Goal: Task Accomplishment & Management: Use online tool/utility

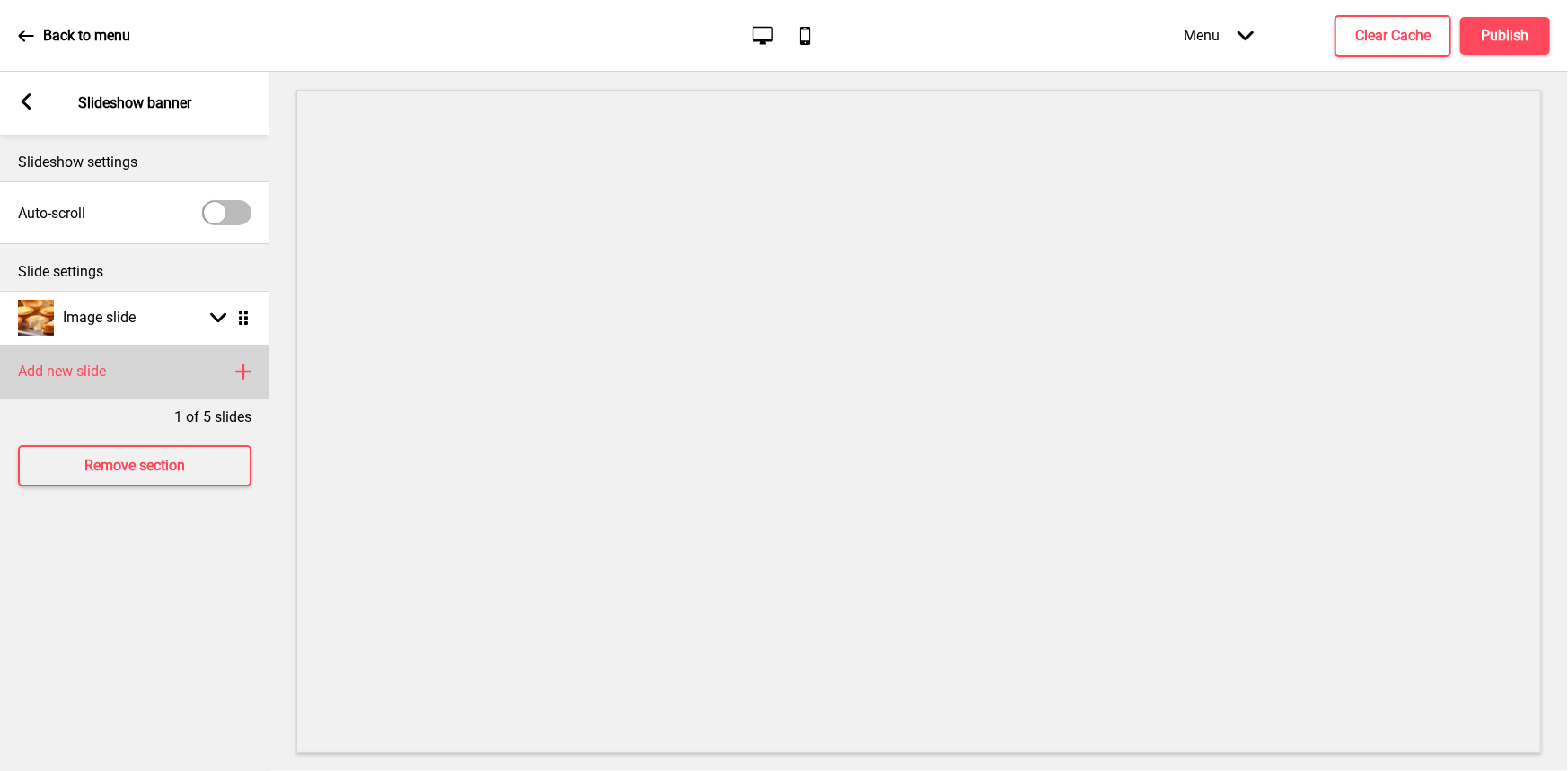
click at [230, 374] on div "Add new slide Plus" at bounding box center [135, 372] width 270 height 54
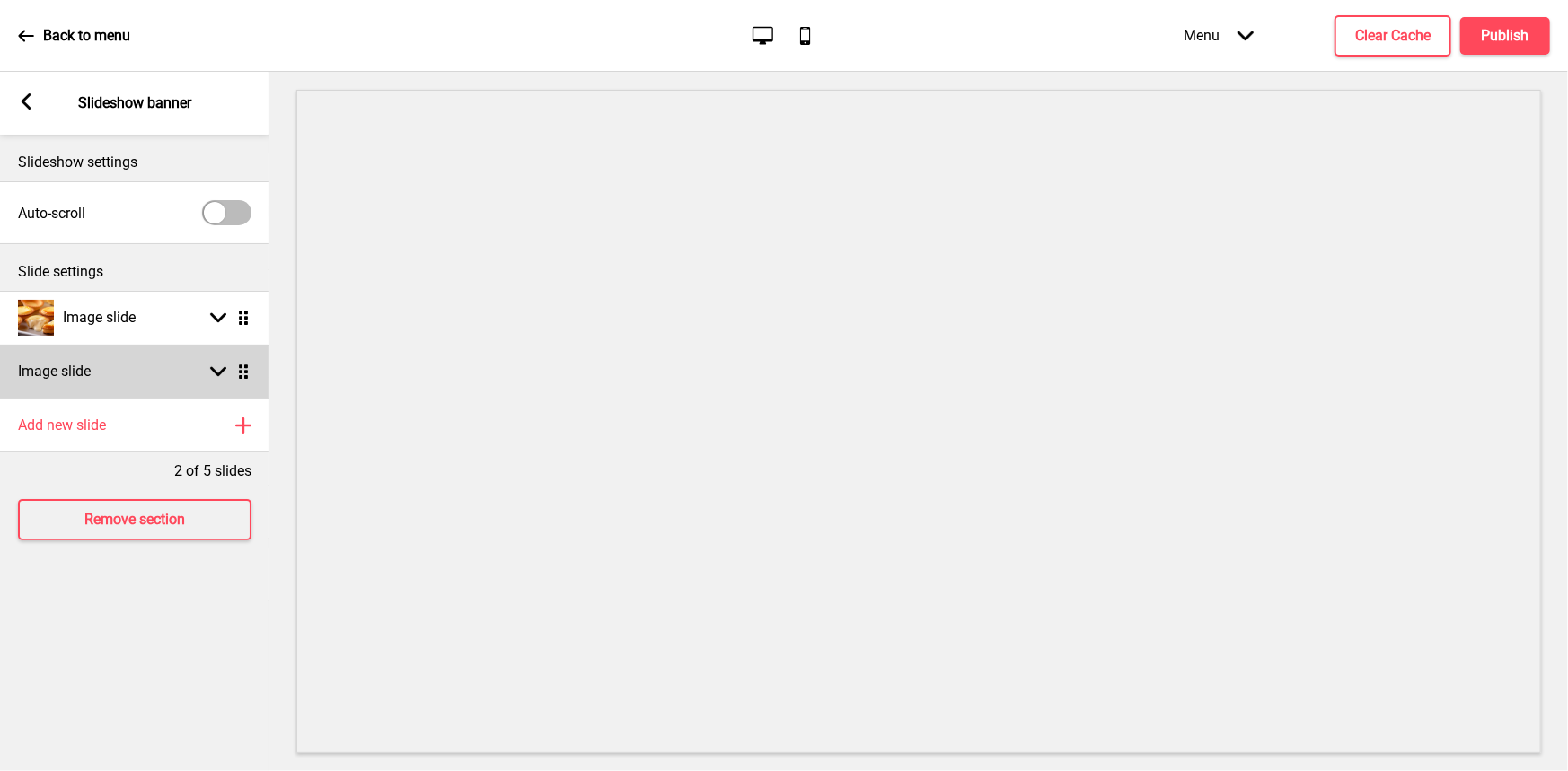
click at [223, 374] on rect at bounding box center [218, 371] width 16 height 16
select select "right"
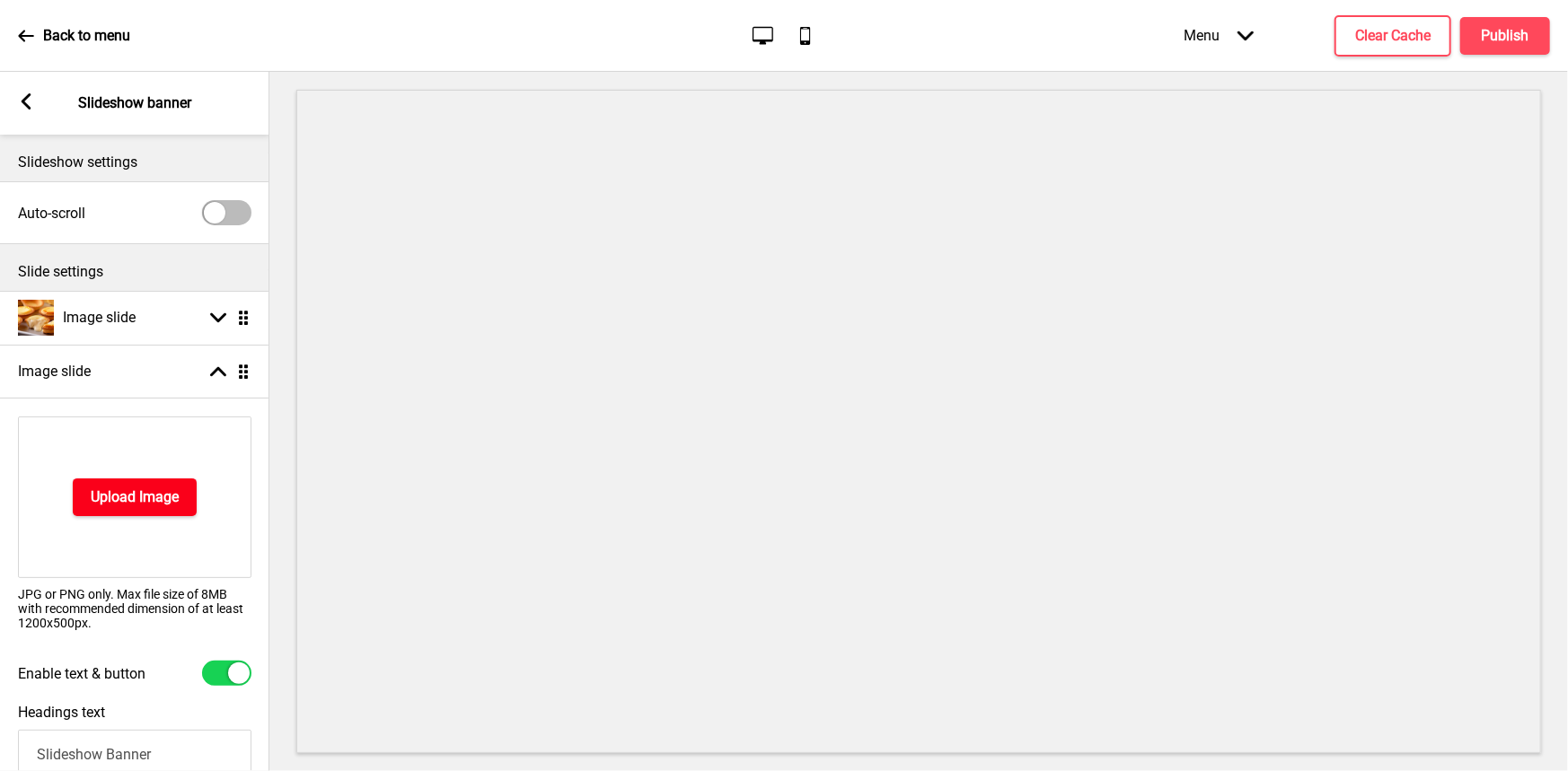
click at [136, 506] on button "Upload Image" at bounding box center [134, 498] width 124 height 38
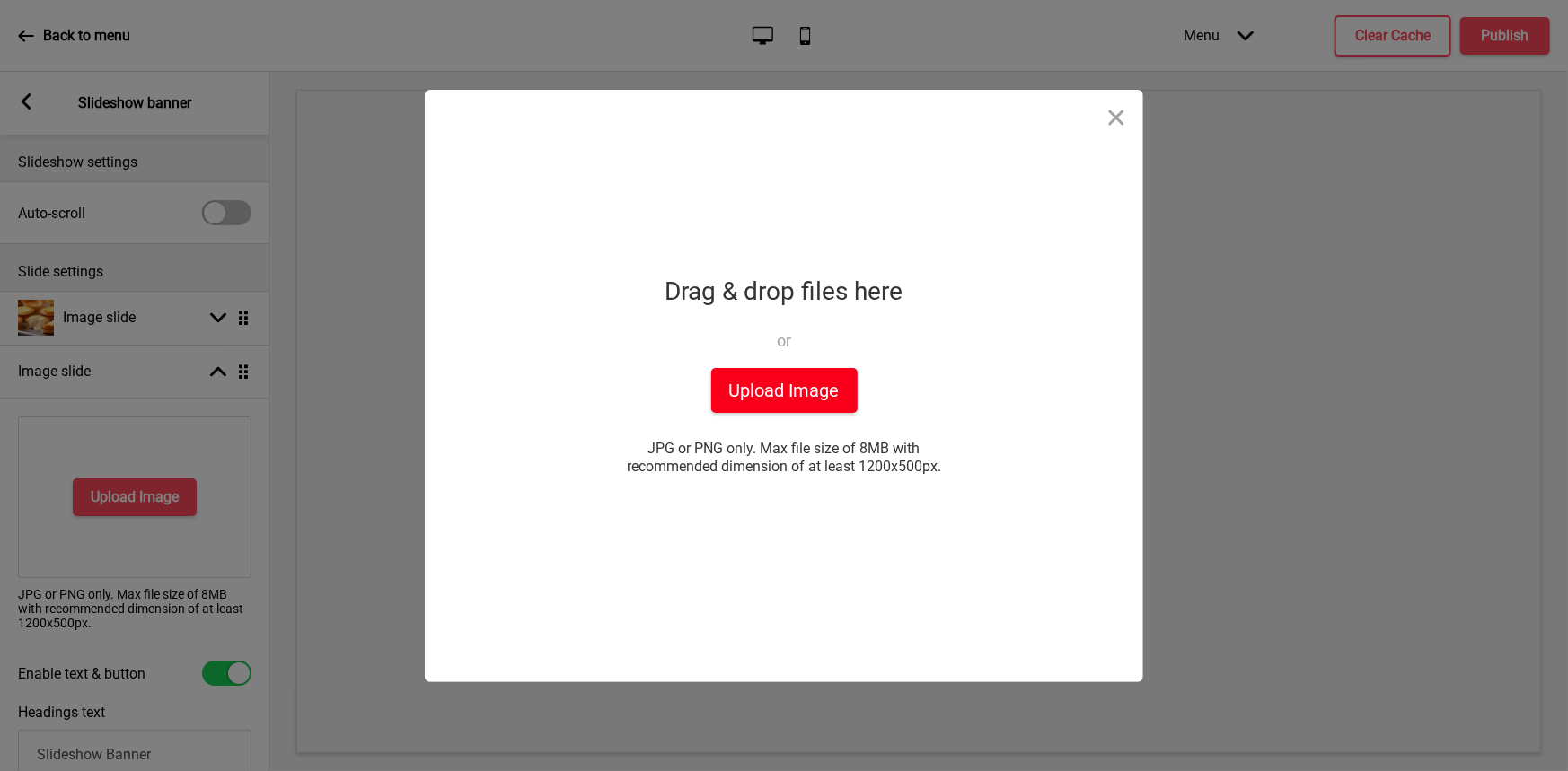
click at [792, 402] on button "Upload Image" at bounding box center [784, 391] width 146 height 45
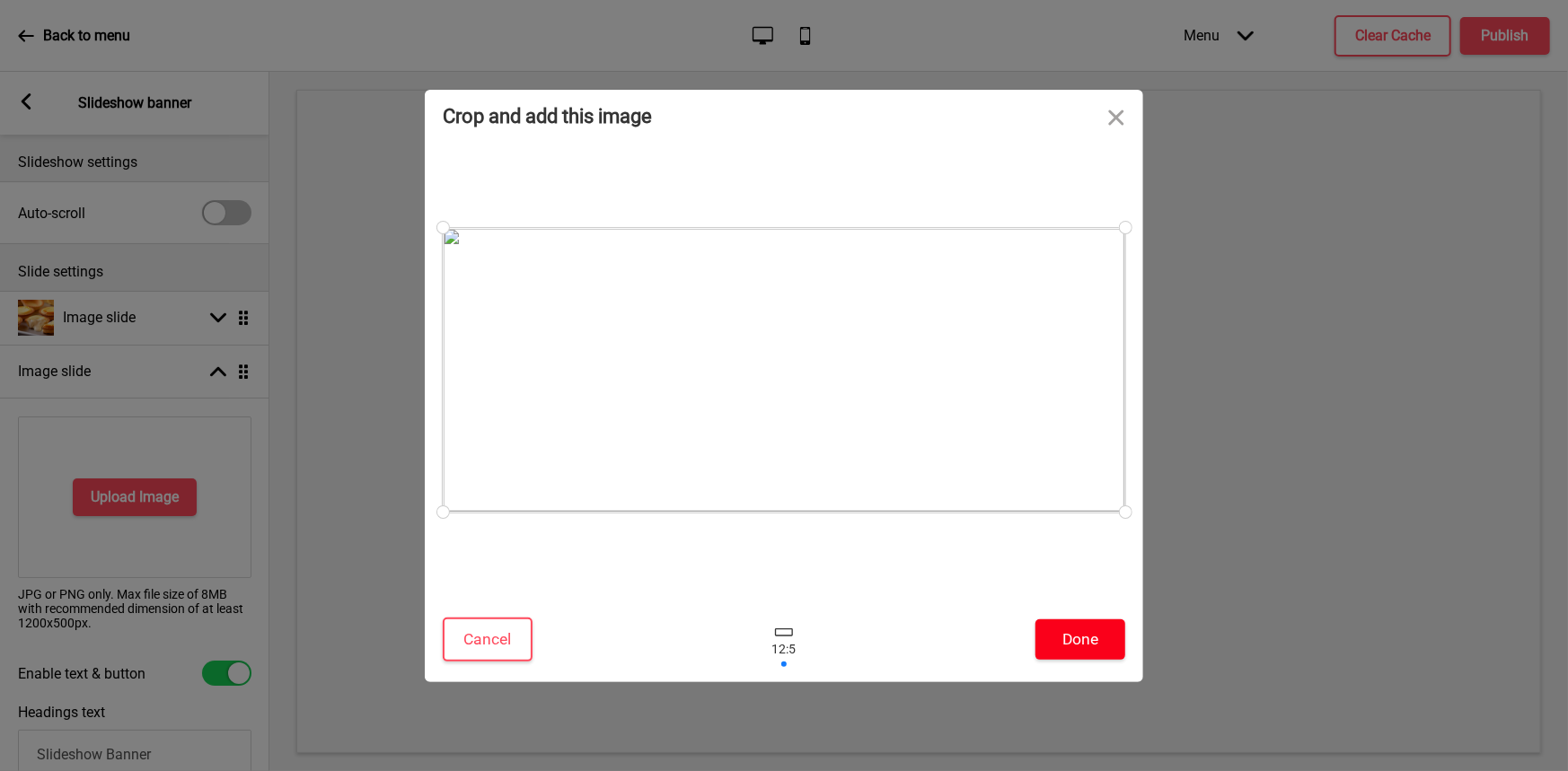
click at [1060, 631] on button "Done" at bounding box center [1080, 639] width 90 height 40
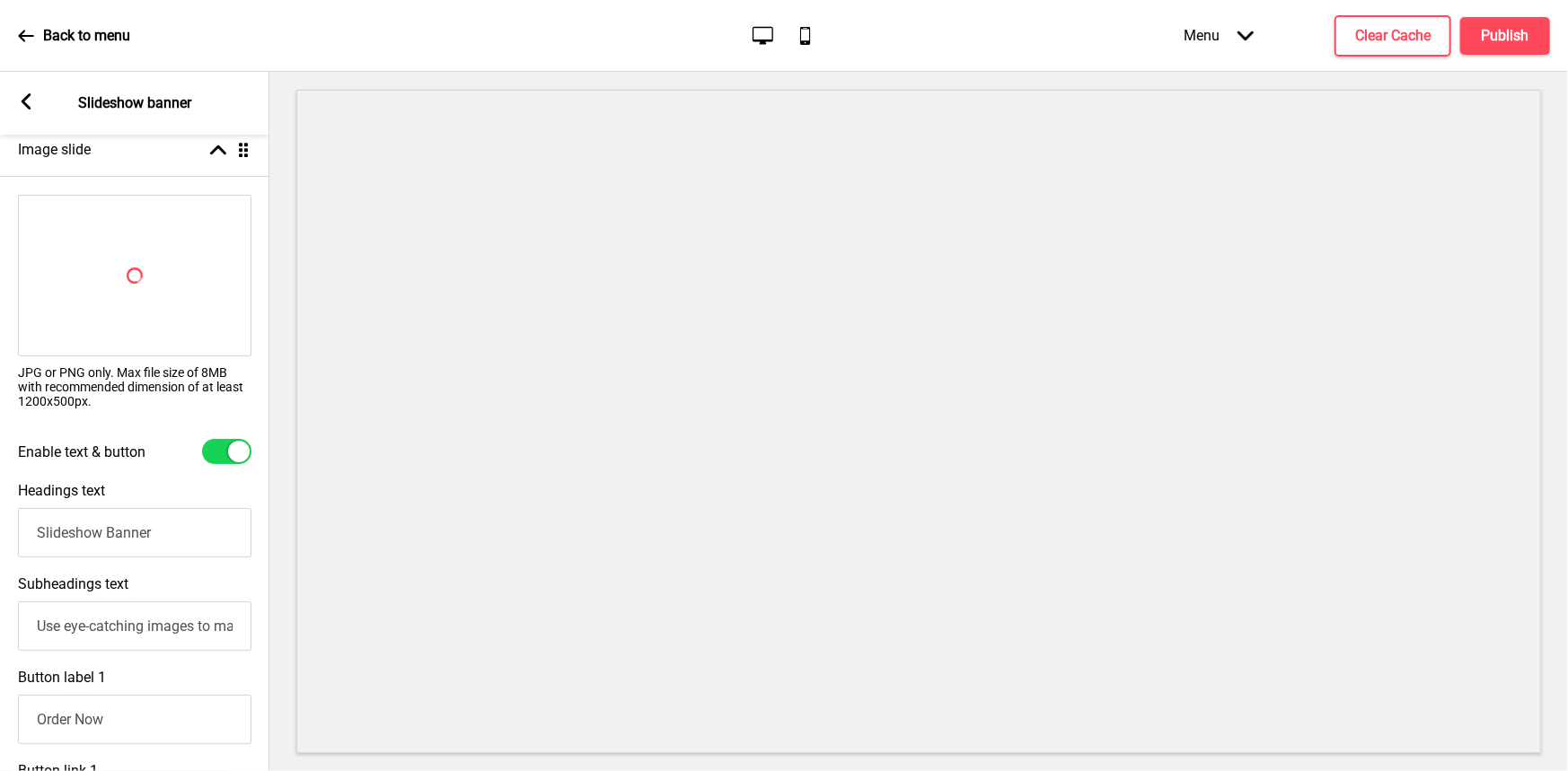
scroll to position [359, 0]
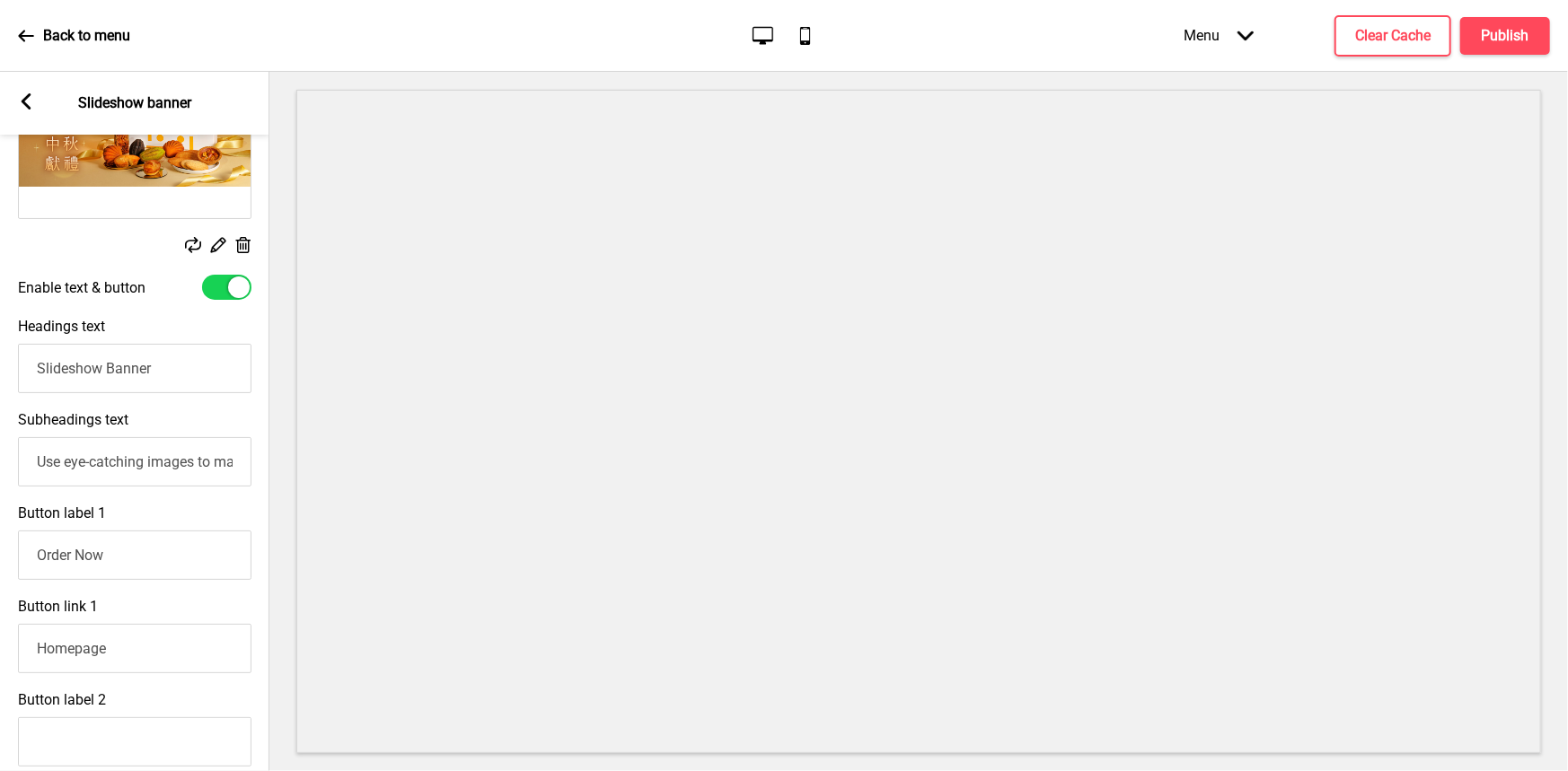
drag, startPoint x: 154, startPoint y: 397, endPoint x: 118, endPoint y: 397, distance: 36.0
click at [118, 397] on div "Headings text Slideshow Banner" at bounding box center [135, 355] width 270 height 93
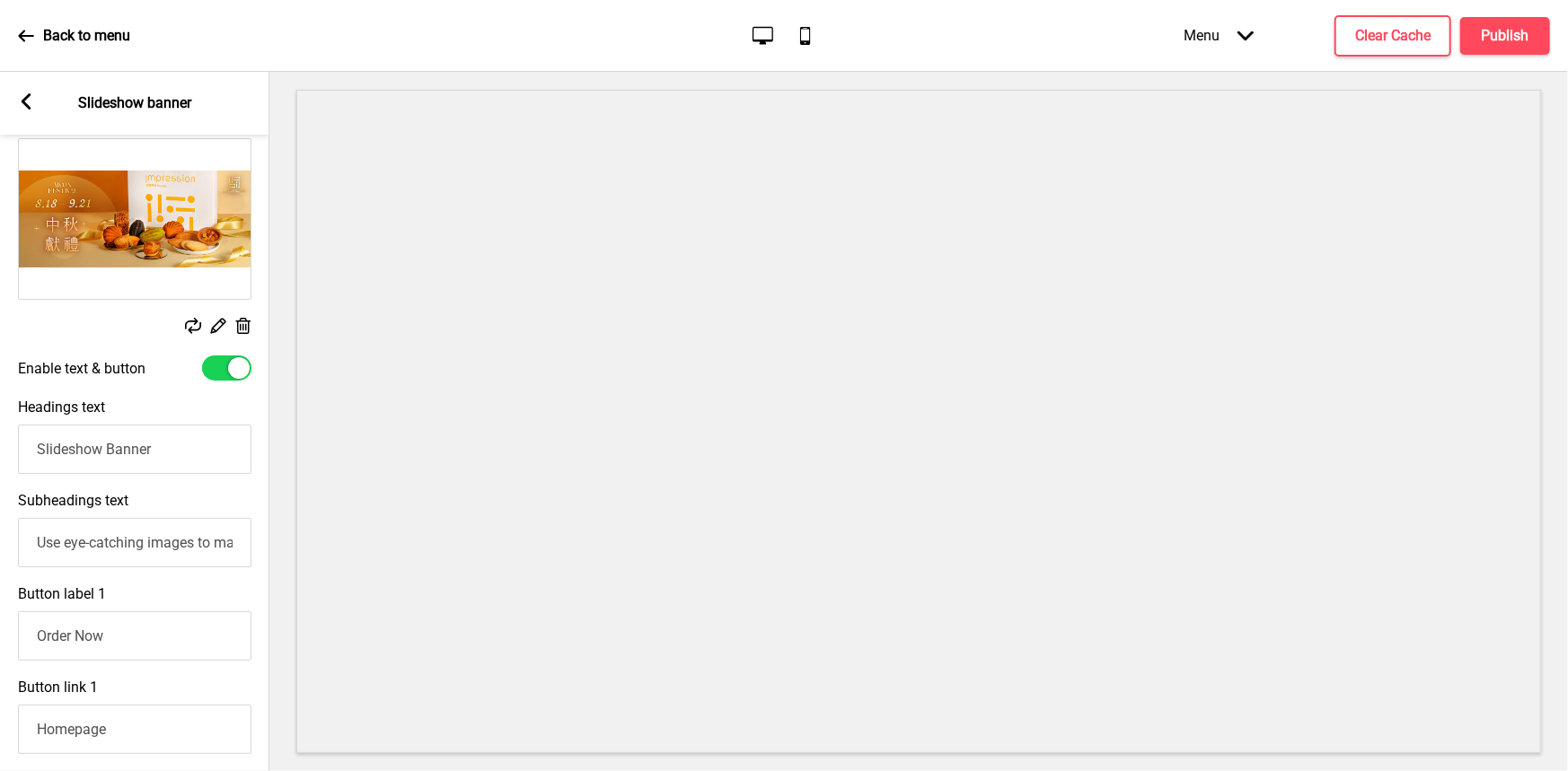
scroll to position [179, 0]
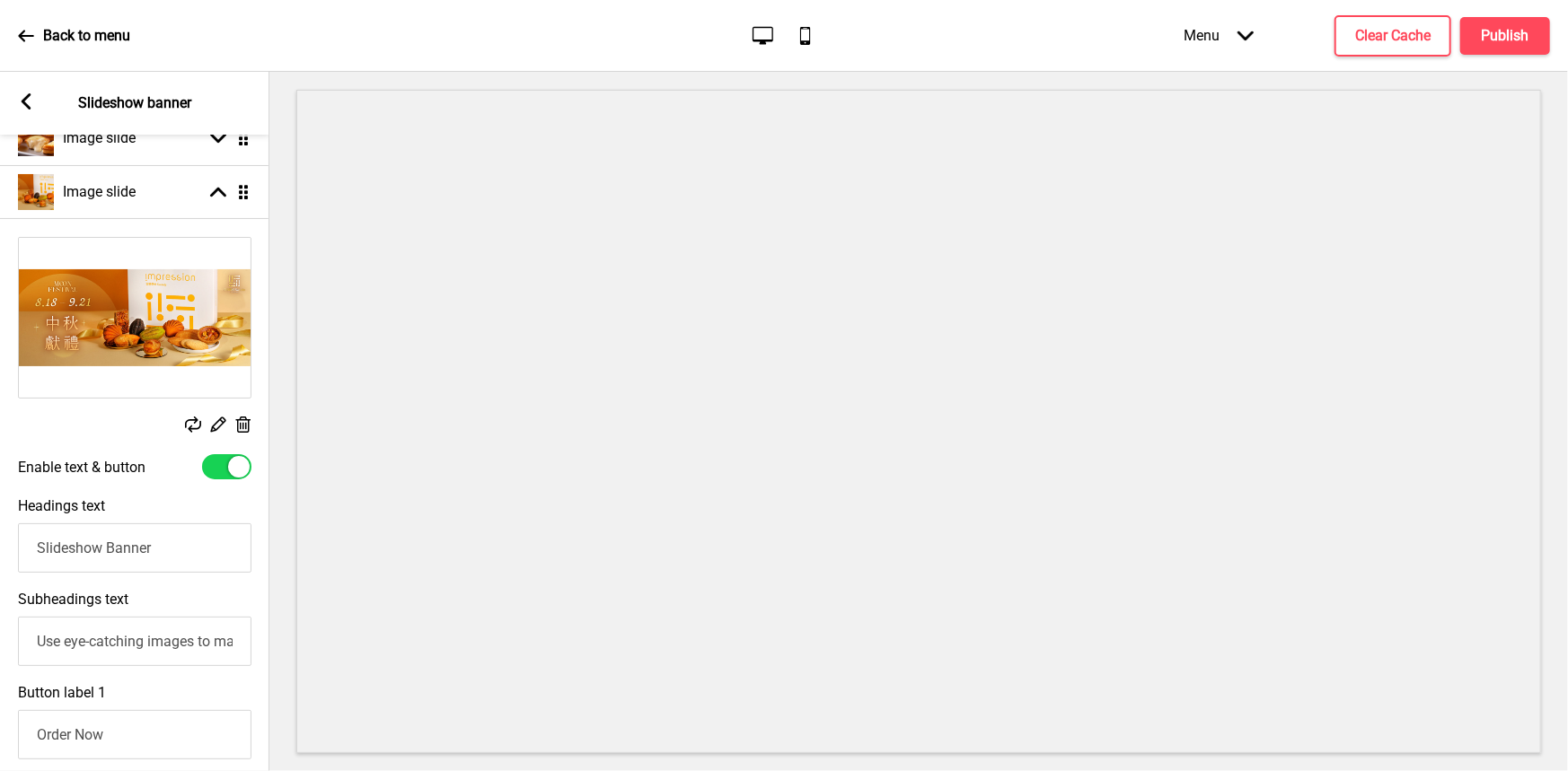
click at [163, 548] on input "Slideshow Banner" at bounding box center [134, 548] width 233 height 49
click at [162, 548] on input "Slideshow Banner" at bounding box center [134, 548] width 233 height 49
drag, startPoint x: 153, startPoint y: 550, endPoint x: 0, endPoint y: 532, distance: 154.1
click at [0, 532] on div "Headings text Slideshow Banner" at bounding box center [135, 535] width 270 height 93
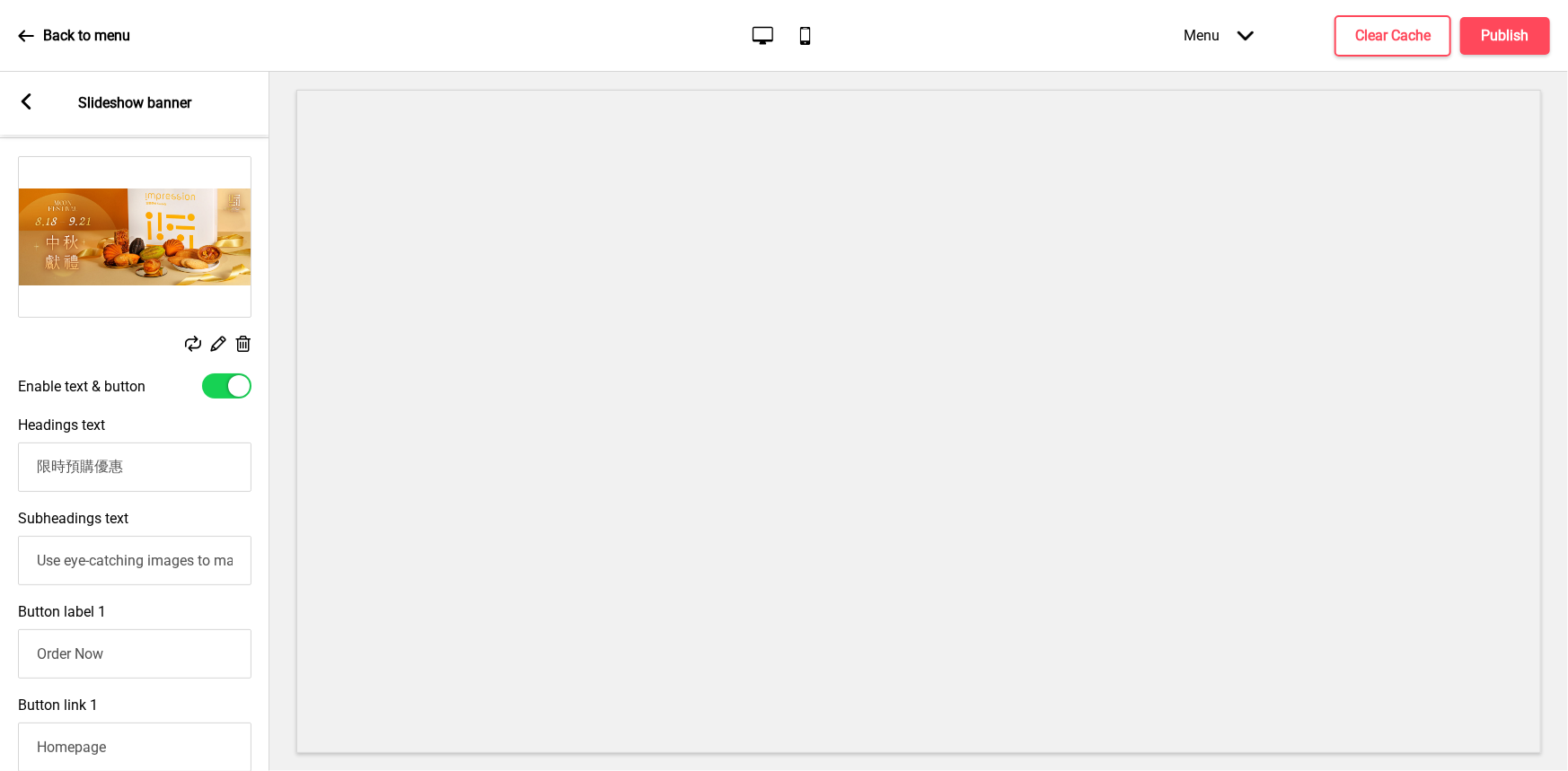
scroll to position [359, 0]
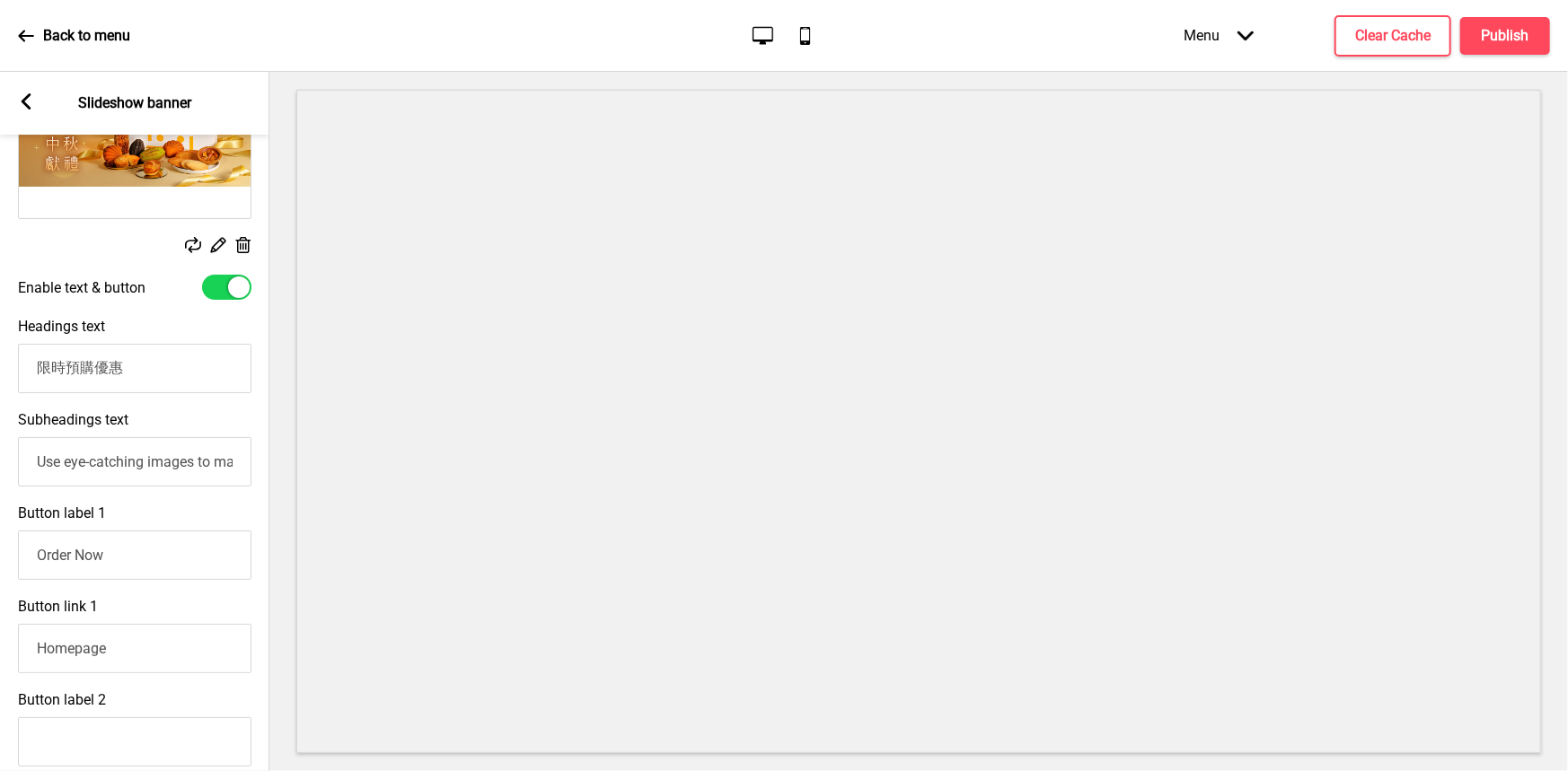
type input "限時預購優惠"
paste input "11盒★送1盒"
click at [30, 463] on input "11盒★送1盒" at bounding box center [134, 461] width 233 height 49
type input "買11盒★送1盒"
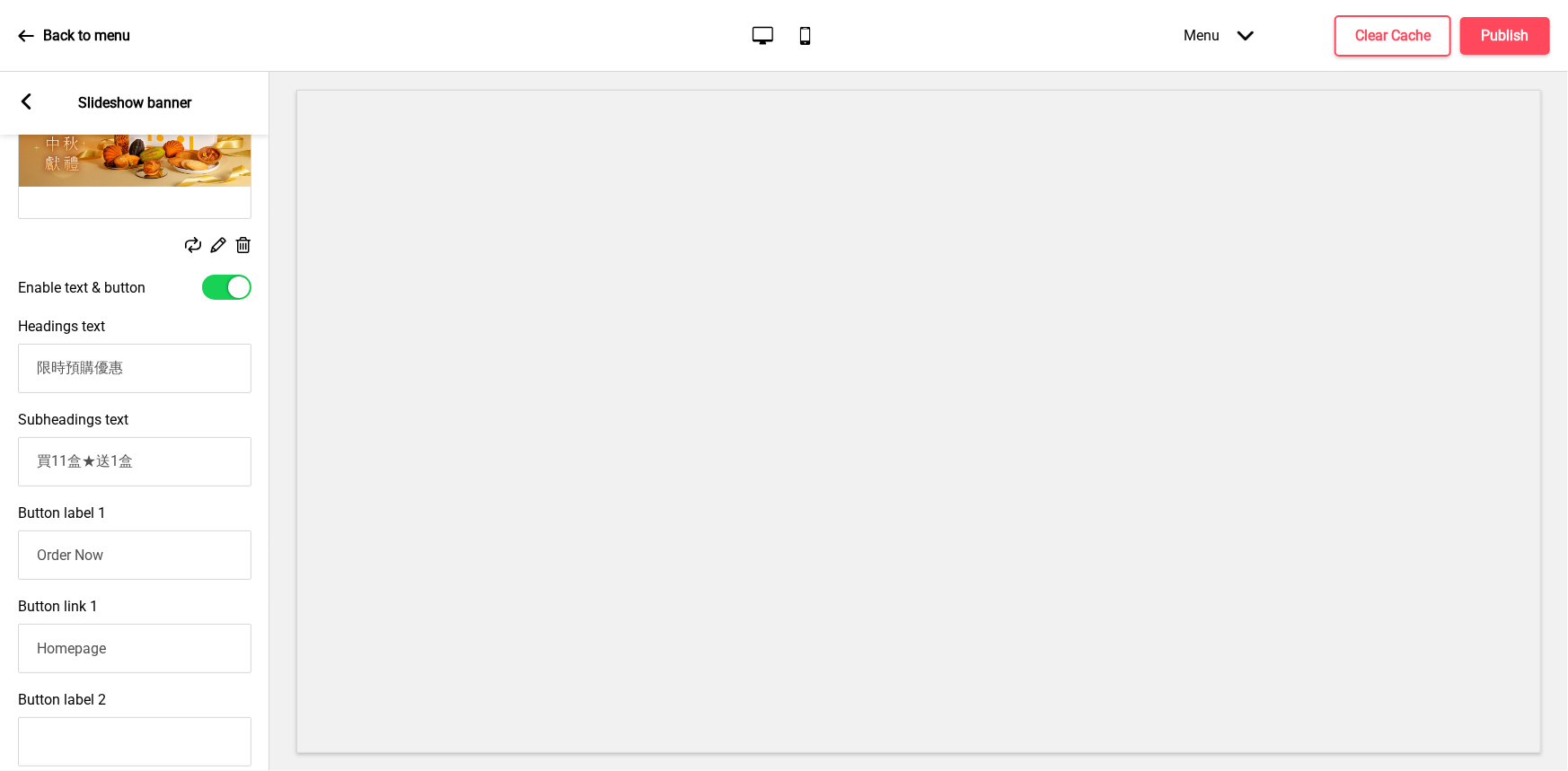
drag, startPoint x: 121, startPoint y: 563, endPoint x: 0, endPoint y: 585, distance: 123.0
click at [0, 585] on div "Button label 1 Order Now" at bounding box center [135, 542] width 270 height 93
drag, startPoint x: 132, startPoint y: 661, endPoint x: 19, endPoint y: 661, distance: 113.0
click at [19, 661] on input "Homepage" at bounding box center [134, 648] width 233 height 49
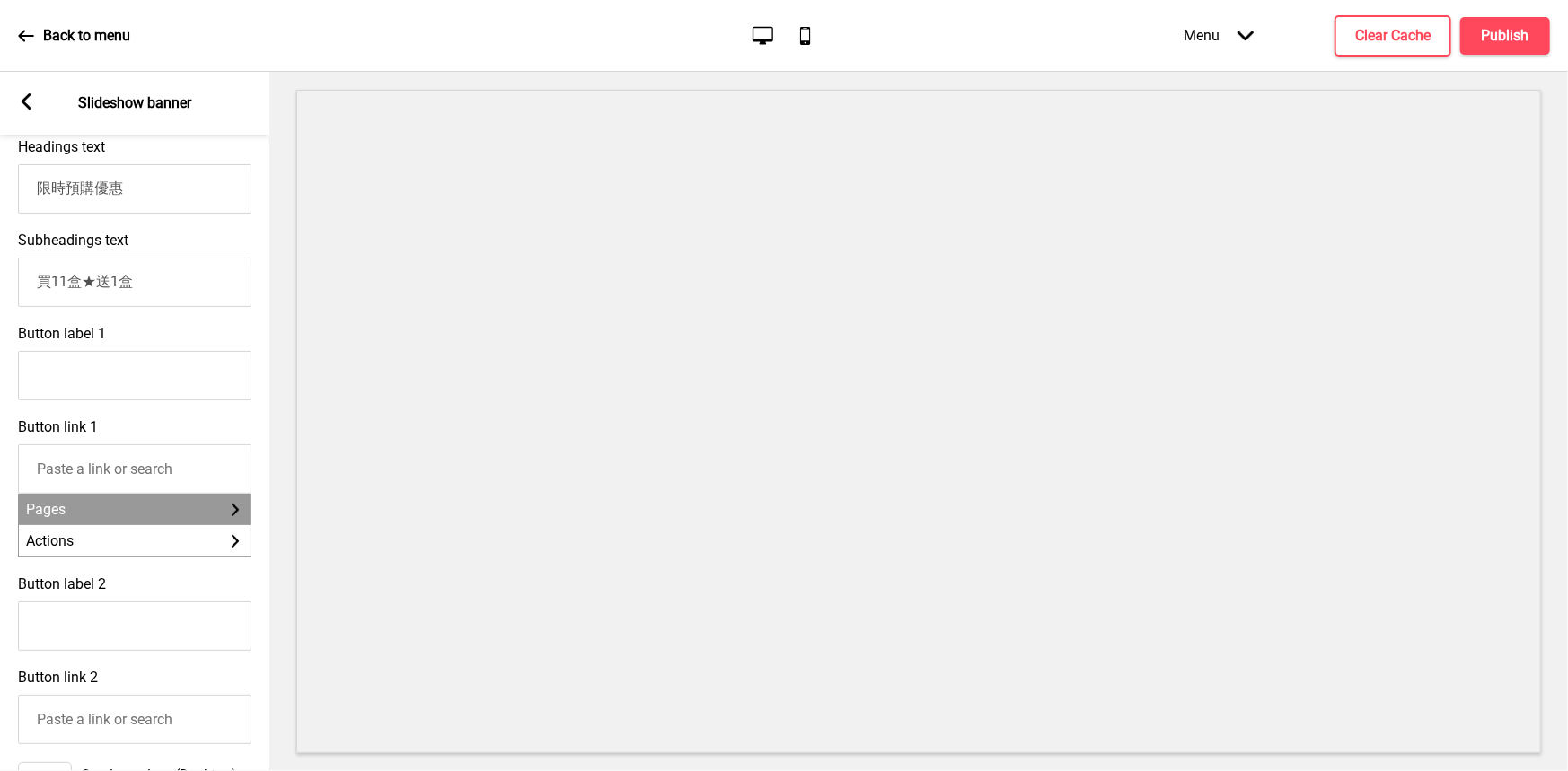
click at [116, 518] on li "Pages Arrow right" at bounding box center [134, 510] width 232 height 32
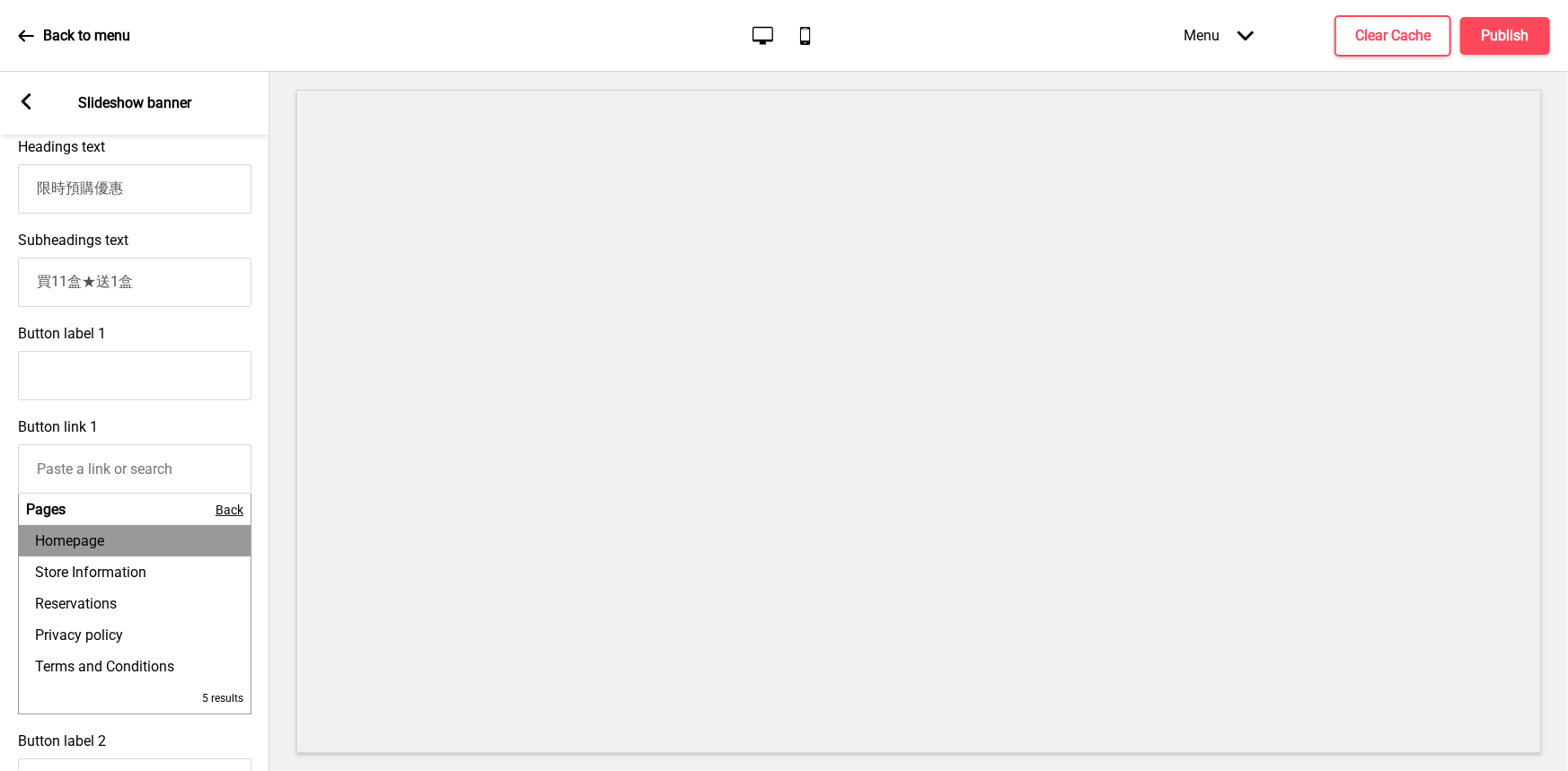
click at [223, 516] on span "Back" at bounding box center [230, 510] width 28 height 14
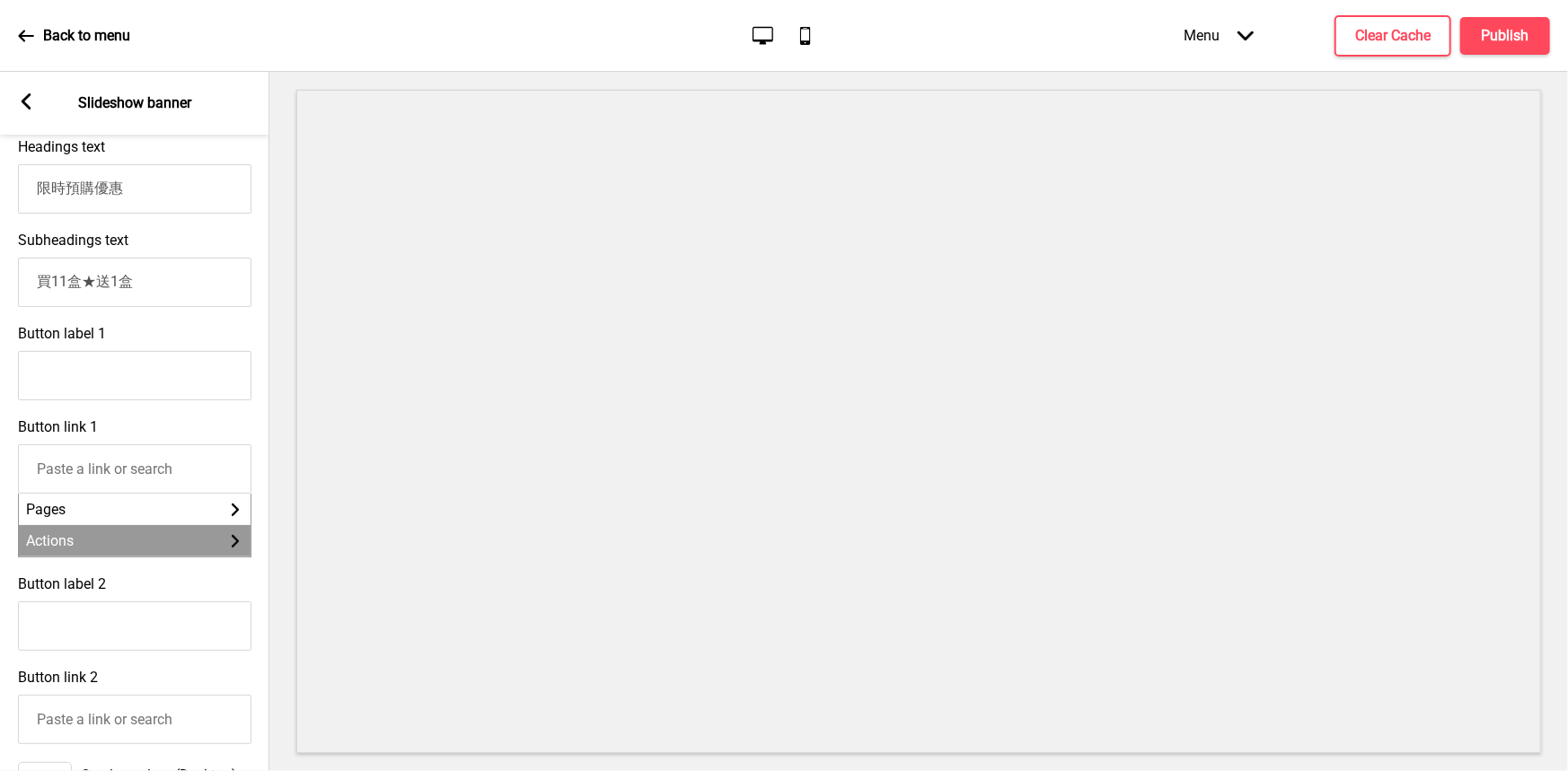
click at [197, 545] on li "Actions Arrow right" at bounding box center [134, 541] width 232 height 32
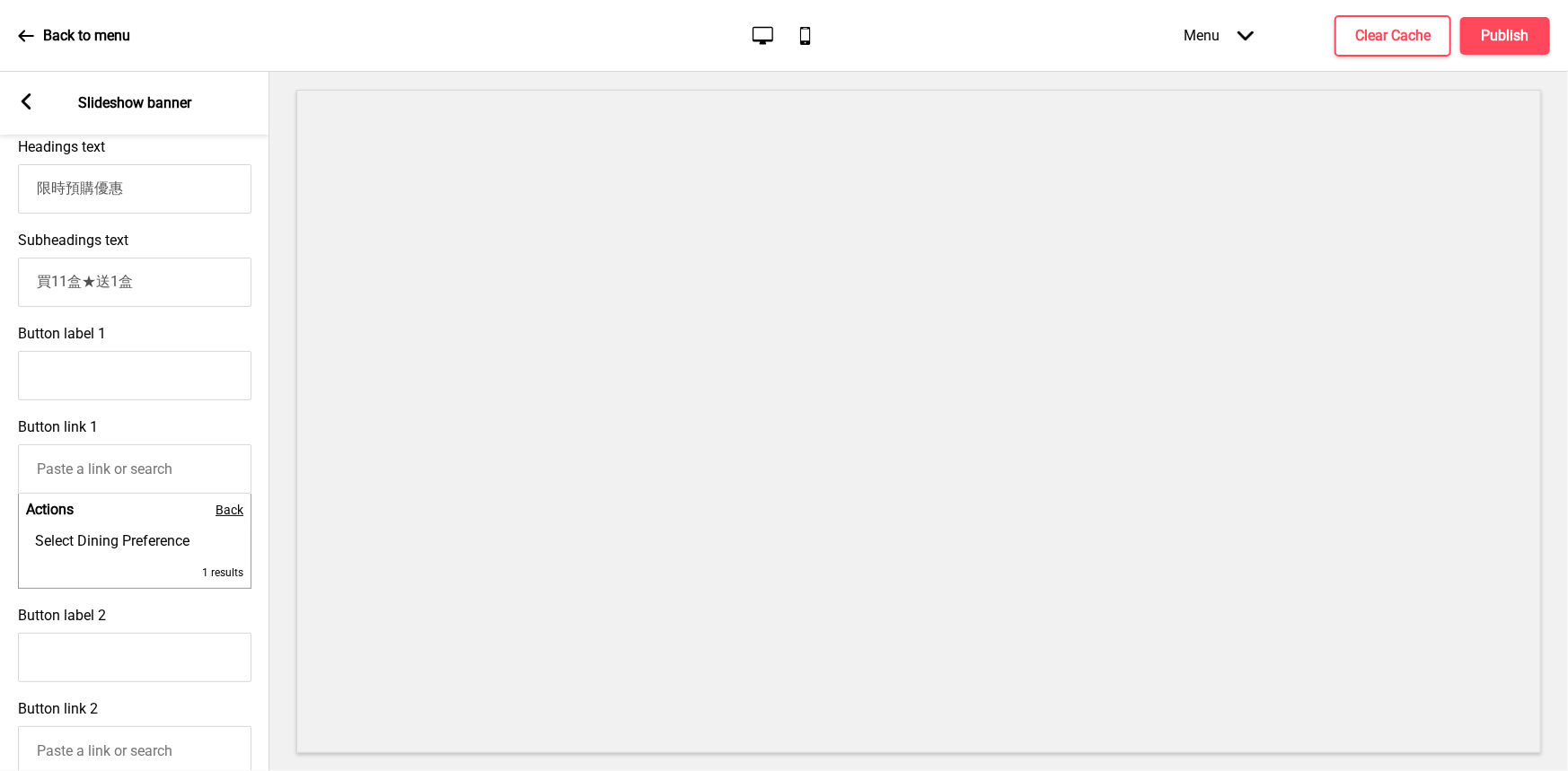
click at [233, 508] on span "Back" at bounding box center [230, 510] width 28 height 14
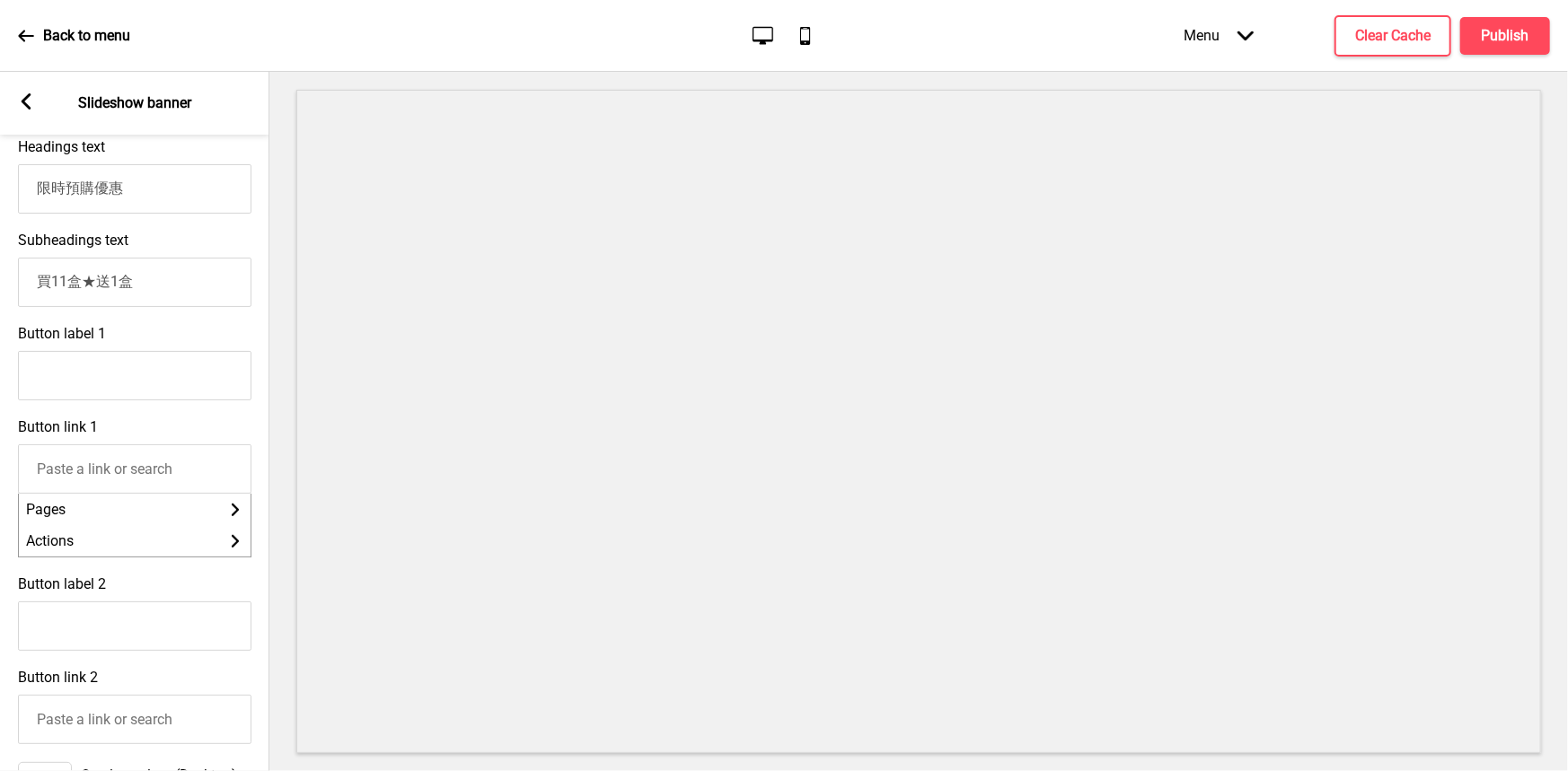
click at [49, 426] on label "Button link 1" at bounding box center [58, 427] width 80 height 17
click at [49, 445] on input "Button link 1" at bounding box center [134, 469] width 233 height 49
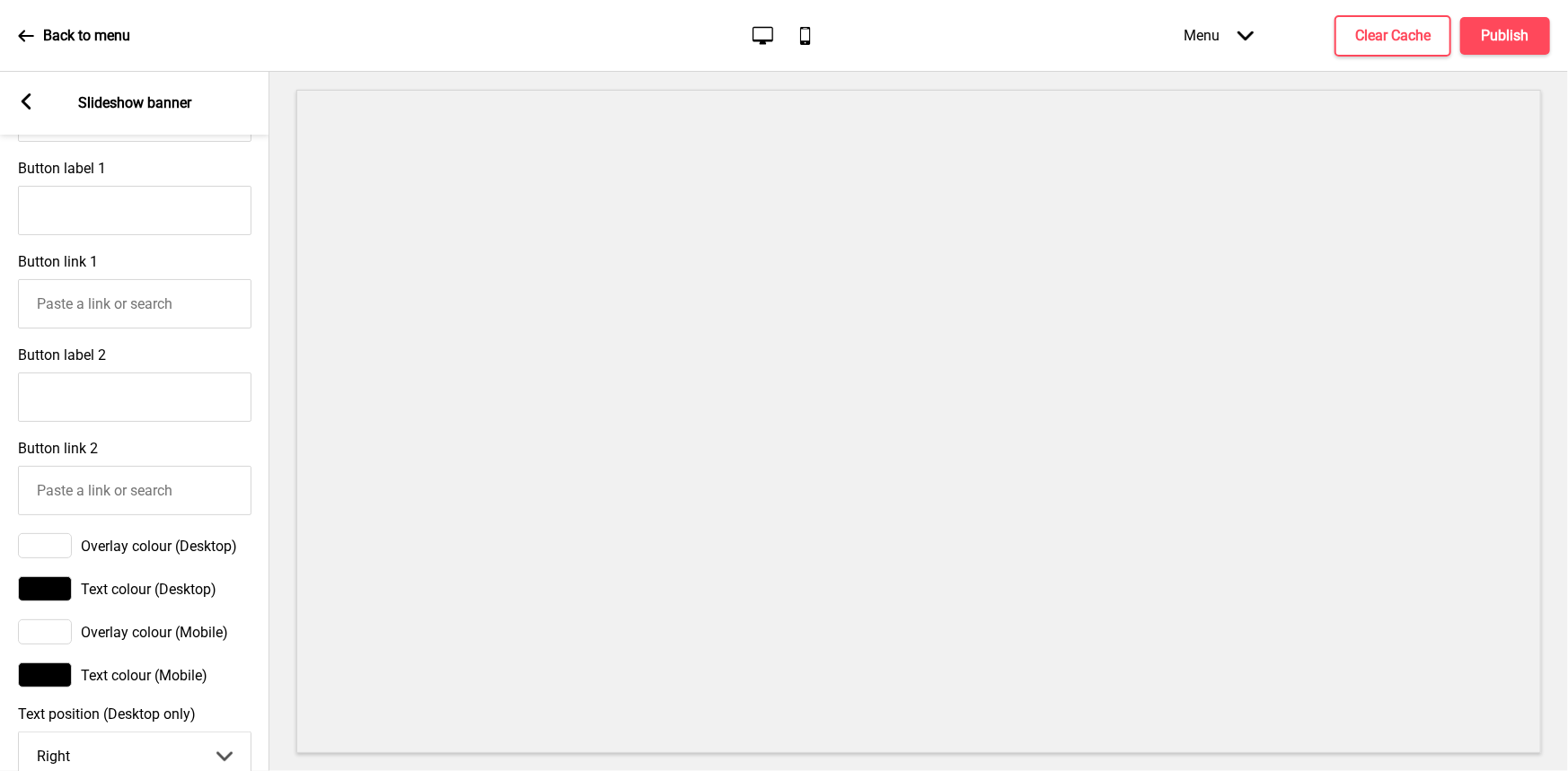
scroll to position [718, 0]
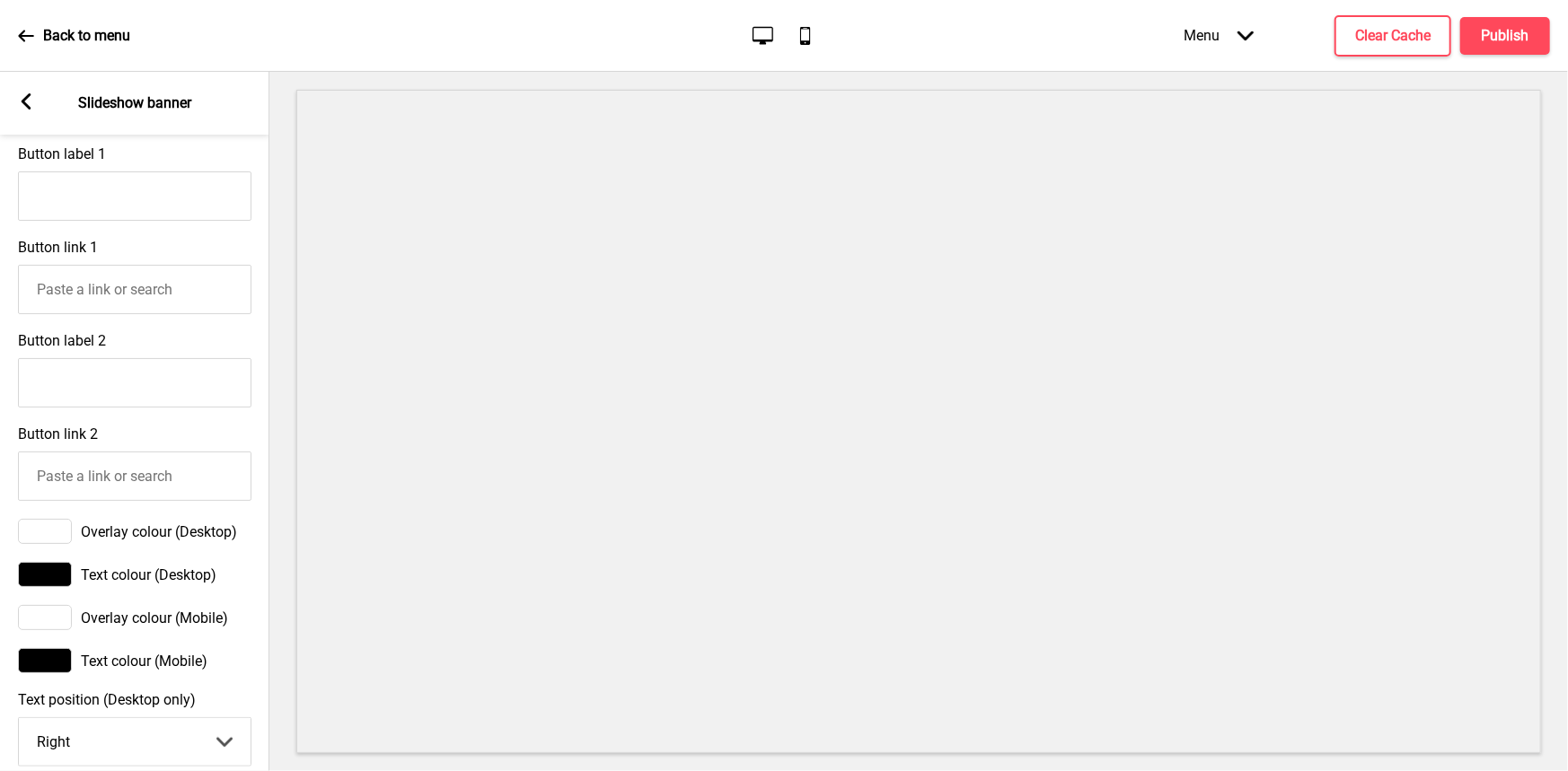
click at [46, 585] on div at bounding box center [45, 574] width 54 height 25
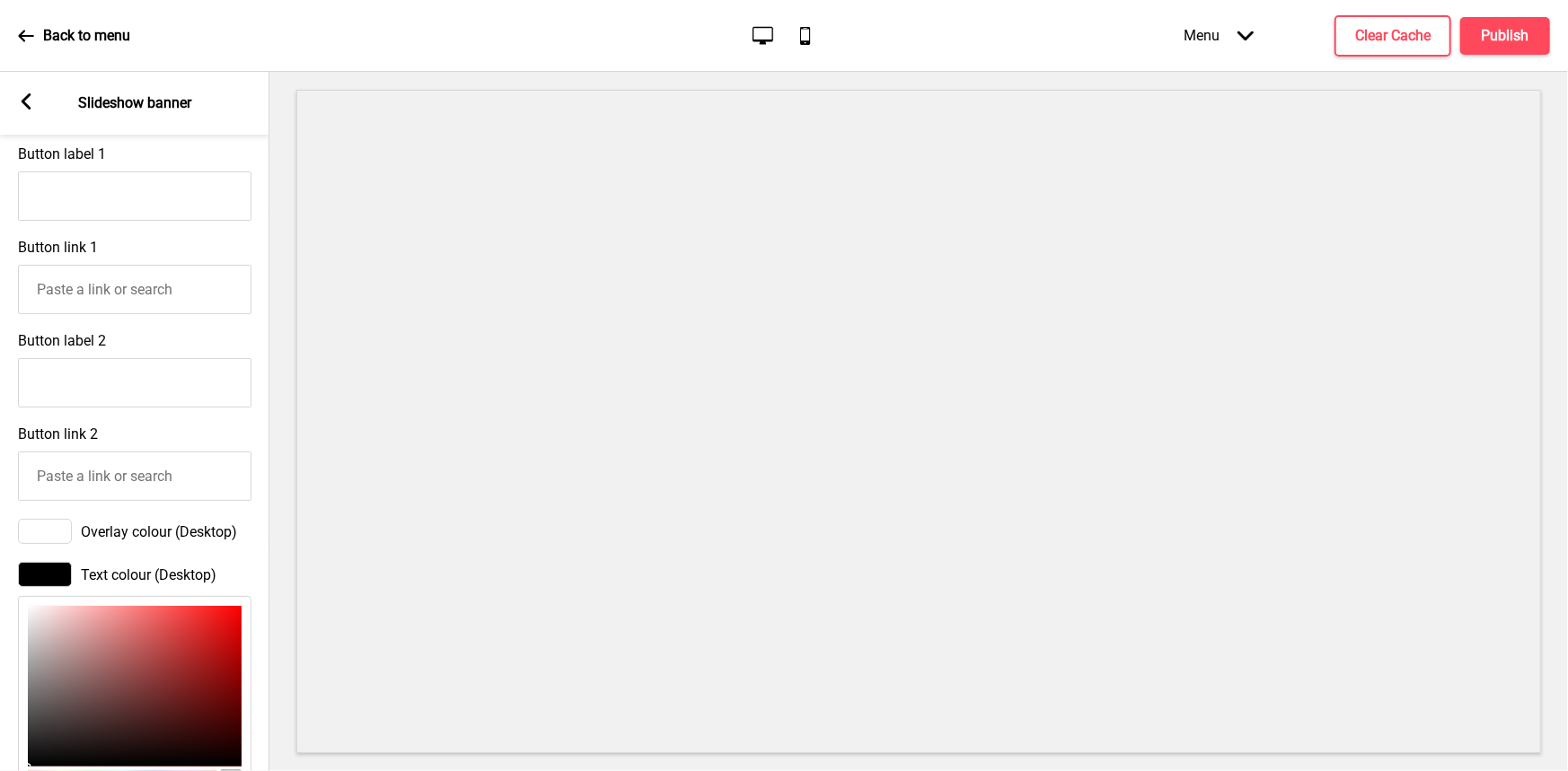
scroll to position [988, 0]
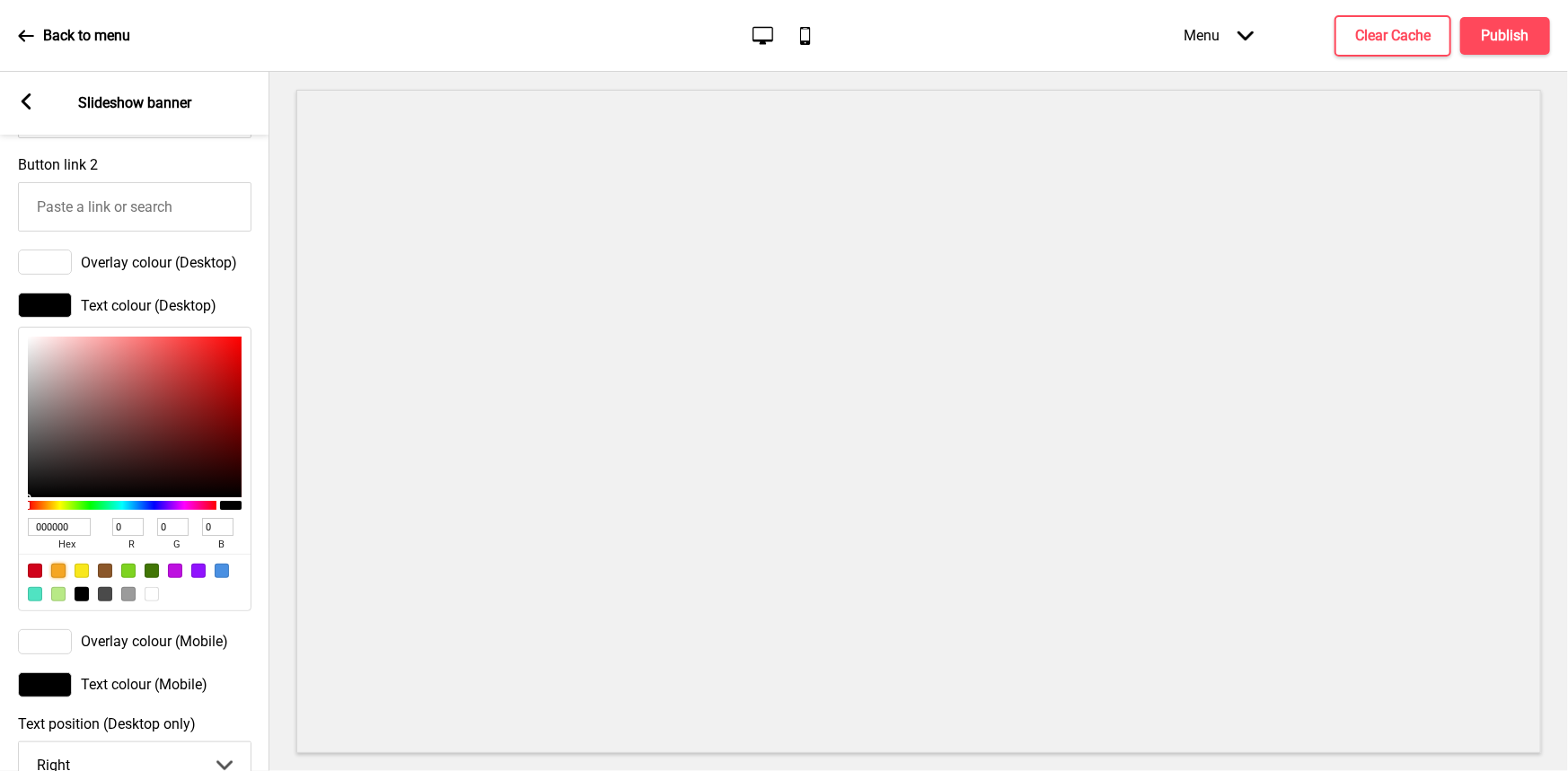
click at [64, 578] on div at bounding box center [58, 570] width 14 height 14
type input "F5A623"
type input "245"
type input "166"
type input "35"
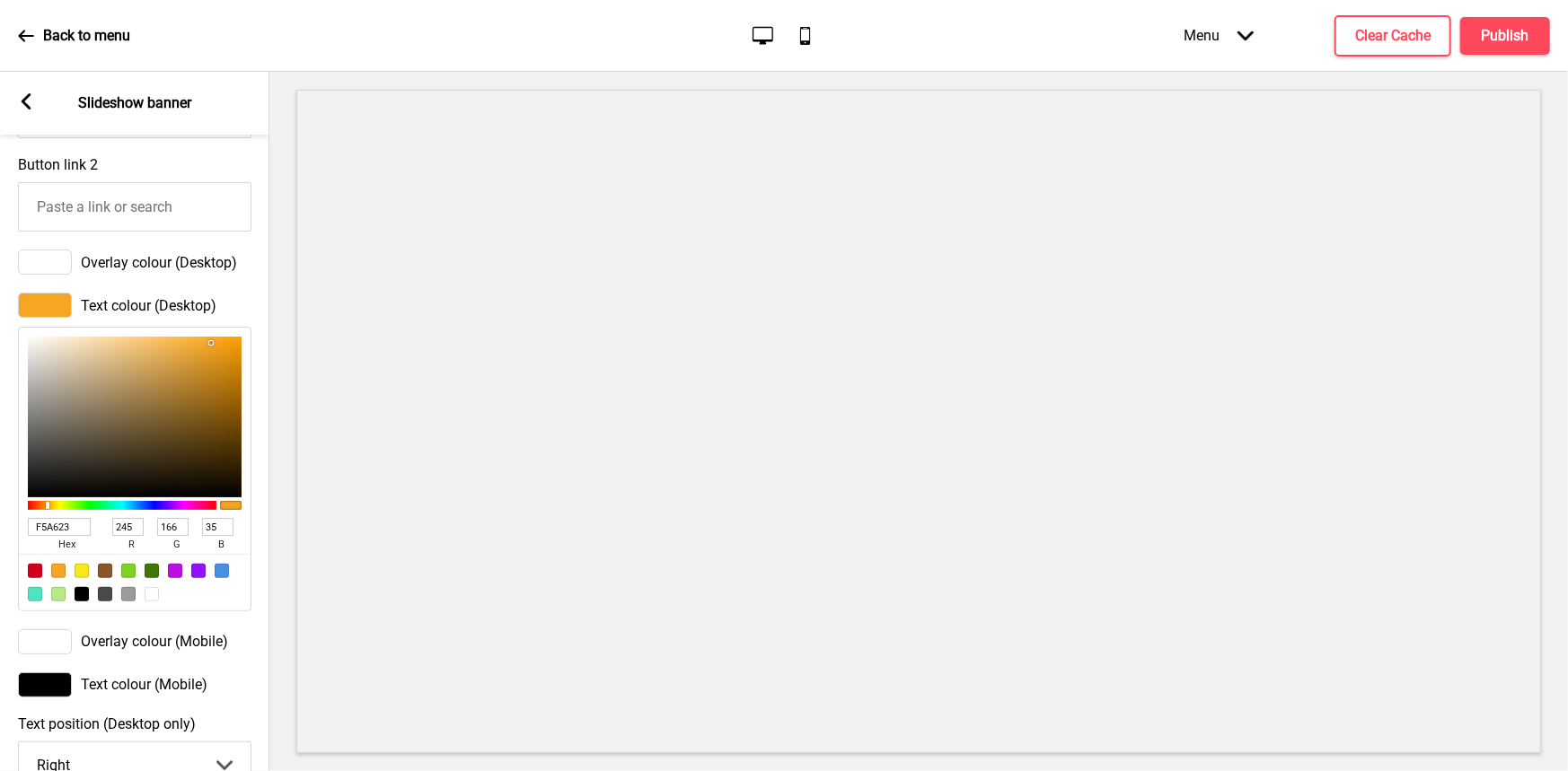
click at [51, 698] on div at bounding box center [45, 685] width 54 height 25
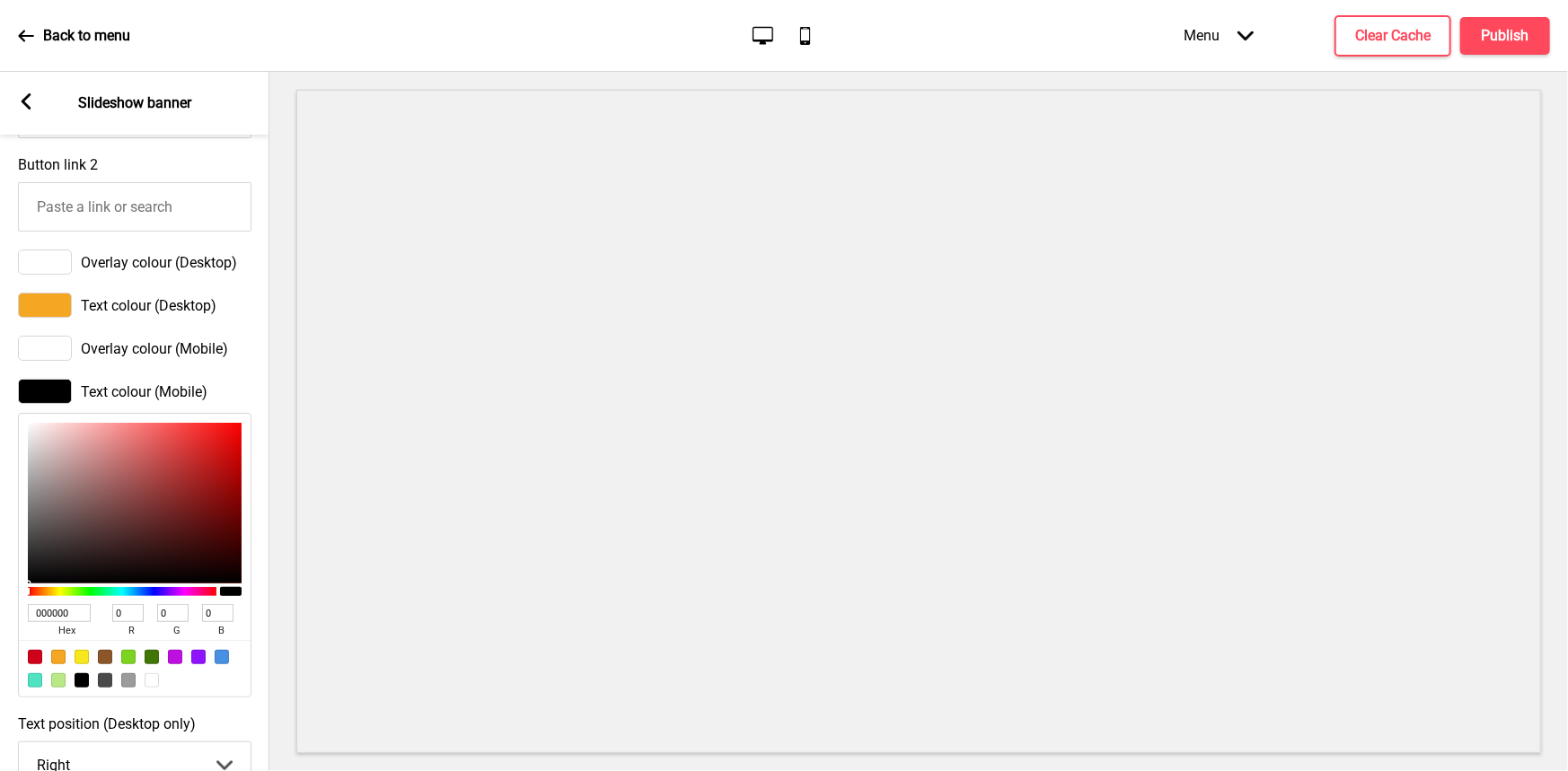
click at [85, 664] on div at bounding box center [81, 657] width 14 height 14
type input "F8E71C"
type input "248"
type input "231"
type input "28"
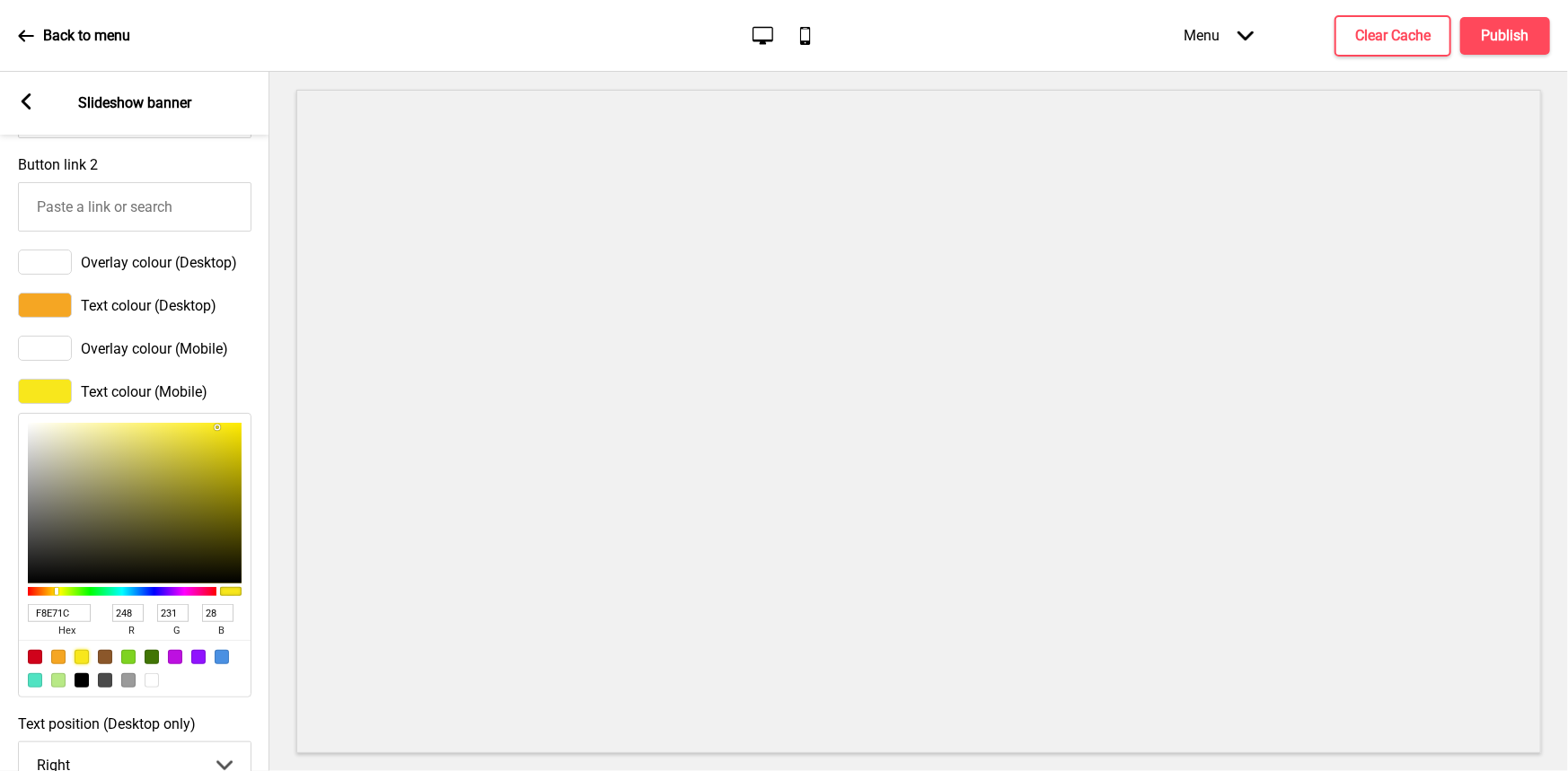
click at [51, 664] on div at bounding box center [58, 657] width 14 height 14
type input "F5A623"
type input "245"
type input "166"
type input "35"
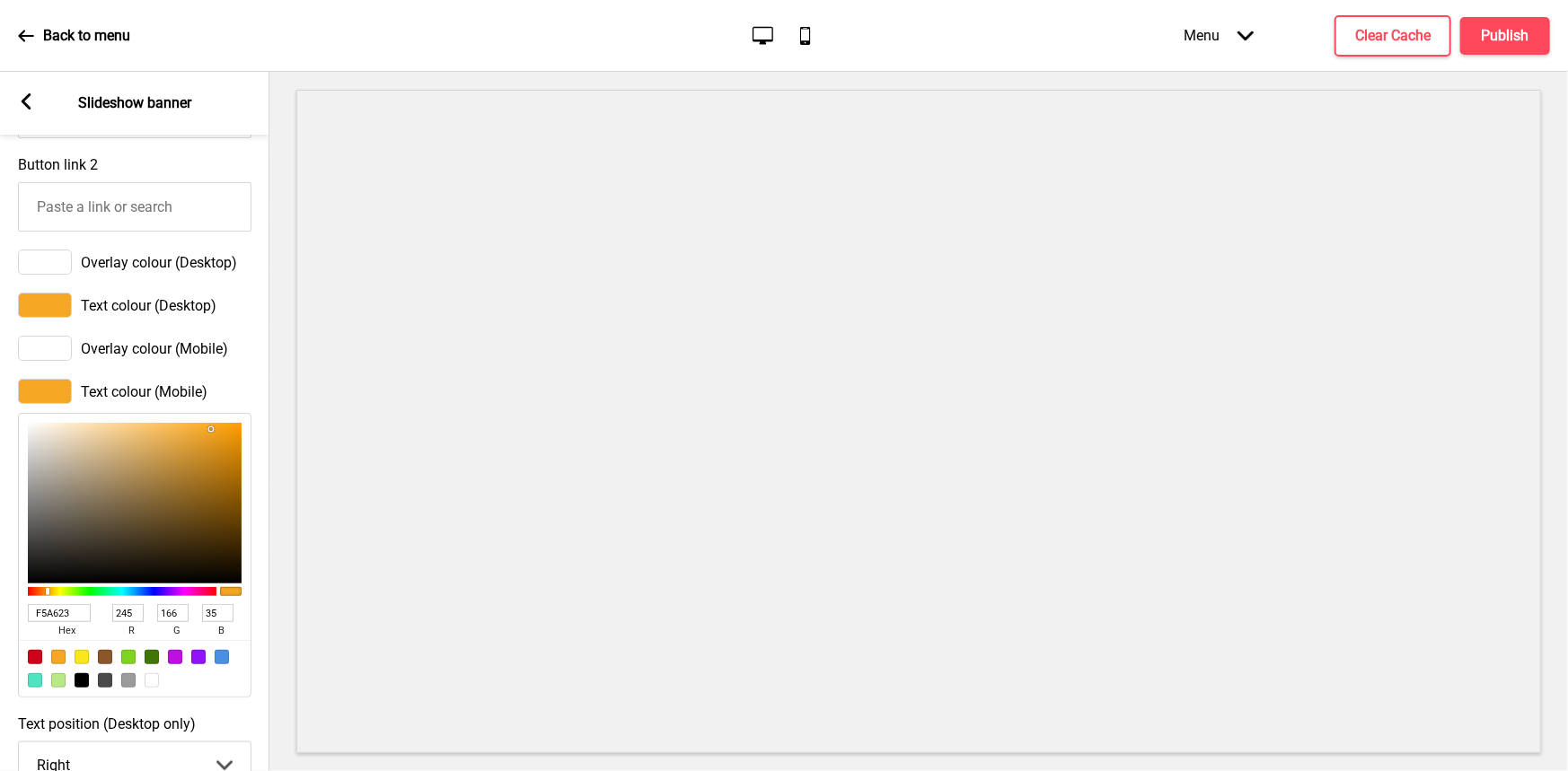
click at [53, 267] on div at bounding box center [45, 261] width 54 height 25
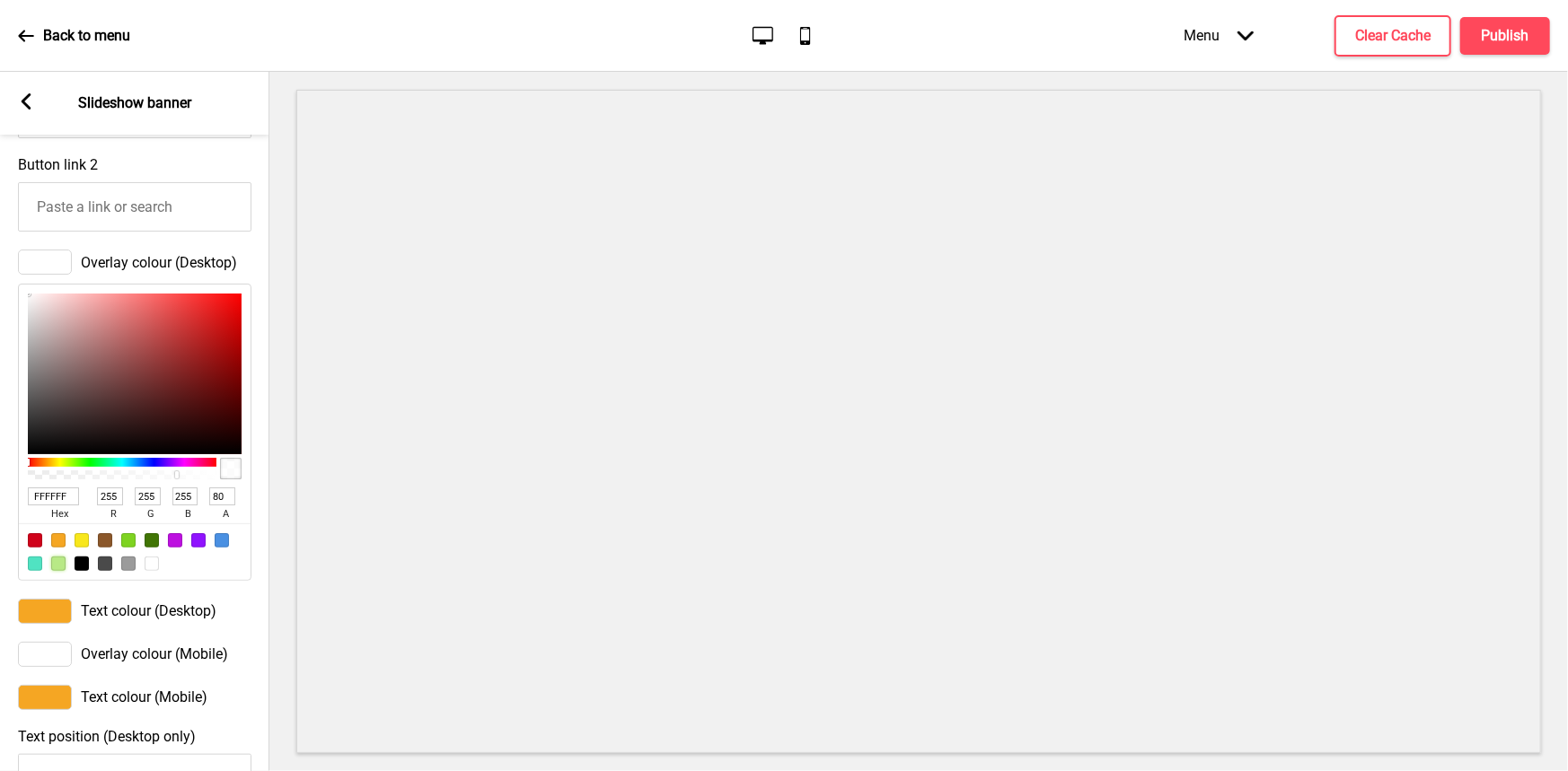
click at [58, 571] on div at bounding box center [58, 564] width 14 height 14
type input "B8E986"
type input "184"
type input "233"
type input "134"
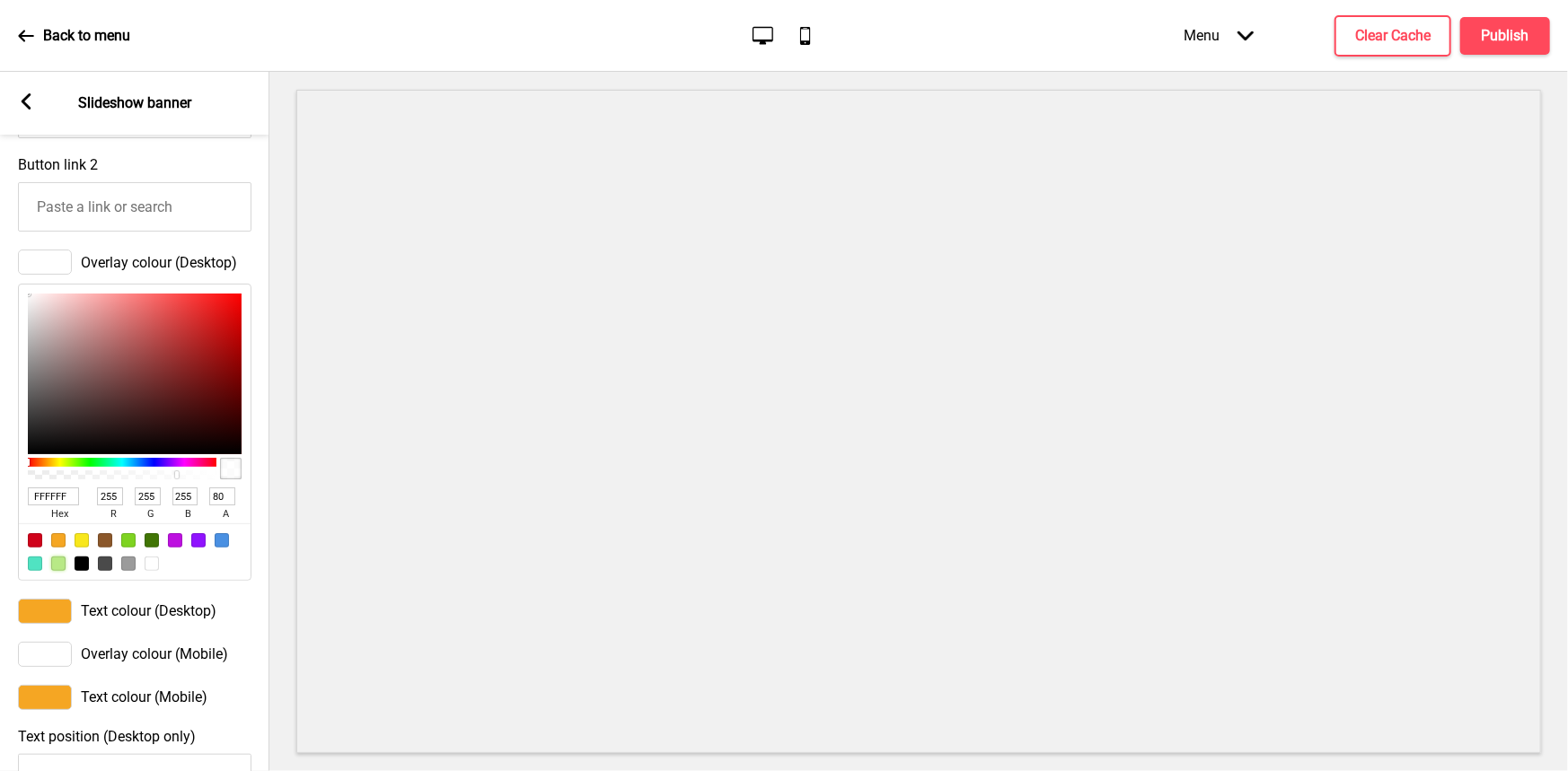
type input "100"
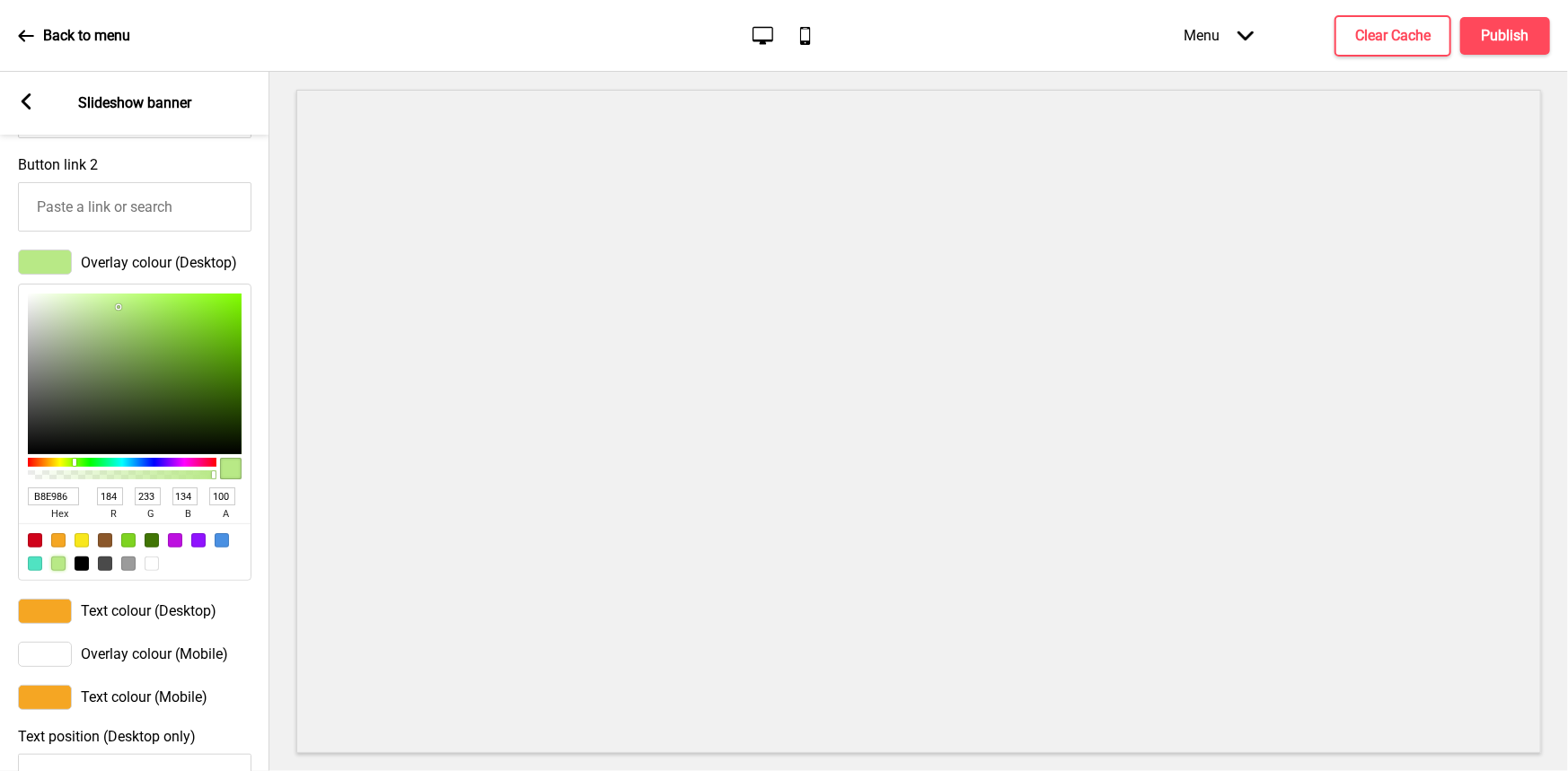
click at [90, 577] on div at bounding box center [134, 552] width 232 height 57
click at [86, 571] on div at bounding box center [81, 564] width 14 height 14
type input "000000"
type input "0"
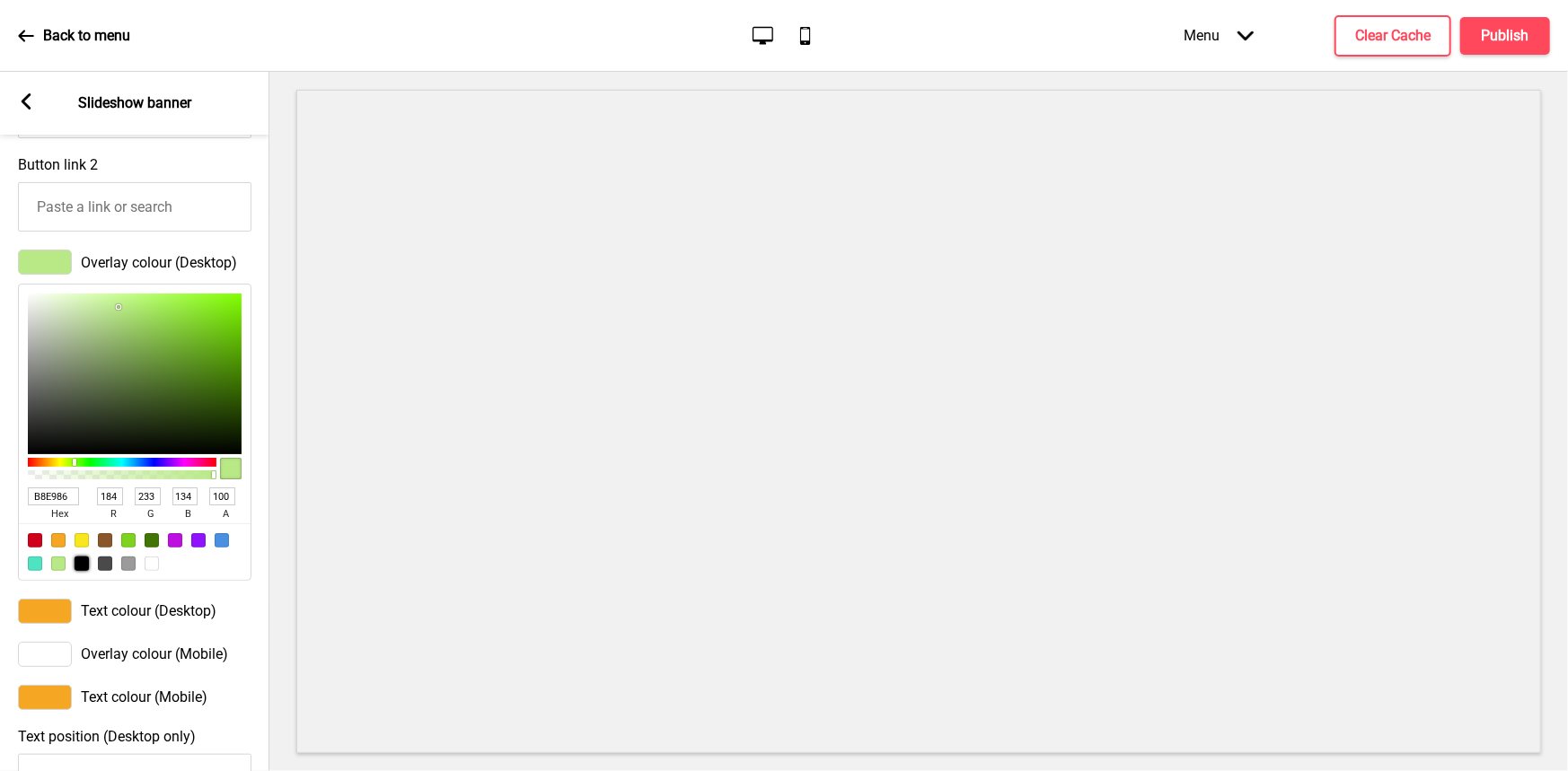
type input "0"
click at [154, 571] on div at bounding box center [151, 564] width 14 height 14
type input "FFFFFF"
type input "255"
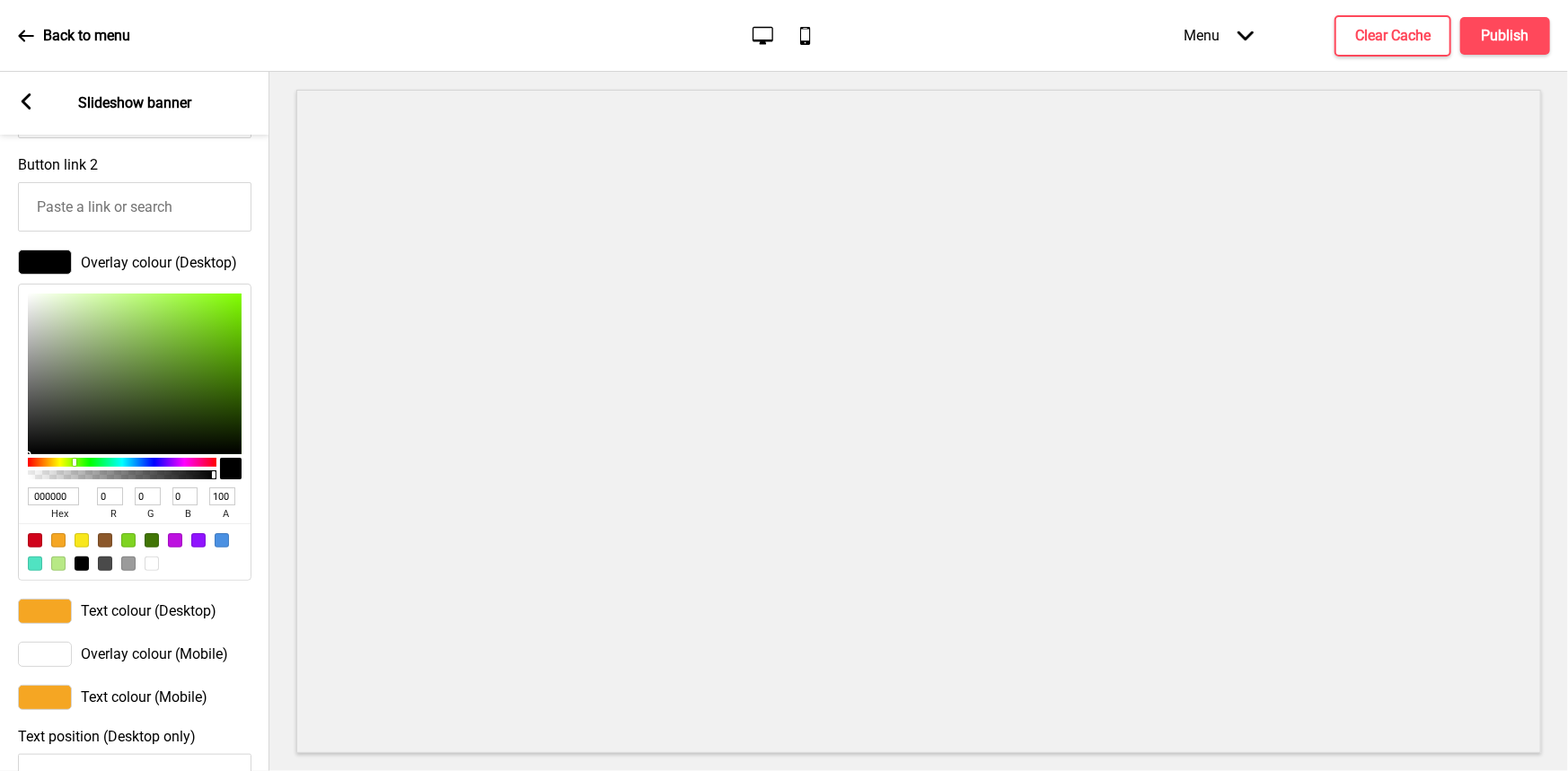
type input "255"
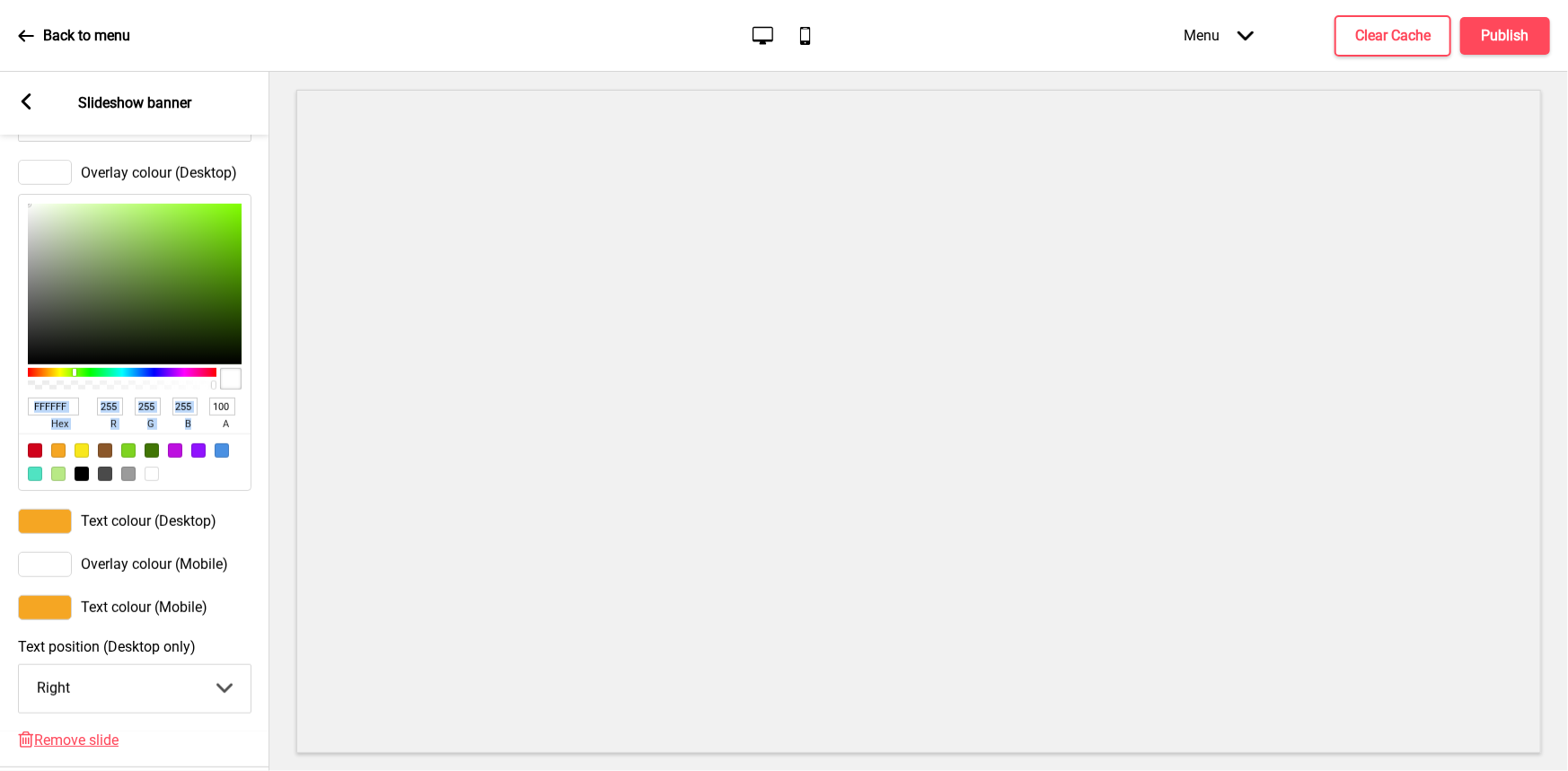
scroll to position [0, 0]
drag, startPoint x: 45, startPoint y: 396, endPoint x: 206, endPoint y: 400, distance: 161.0
click at [206, 393] on div at bounding box center [122, 379] width 189 height 29
click at [147, 389] on div at bounding box center [148, 385] width 4 height 7
type input "76"
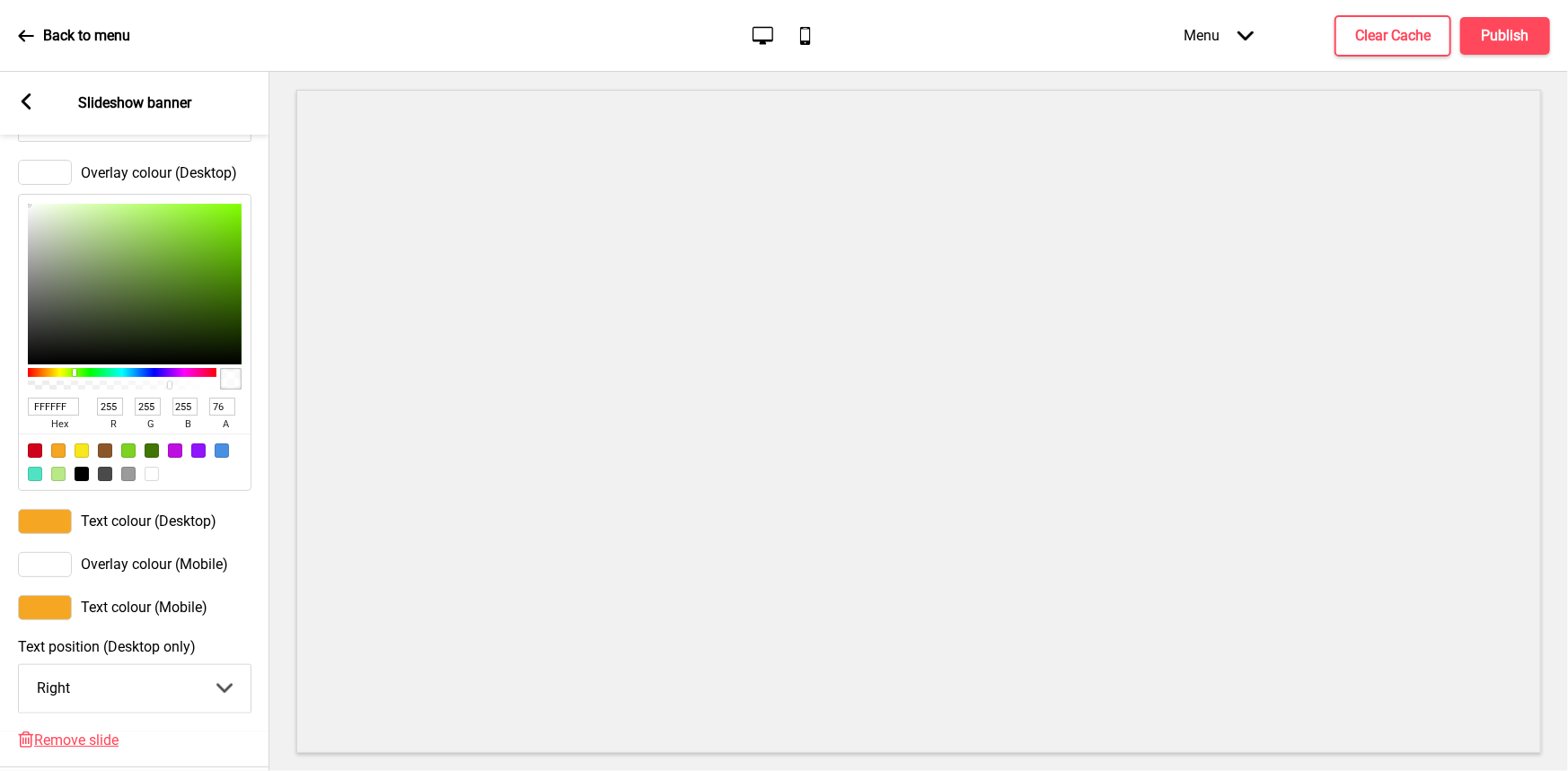
drag, startPoint x: 147, startPoint y: 397, endPoint x: 168, endPoint y: 401, distance: 21.4
click at [168, 393] on div at bounding box center [122, 379] width 189 height 29
click at [198, 573] on span "Overlay colour (Mobile)" at bounding box center [154, 565] width 147 height 17
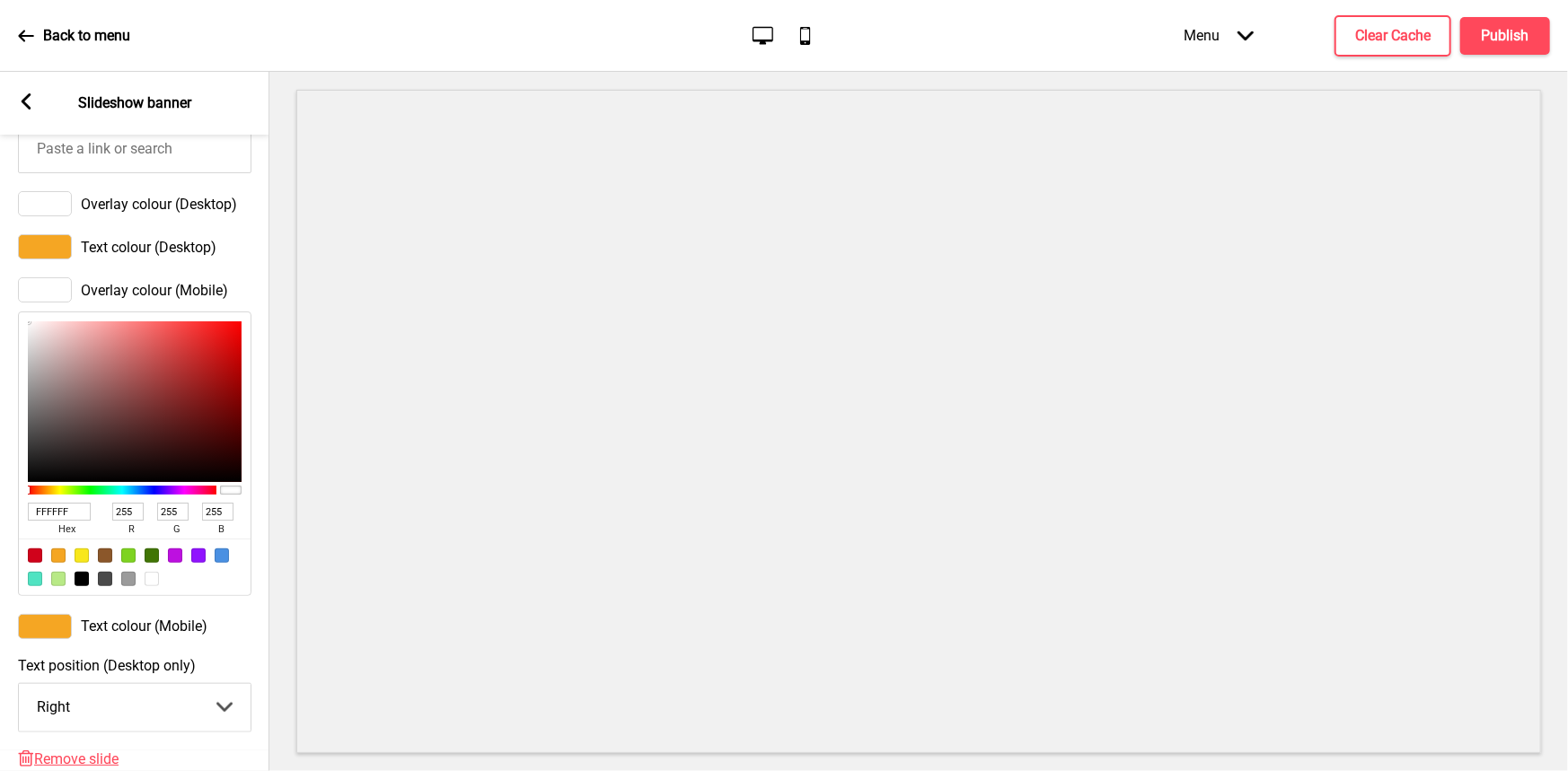
scroll to position [1077, 0]
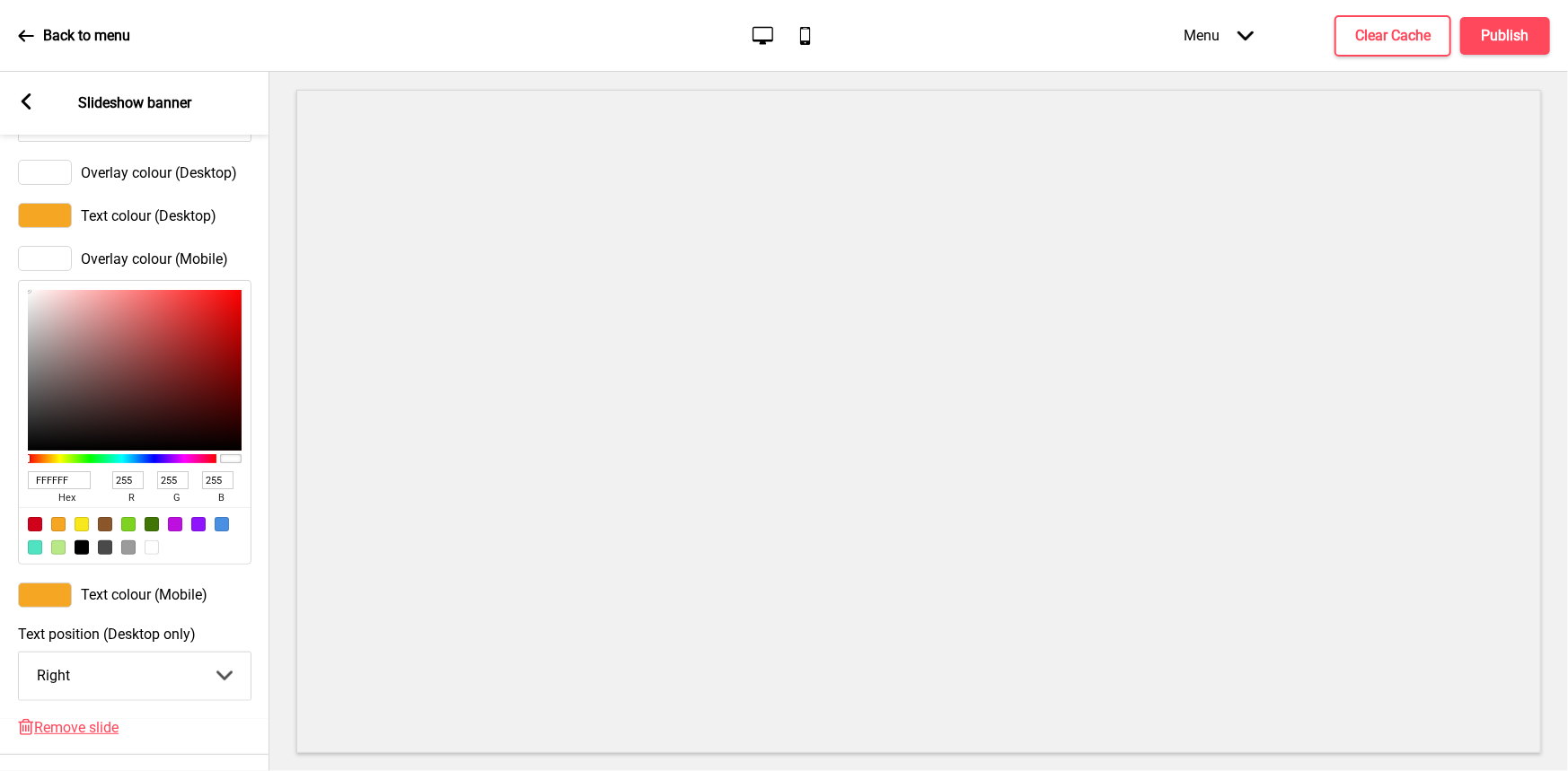
click at [152, 555] on div at bounding box center [151, 547] width 14 height 14
click at [227, 463] on div at bounding box center [231, 459] width 21 height 9
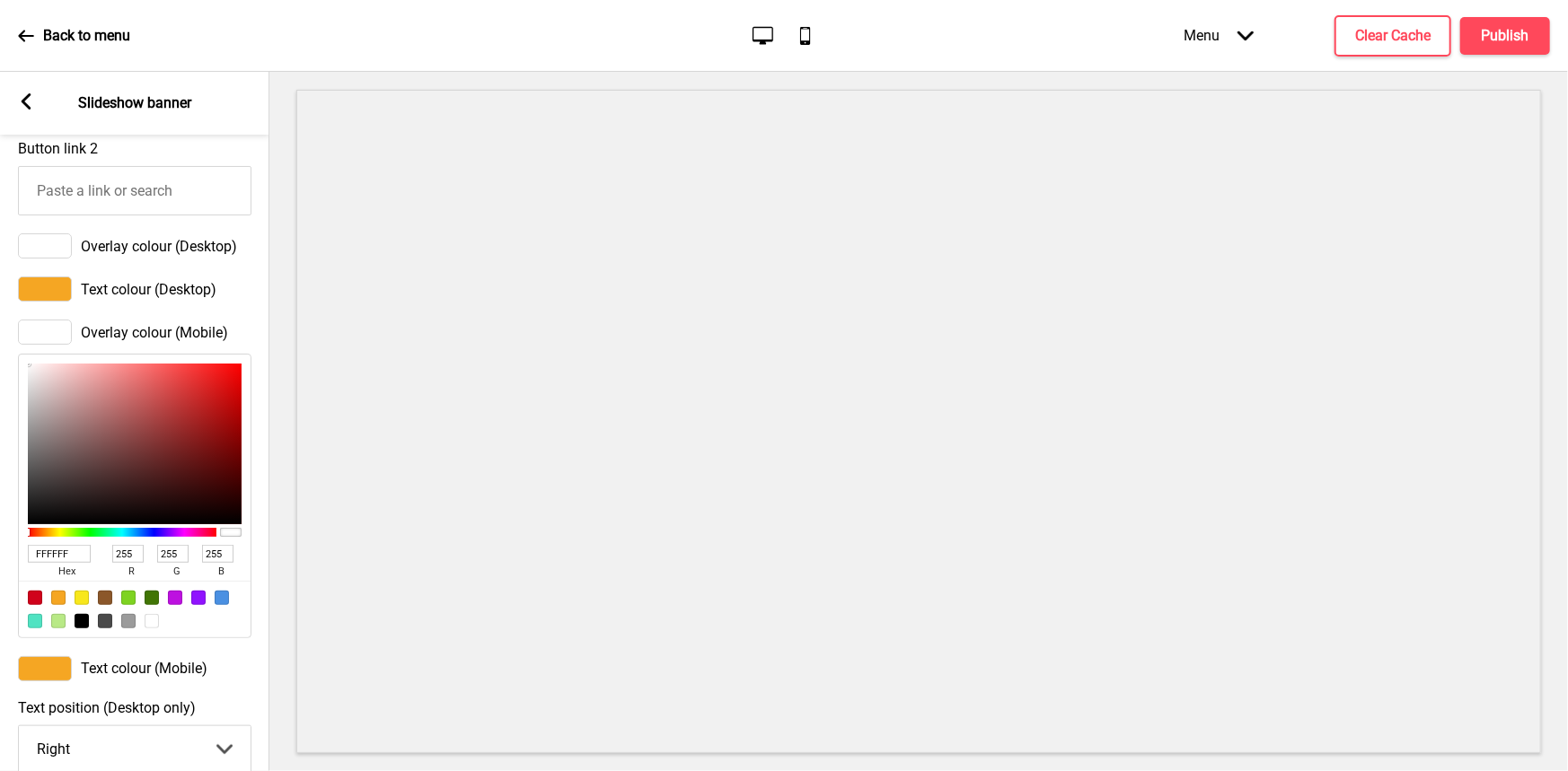
scroll to position [897, 0]
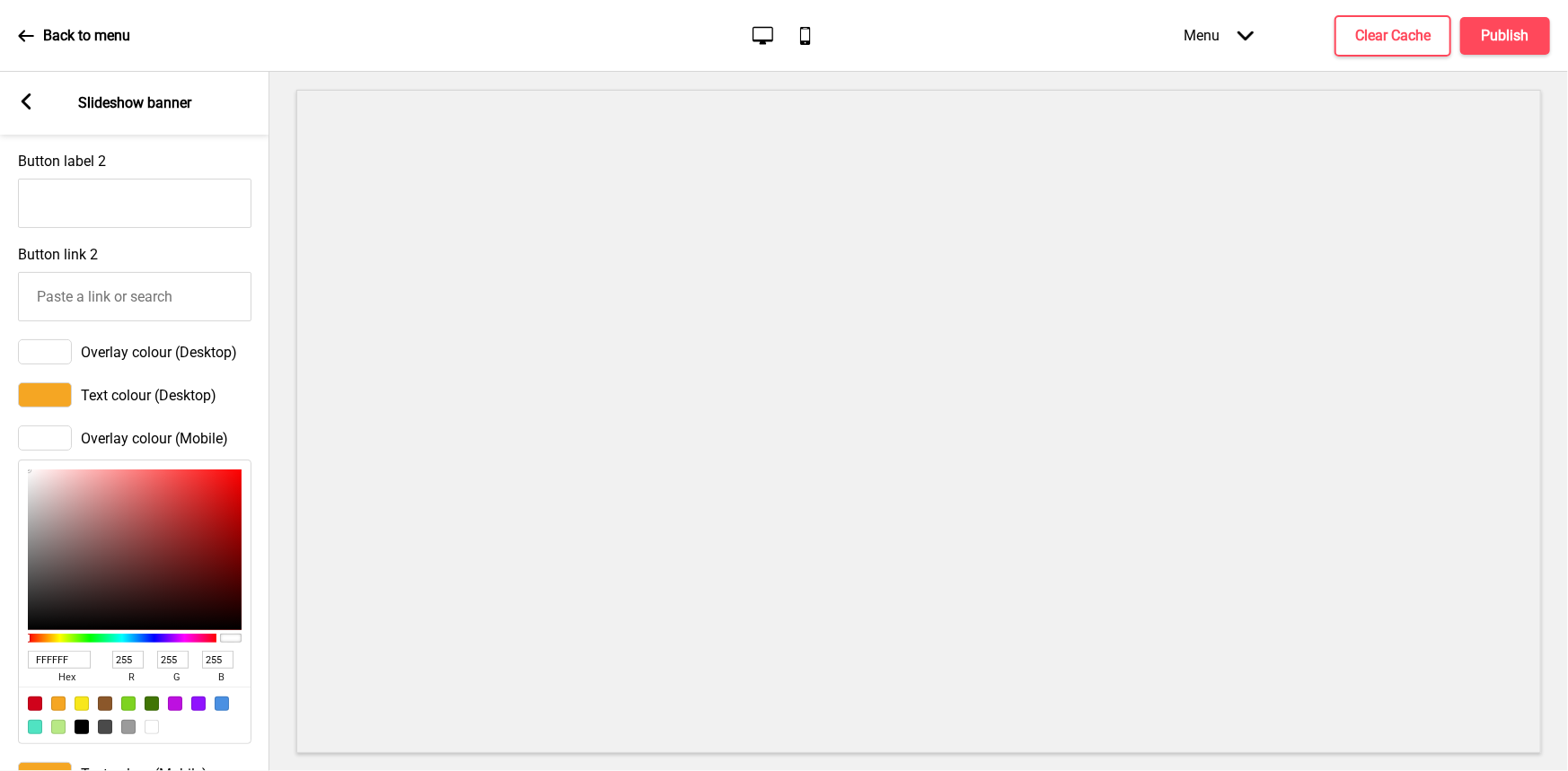
click at [166, 353] on span "Overlay colour (Desktop)" at bounding box center [159, 352] width 156 height 17
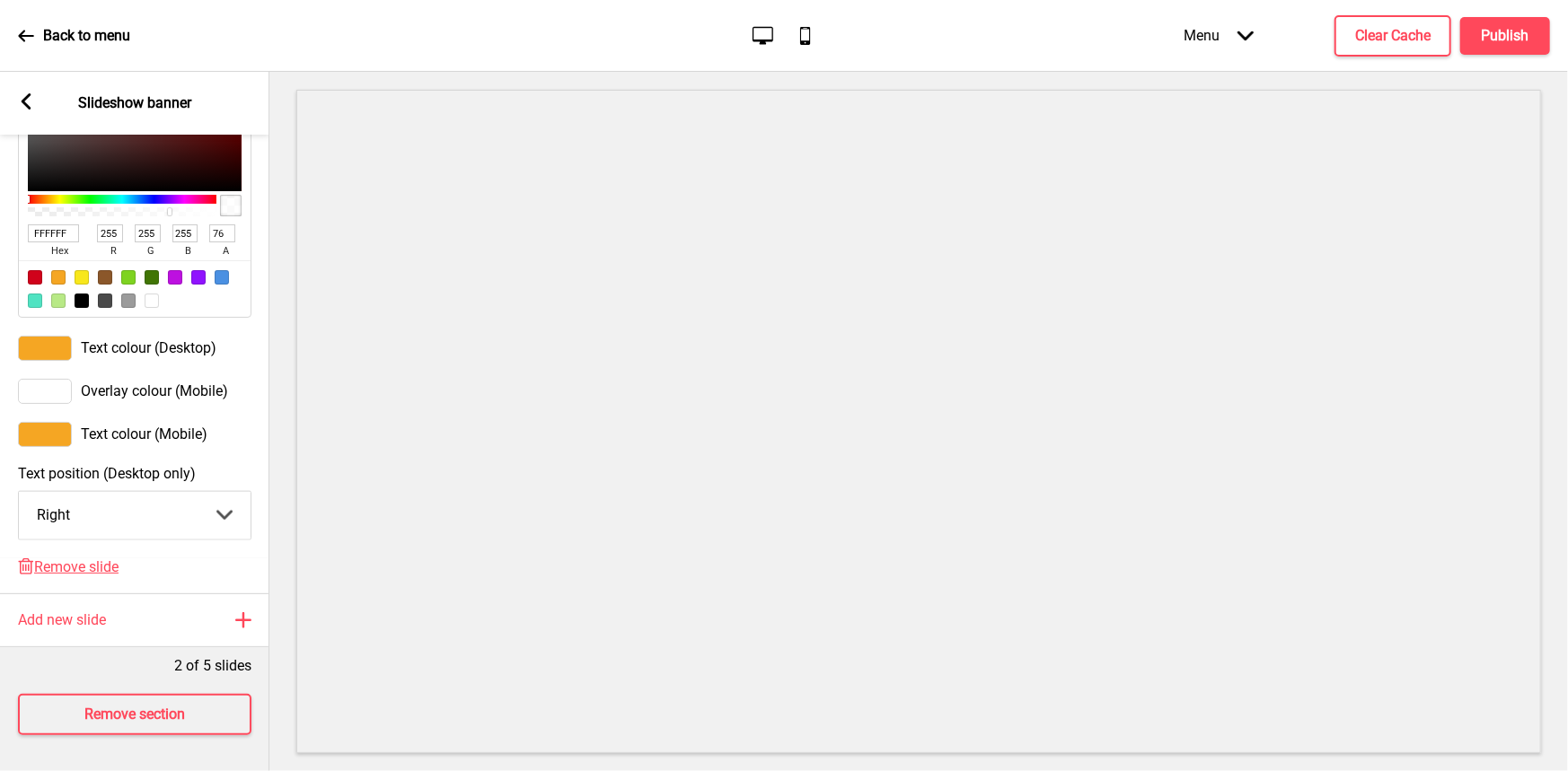
scroll to position [1276, 0]
click at [200, 500] on select "Center Left Right" at bounding box center [134, 515] width 232 height 47
click at [19, 492] on select "Center Left Right" at bounding box center [134, 515] width 232 height 47
click at [185, 505] on select "Center Left Right" at bounding box center [134, 515] width 232 height 47
click at [19, 492] on select "Center Left Right" at bounding box center [134, 515] width 232 height 47
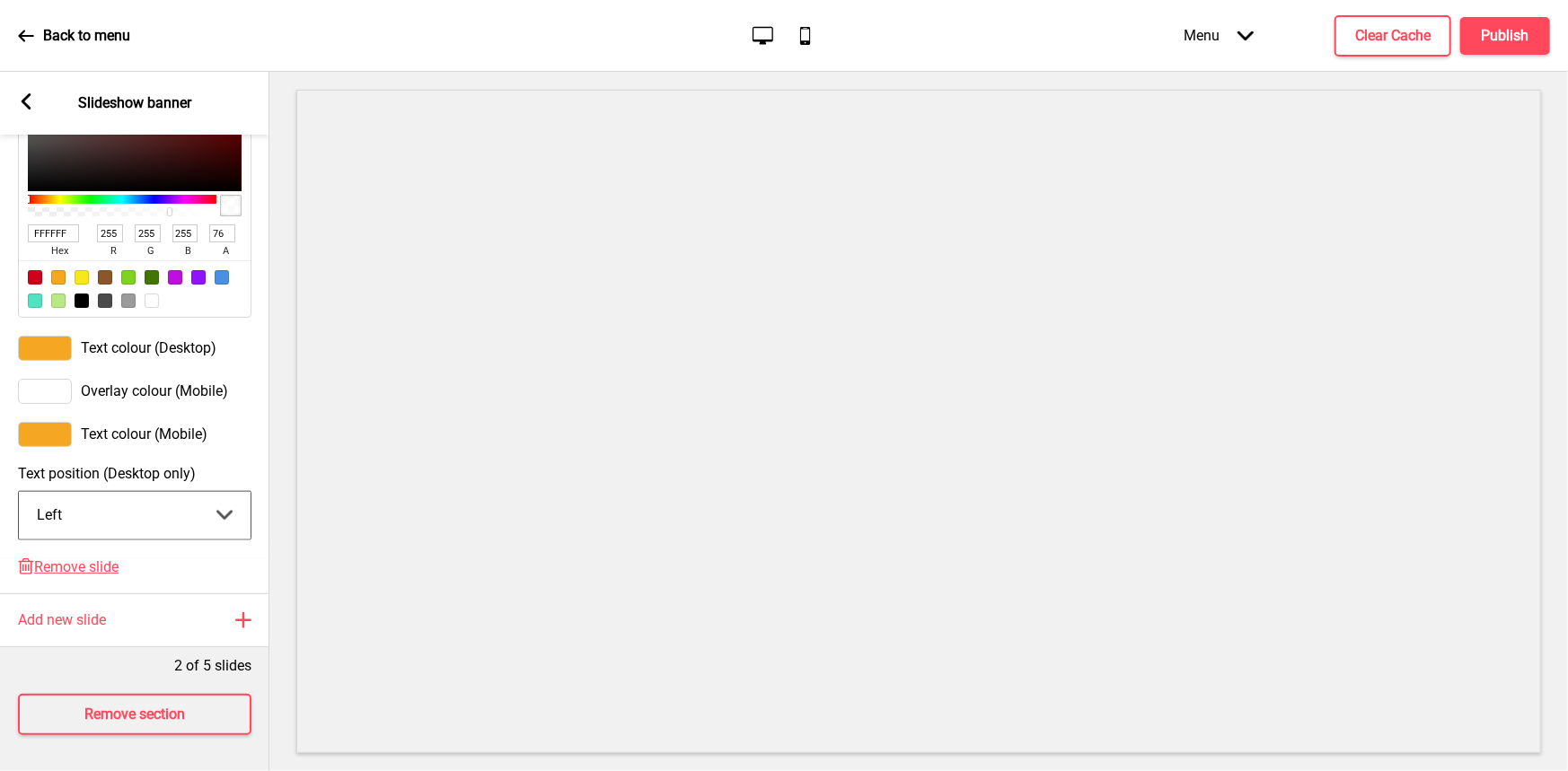
click at [179, 512] on select "Center Left Right" at bounding box center [134, 515] width 232 height 47
select select "right"
click at [19, 492] on select "Center Left Right" at bounding box center [134, 515] width 232 height 47
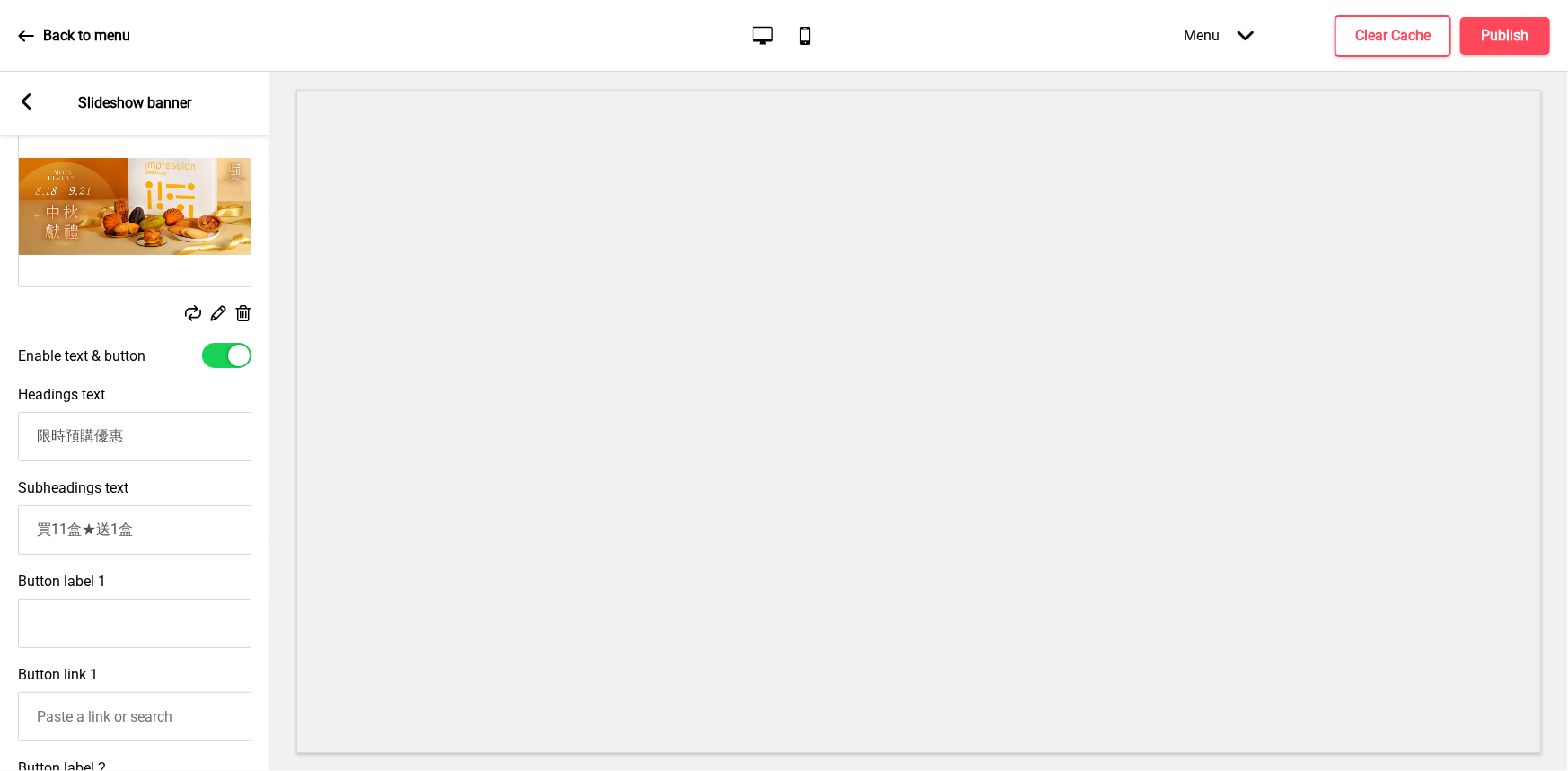
scroll to position [288, 0]
click at [223, 350] on div at bounding box center [226, 358] width 49 height 25
checkbox input "false"
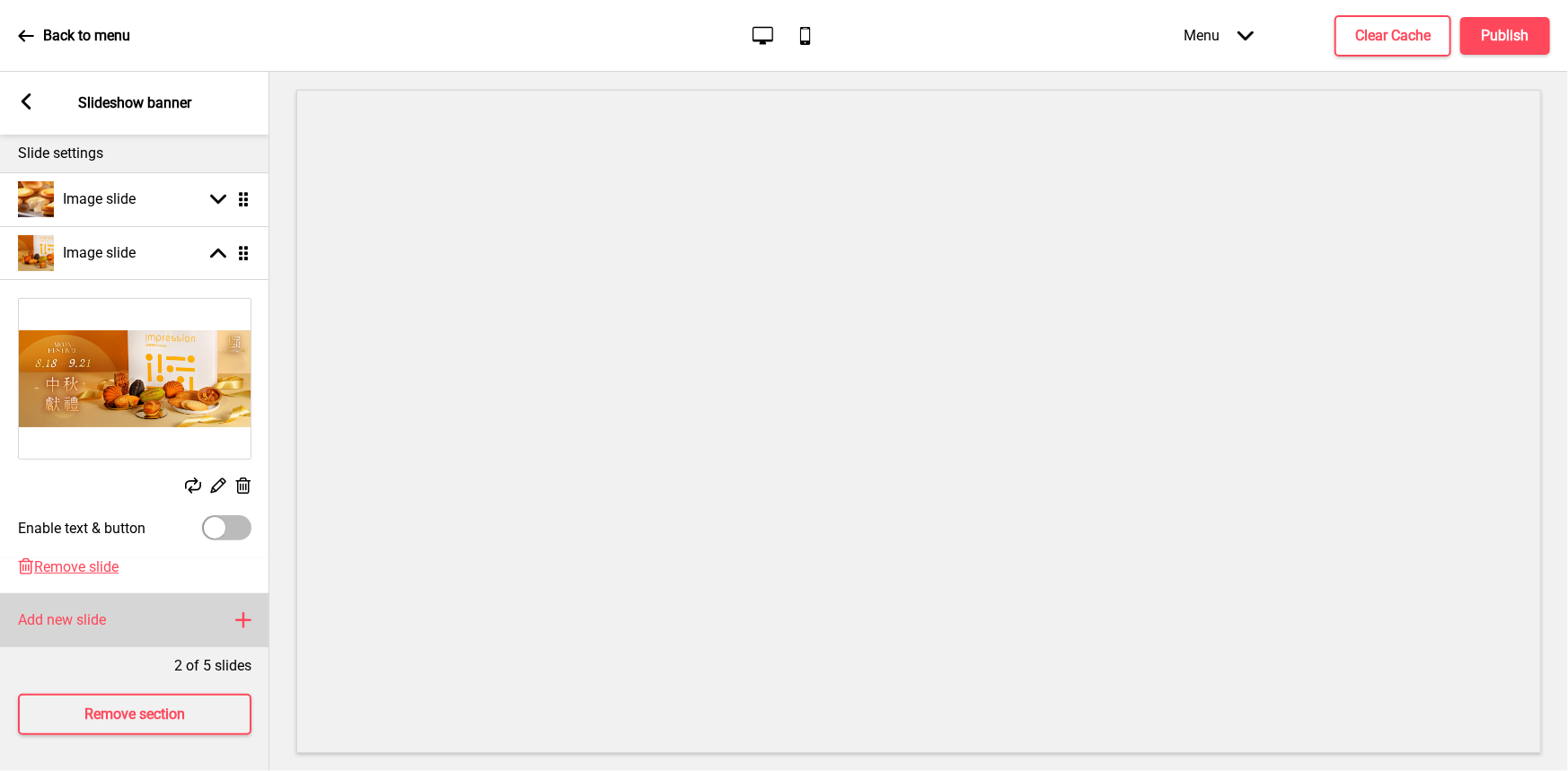
scroll to position [131, 0]
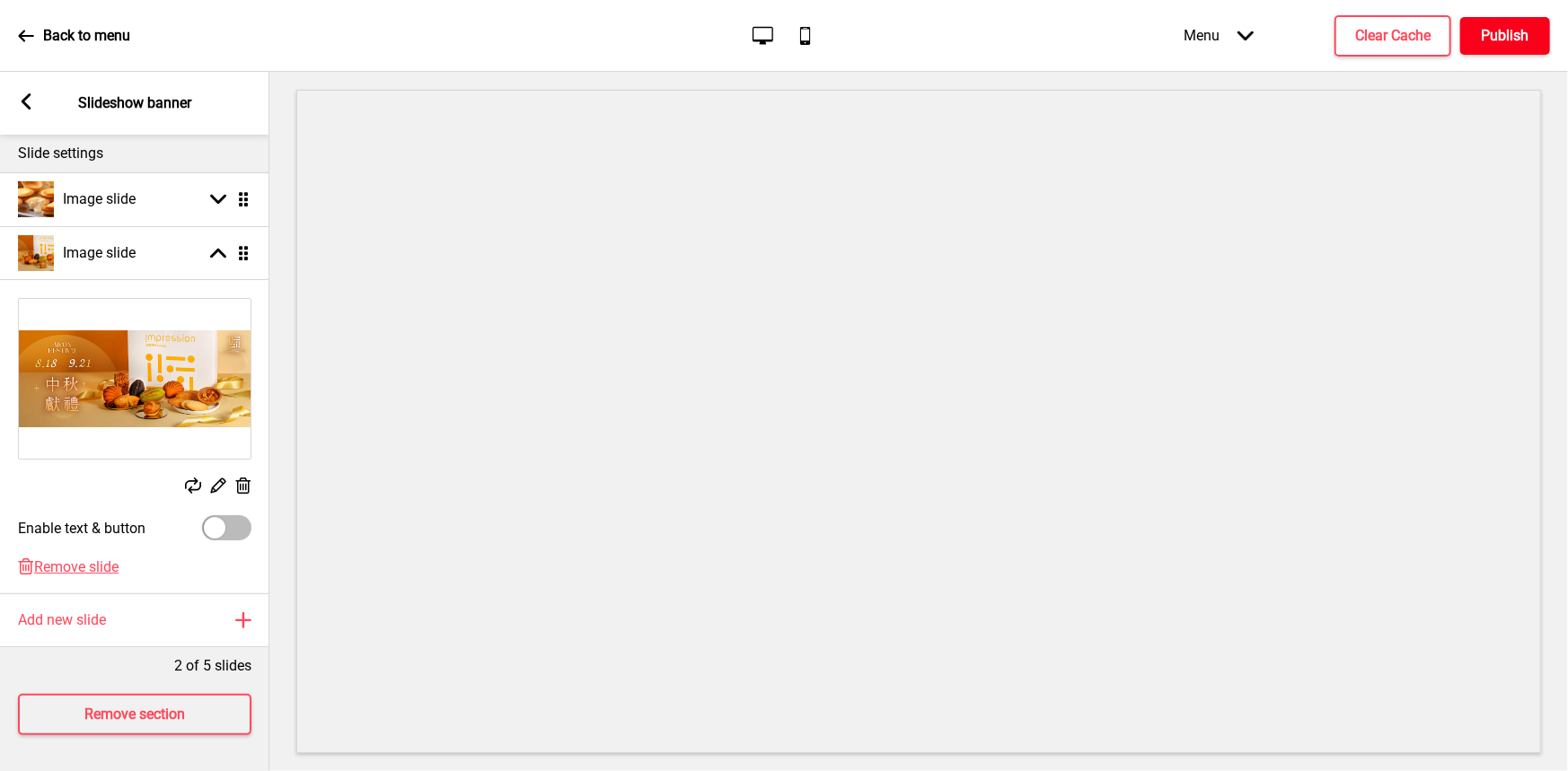
click at [1495, 33] on h4 "Publish" at bounding box center [1505, 35] width 47 height 20
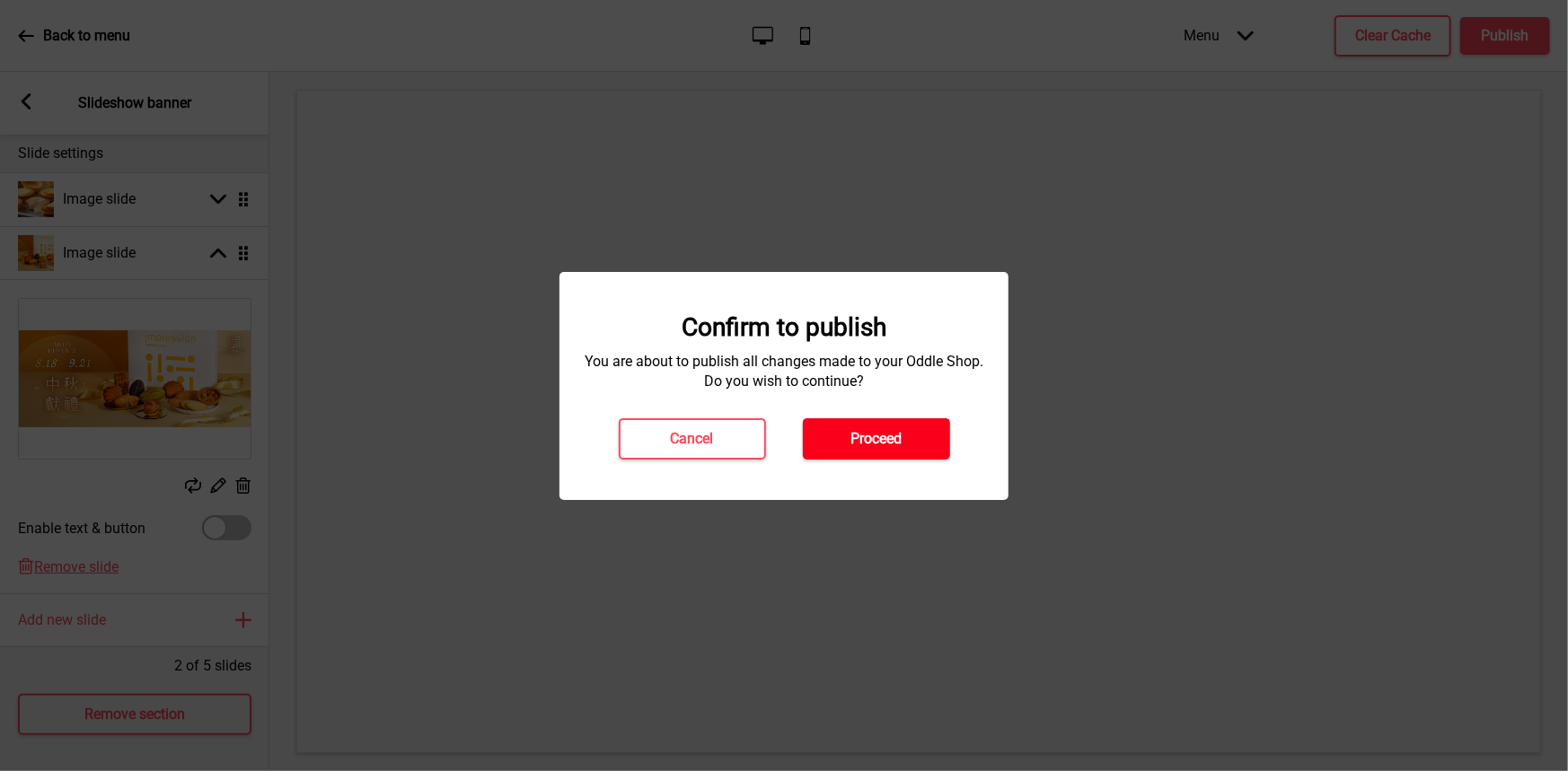
click at [859, 446] on h4 "Proceed" at bounding box center [875, 438] width 51 height 20
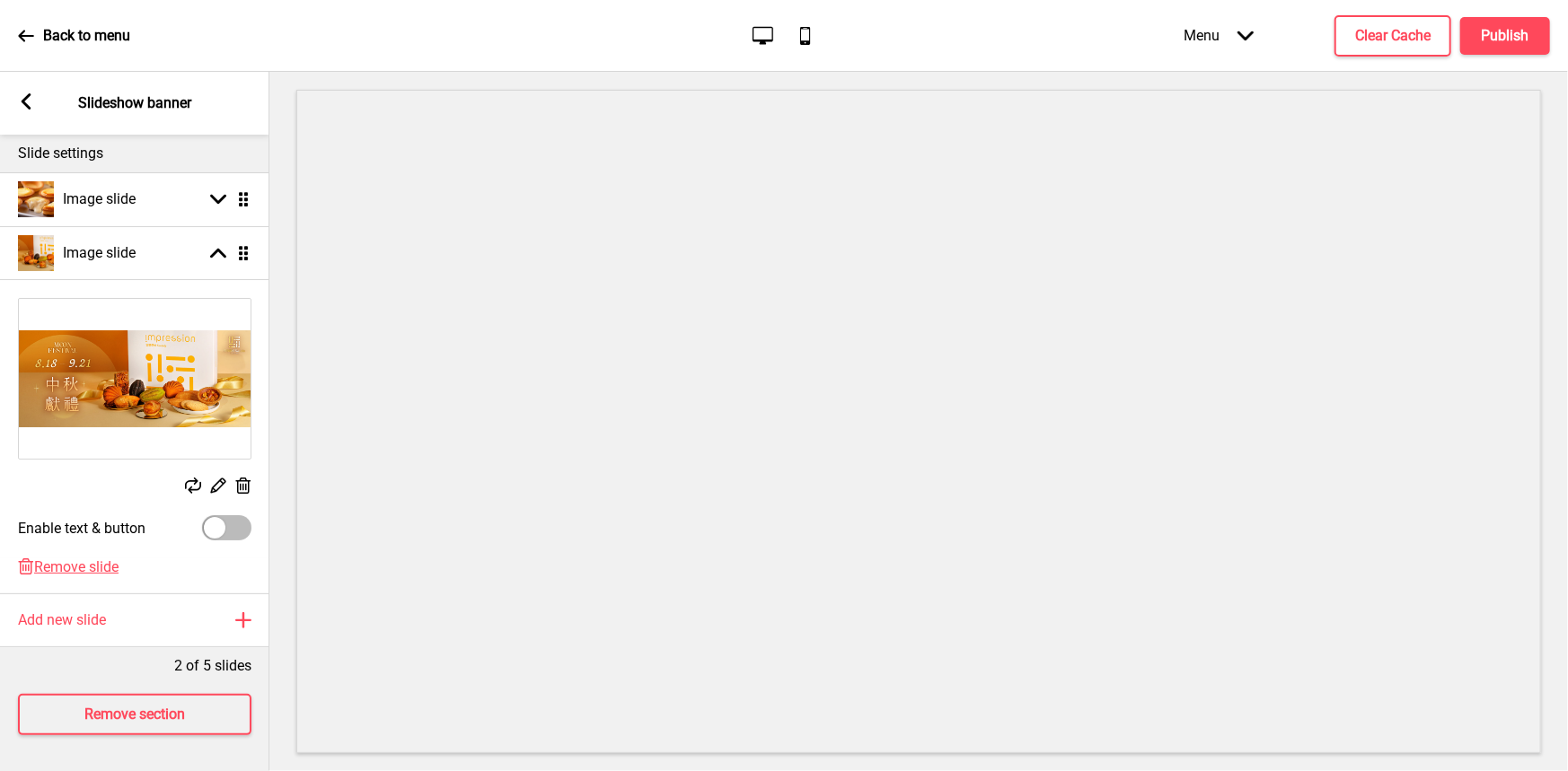
click at [23, 108] on rect at bounding box center [25, 100] width 16 height 16
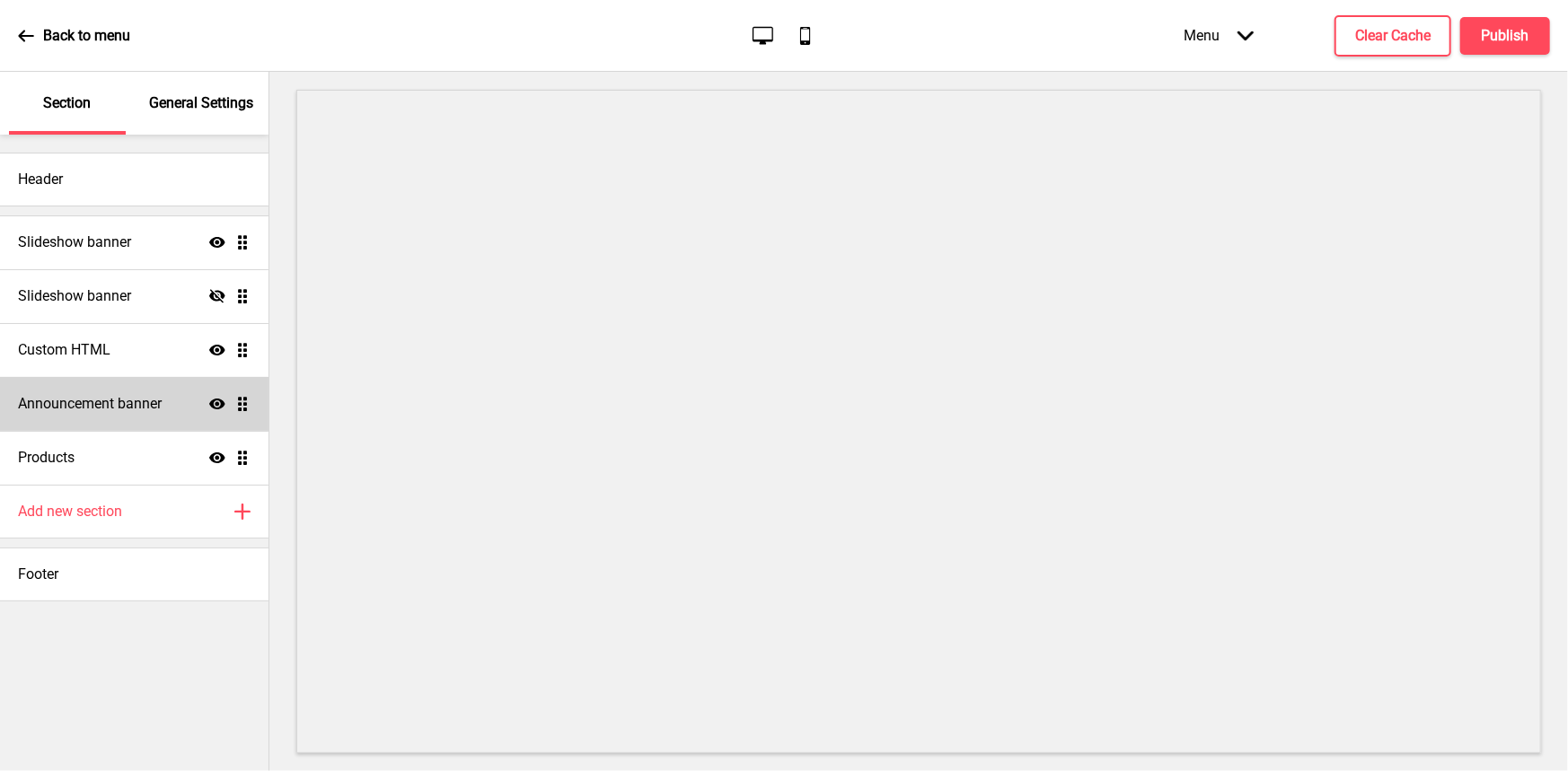
click at [66, 399] on h4 "Announcement banner" at bounding box center [89, 404] width 143 height 20
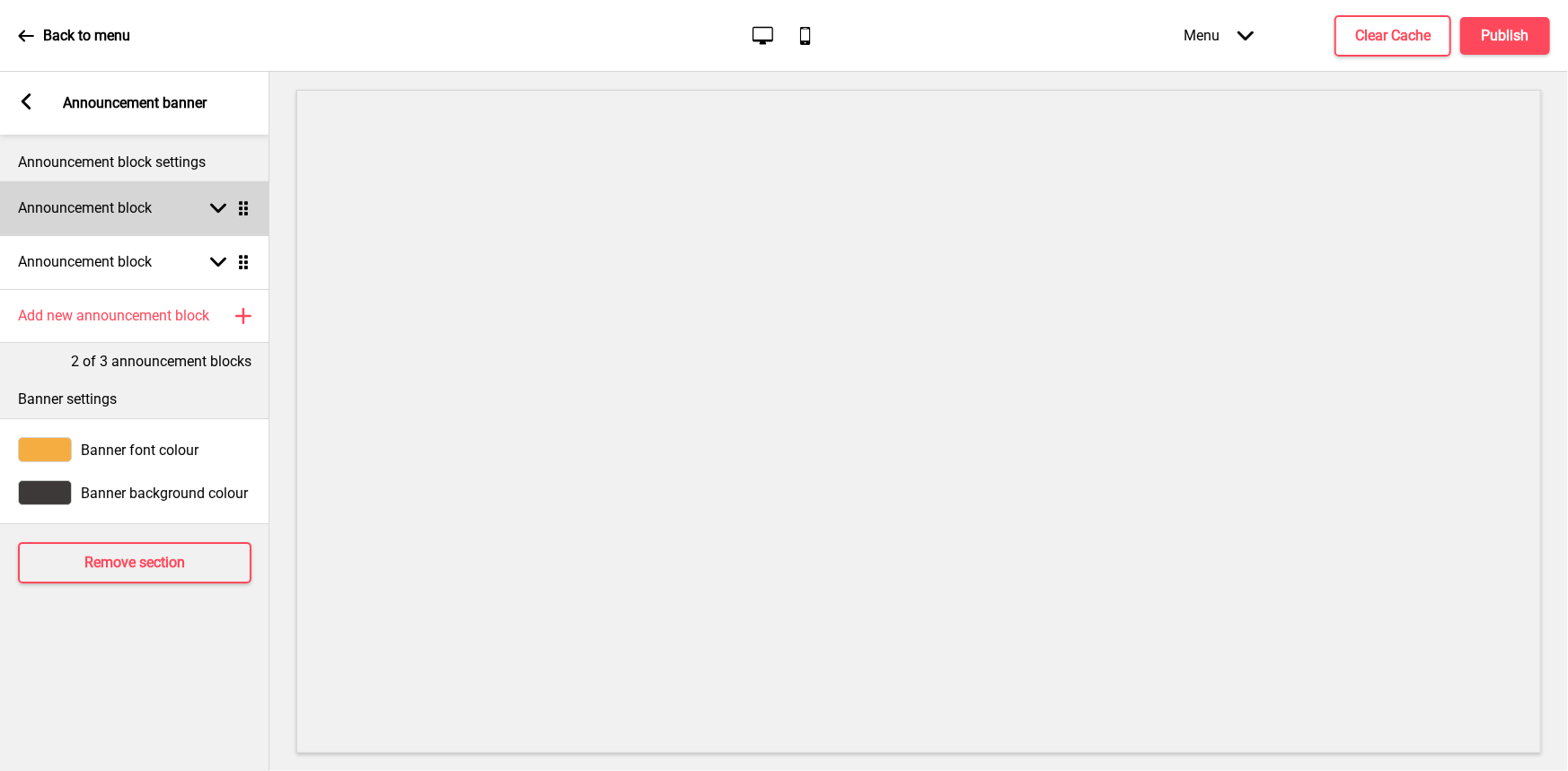
click at [221, 208] on icon at bounding box center [218, 208] width 16 height 10
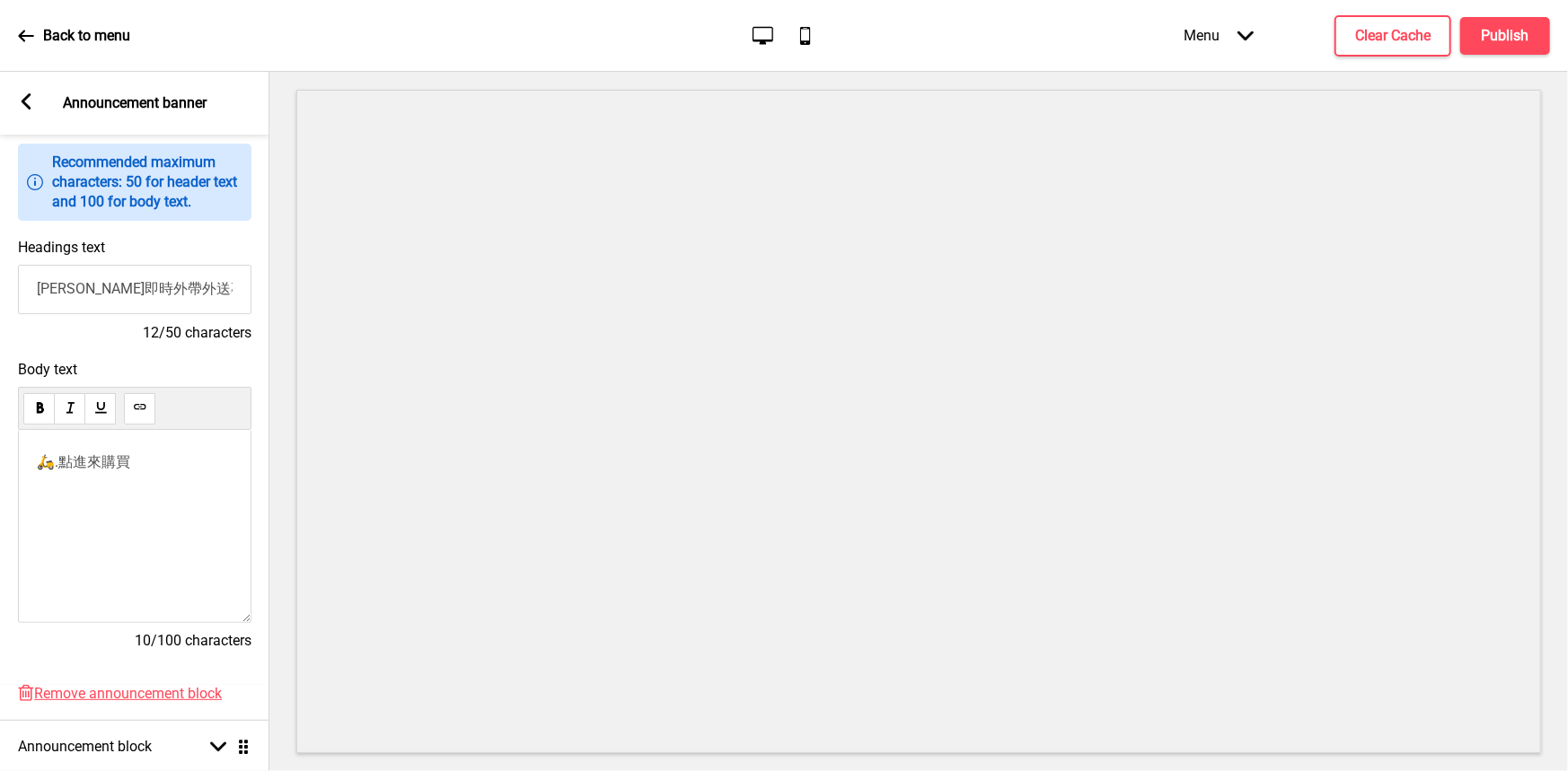
scroll to position [0, 0]
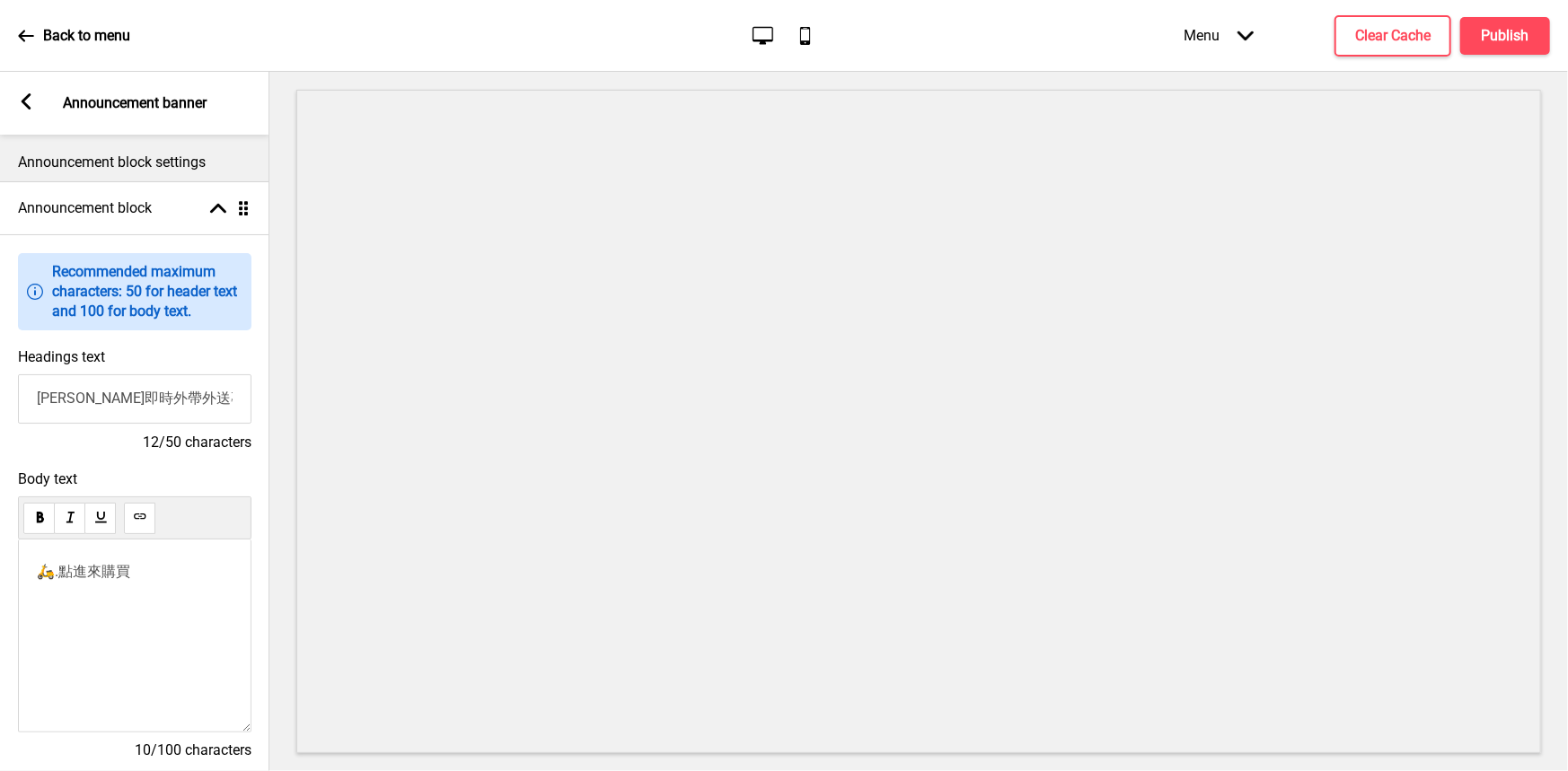
click at [34, 44] on div "Back to menu" at bounding box center [73, 36] width 113 height 48
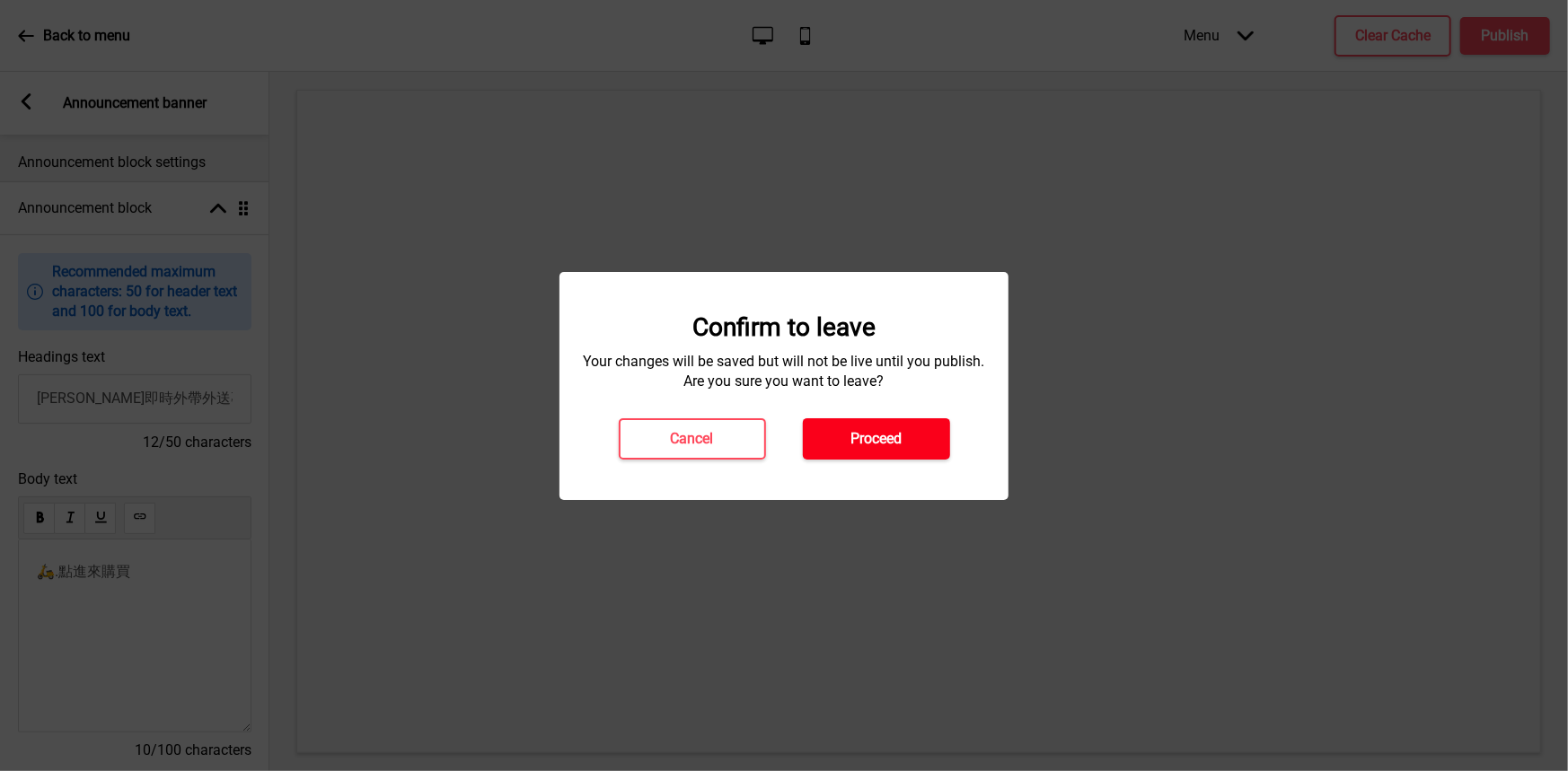
click at [877, 442] on h4 "Proceed" at bounding box center [875, 438] width 51 height 20
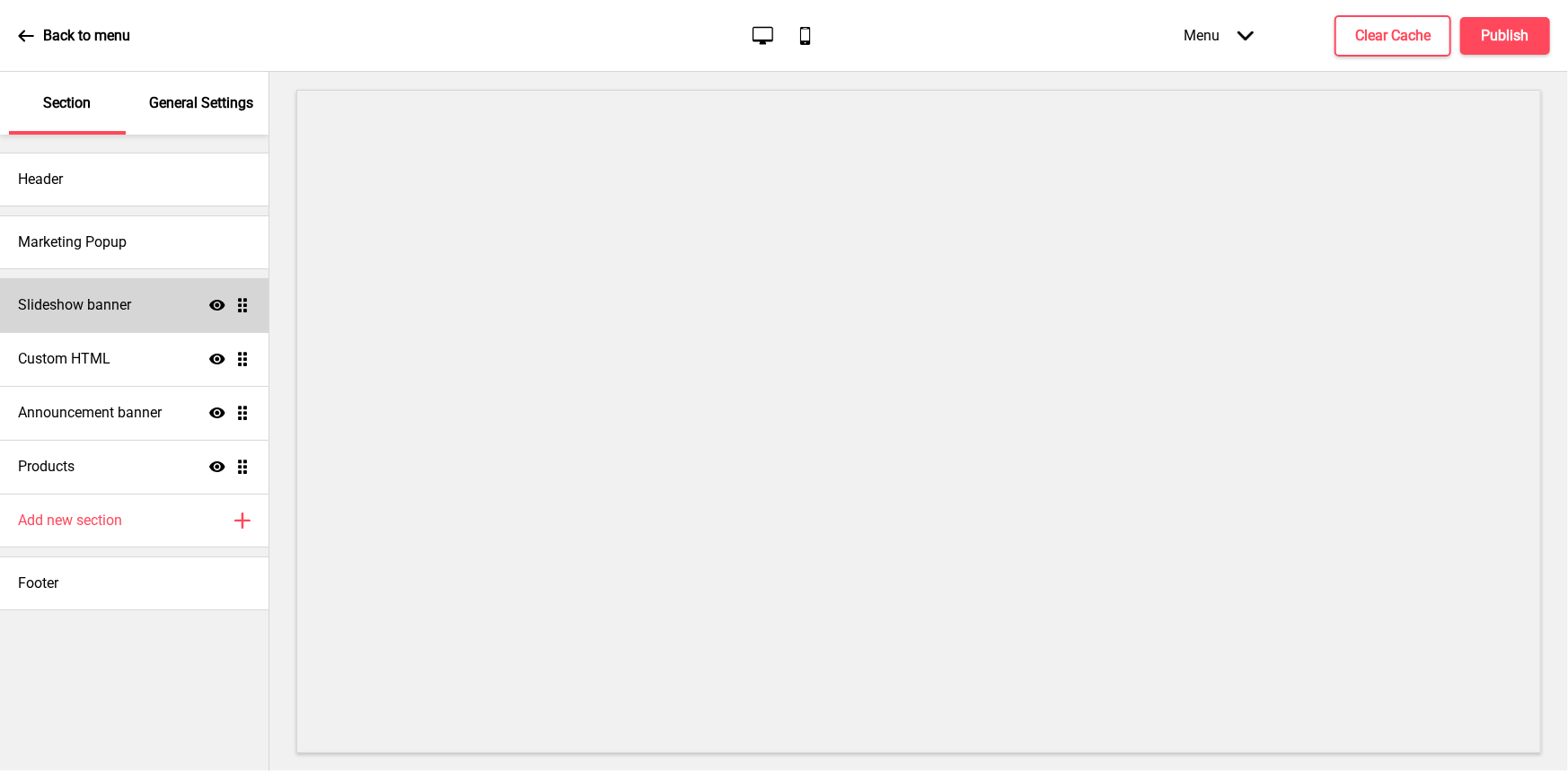
click at [163, 290] on div "Slideshow banner Show Drag" at bounding box center [134, 305] width 269 height 54
select select "10000"
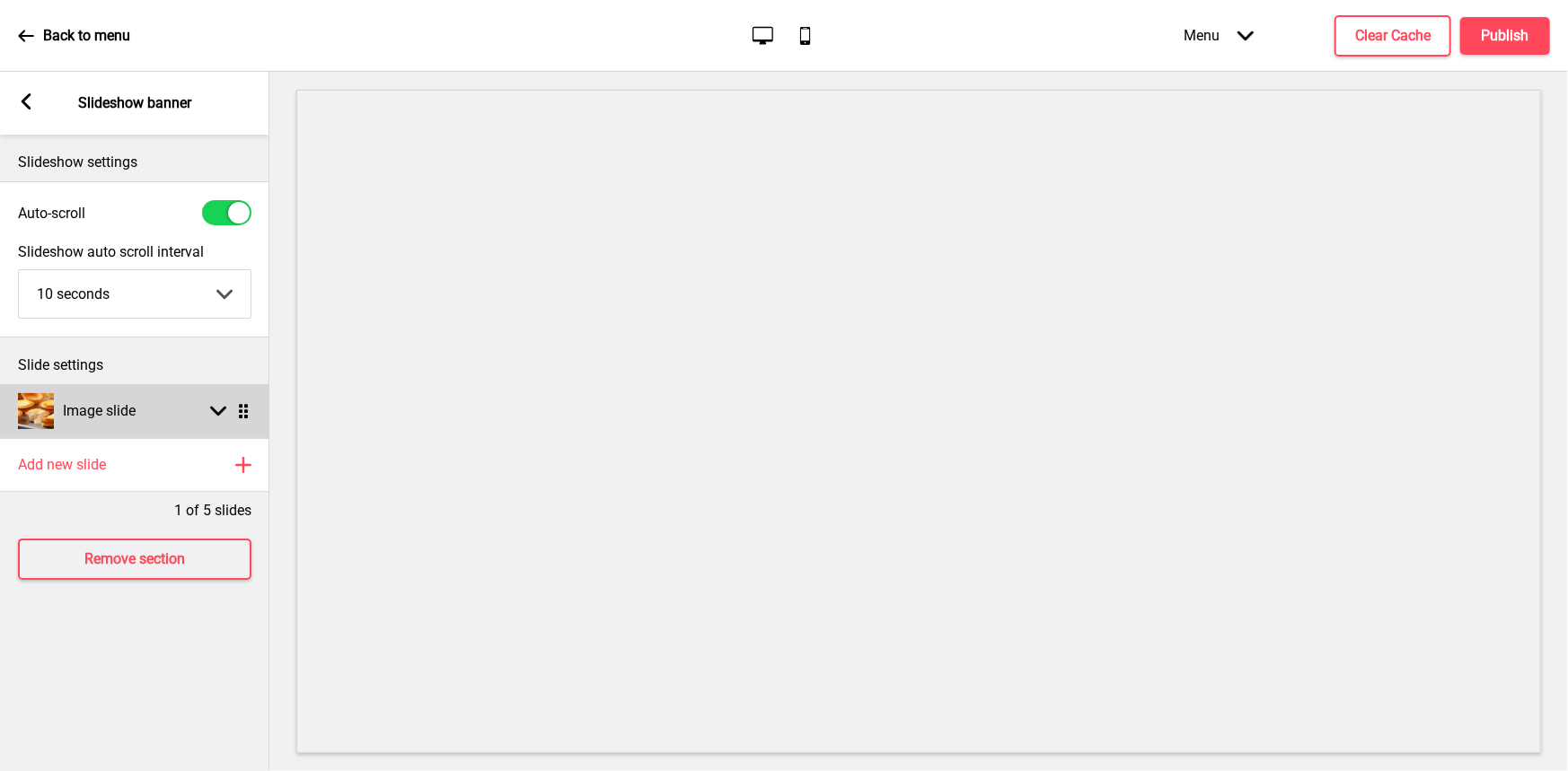
click at [177, 398] on div "Image slide Arrow down Drag" at bounding box center [135, 411] width 270 height 54
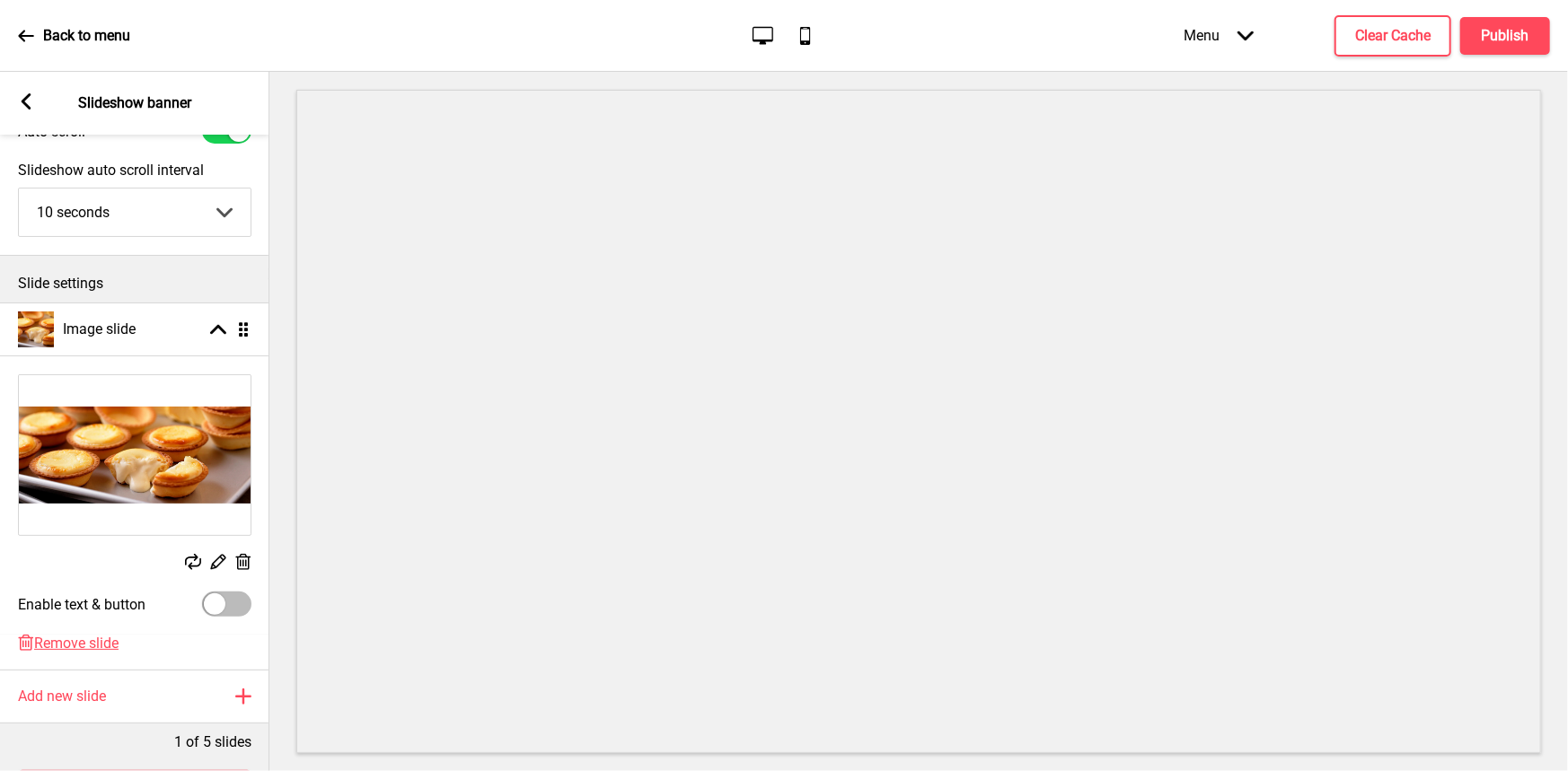
scroll to position [170, 0]
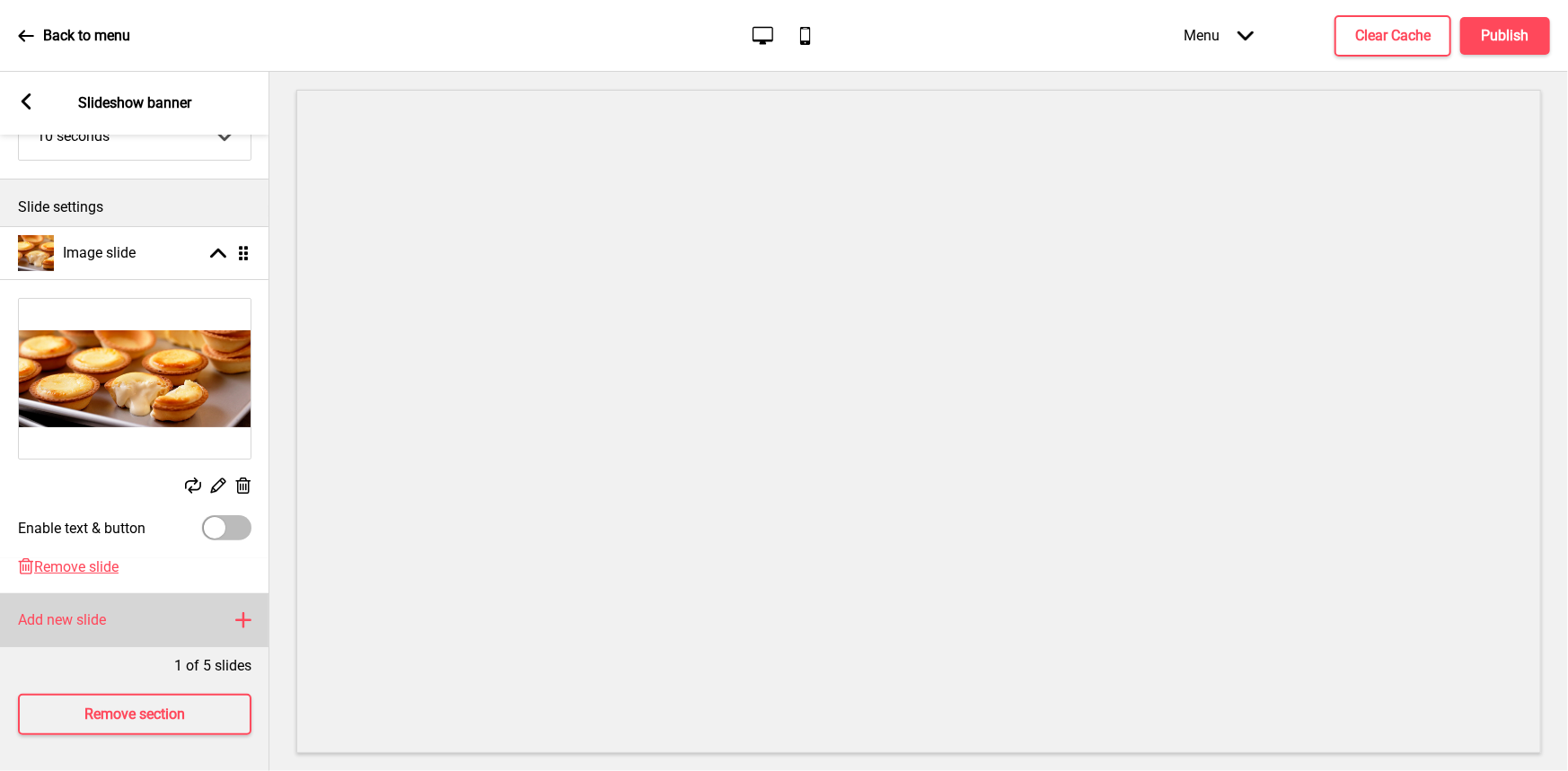
click at [140, 615] on div "Add new slide Plus" at bounding box center [135, 620] width 270 height 54
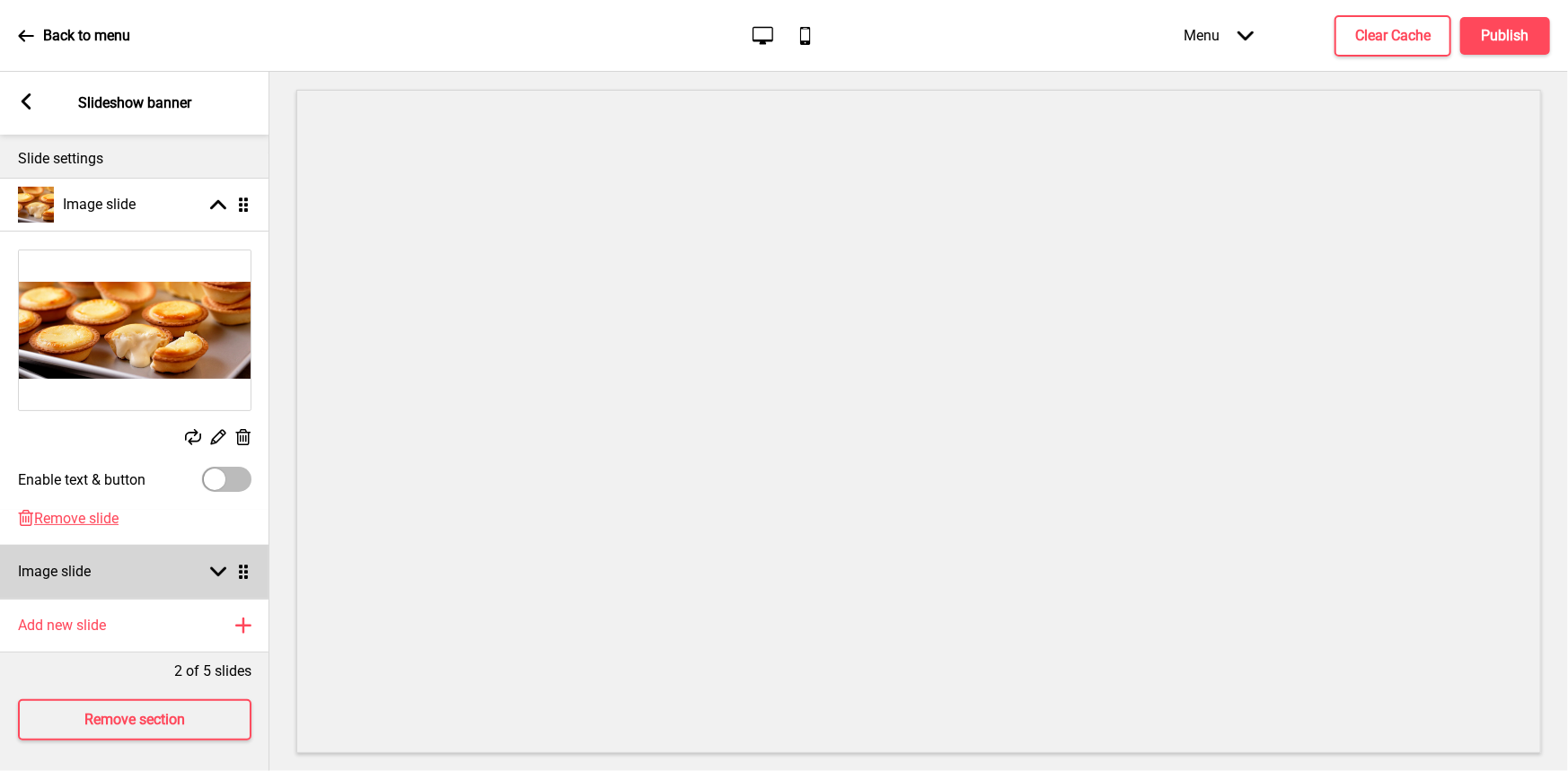
scroll to position [224, 0]
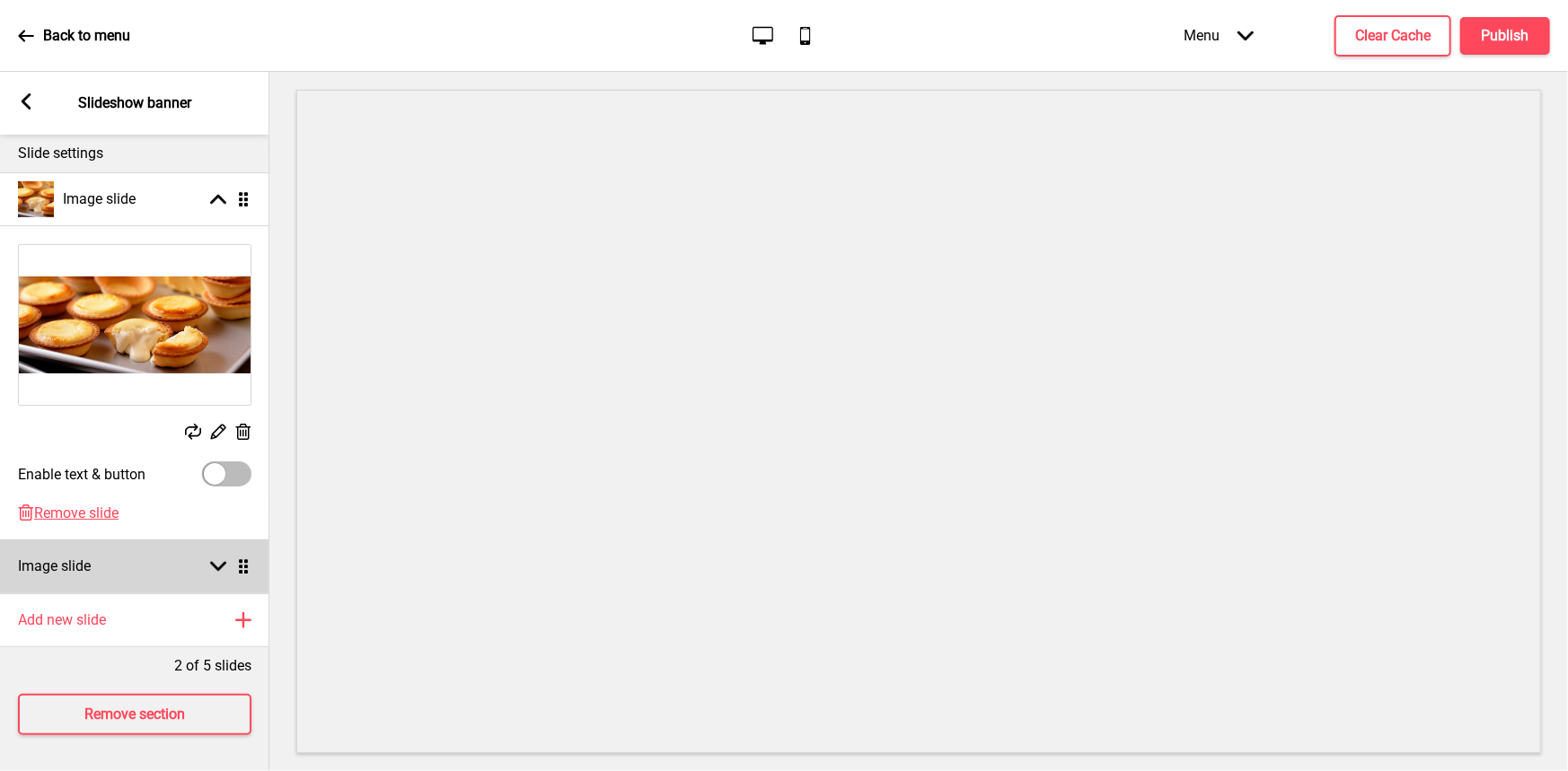
click at [160, 560] on div "Image slide Arrow down Drag" at bounding box center [135, 566] width 270 height 54
select select "right"
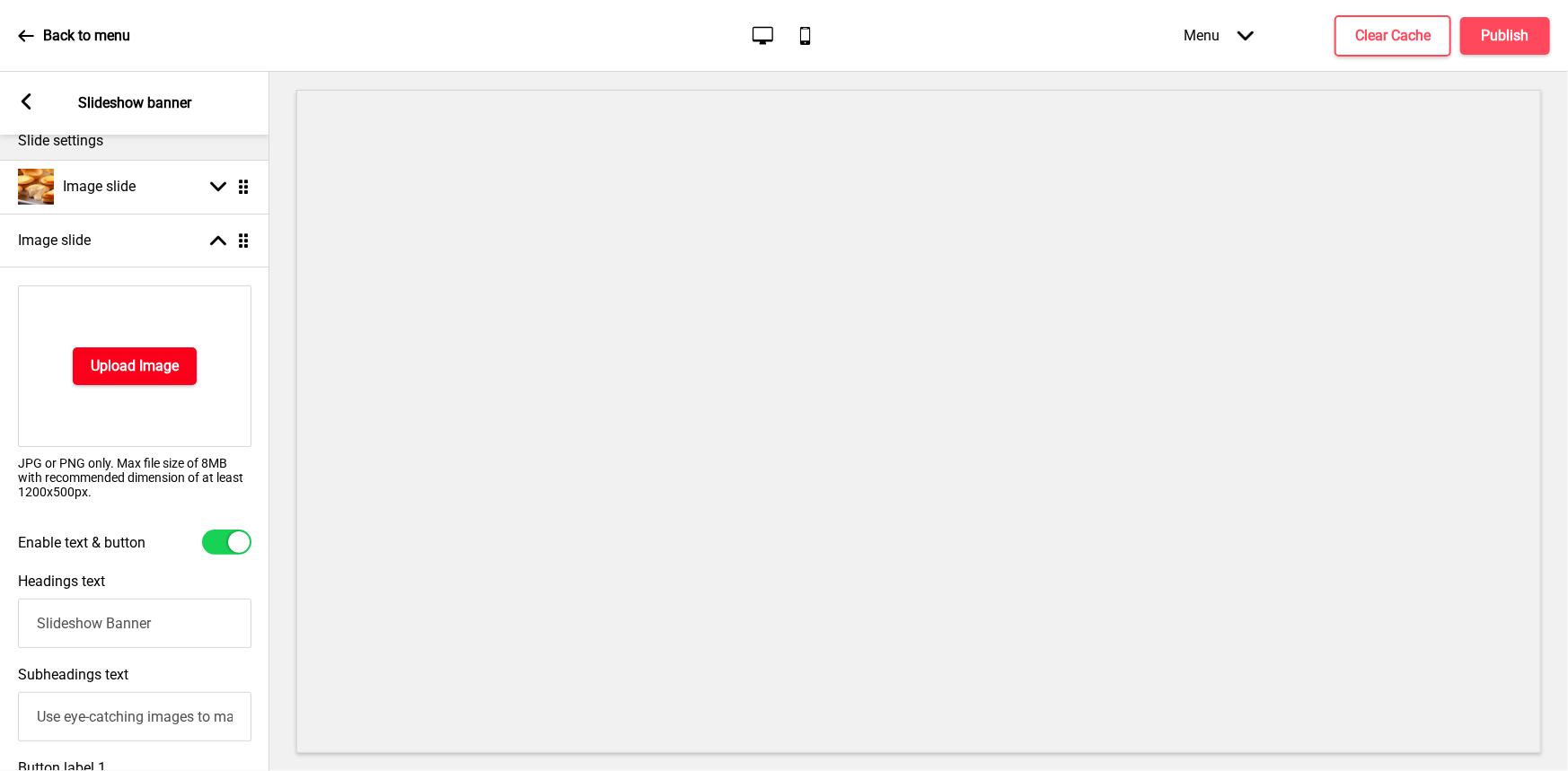
click at [138, 352] on button "Upload Image" at bounding box center [134, 366] width 124 height 38
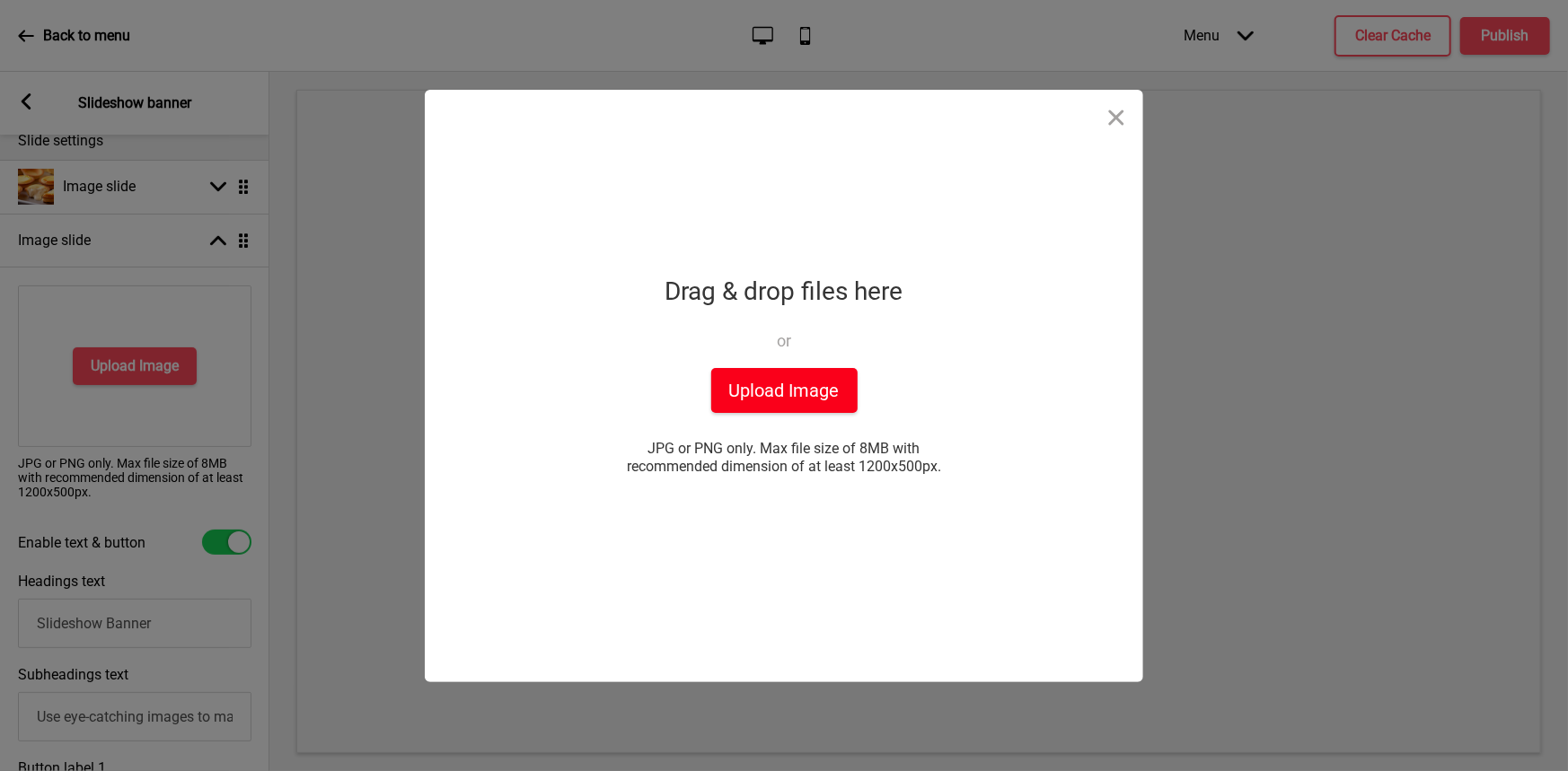
click at [780, 393] on button "Upload Image" at bounding box center [784, 391] width 146 height 45
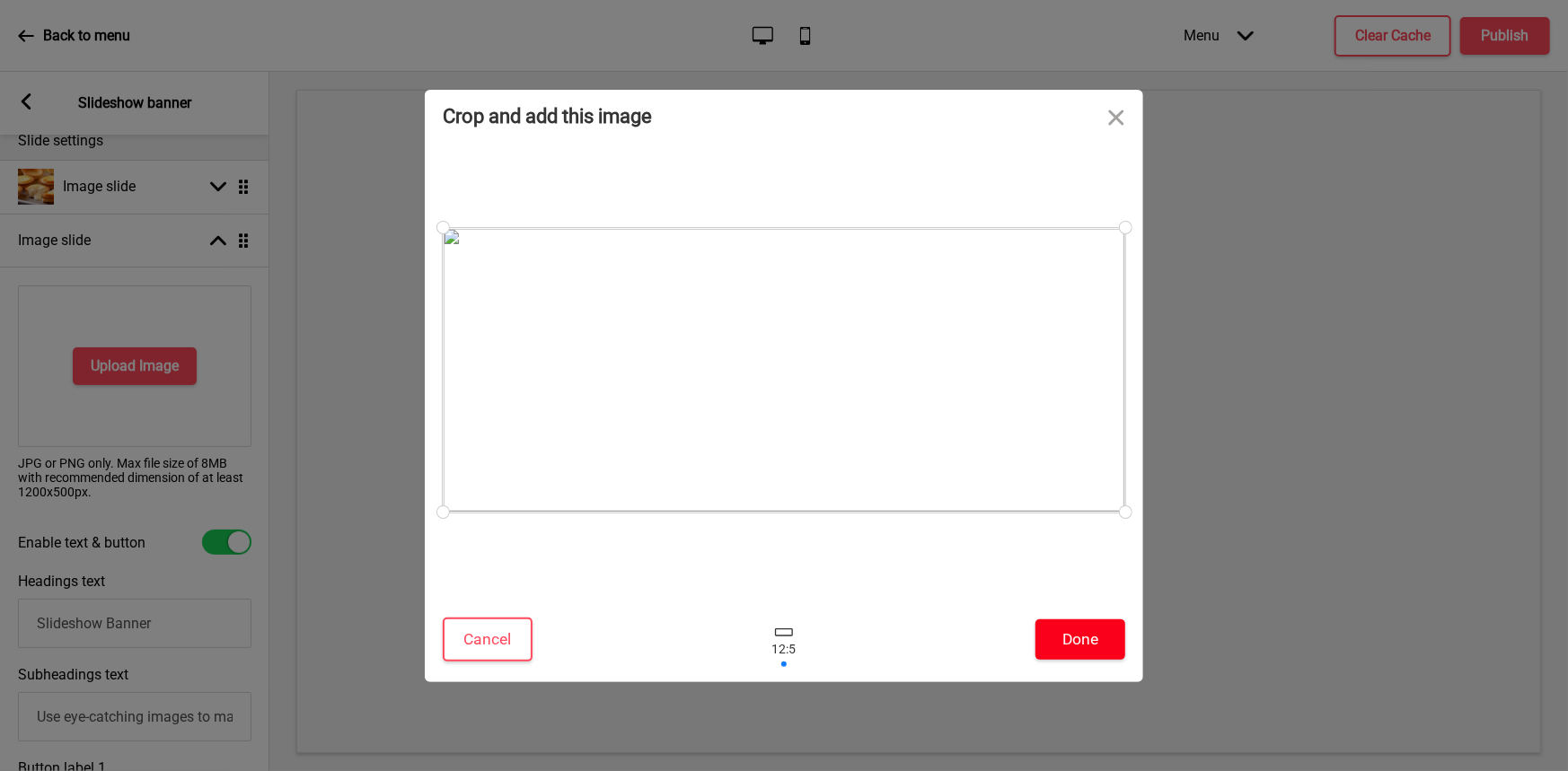
click at [1089, 639] on button "Done" at bounding box center [1080, 639] width 90 height 40
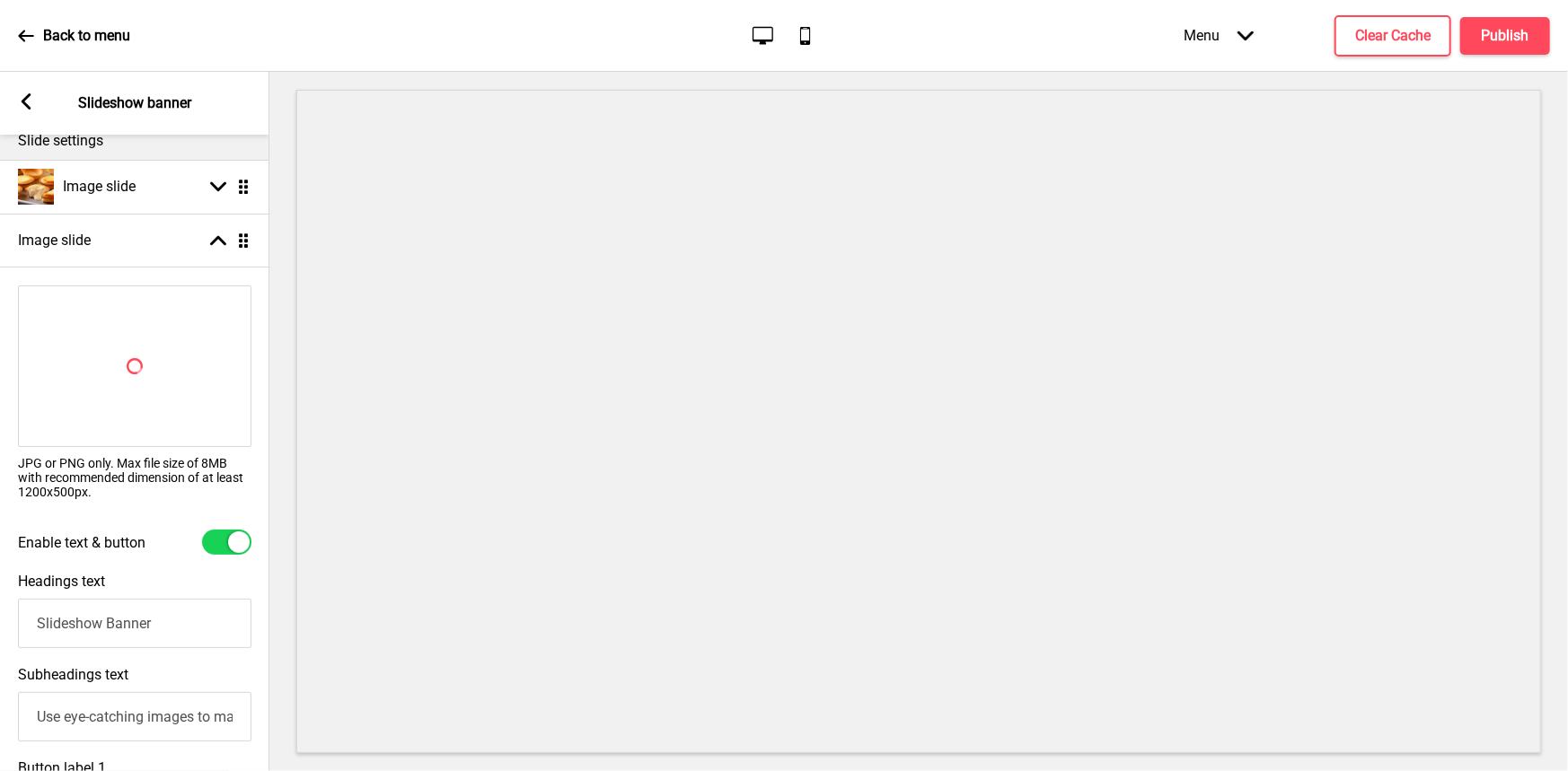
click at [232, 537] on div at bounding box center [238, 541] width 21 height 21
checkbox input "false"
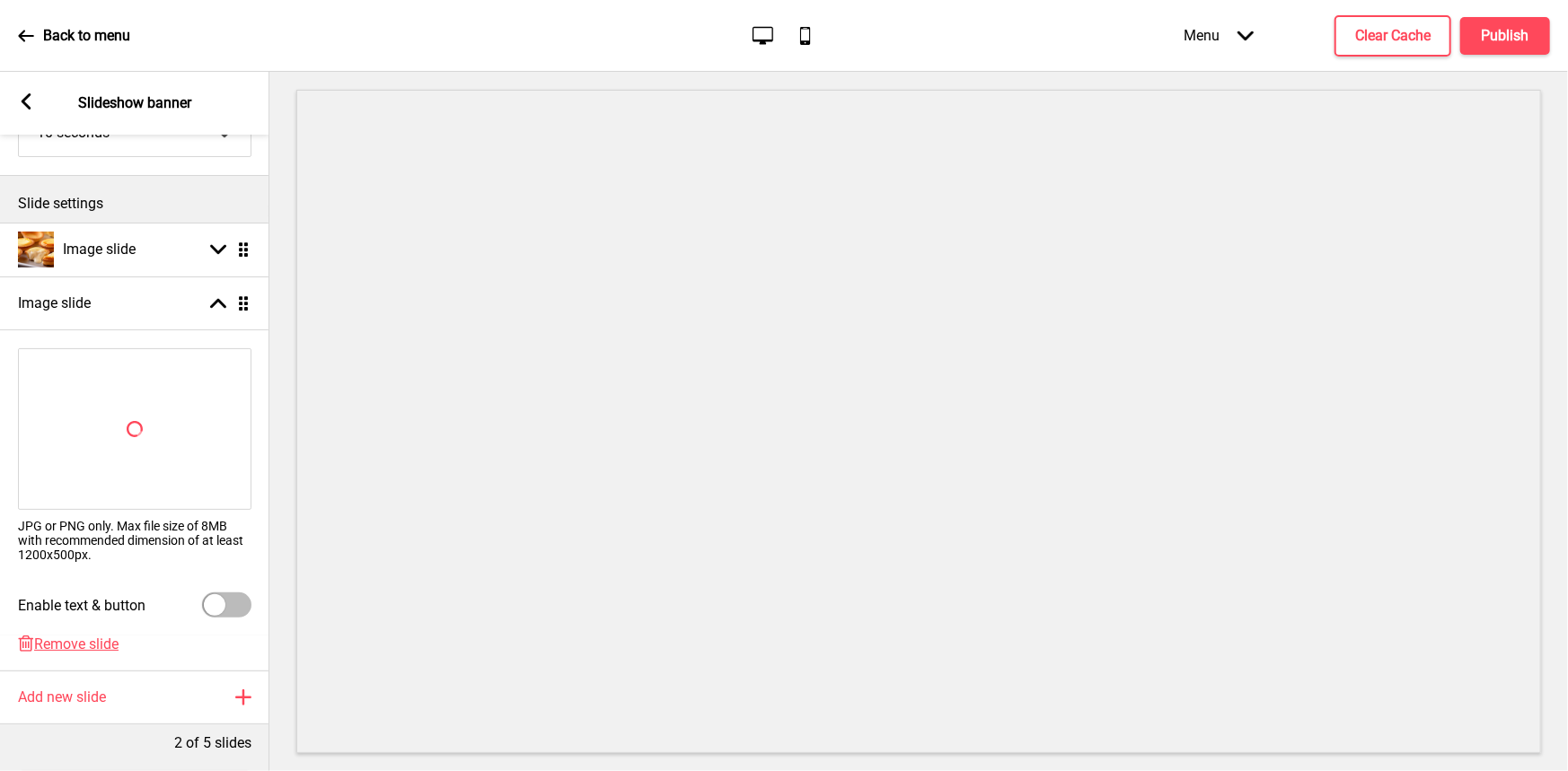
scroll to position [72, 0]
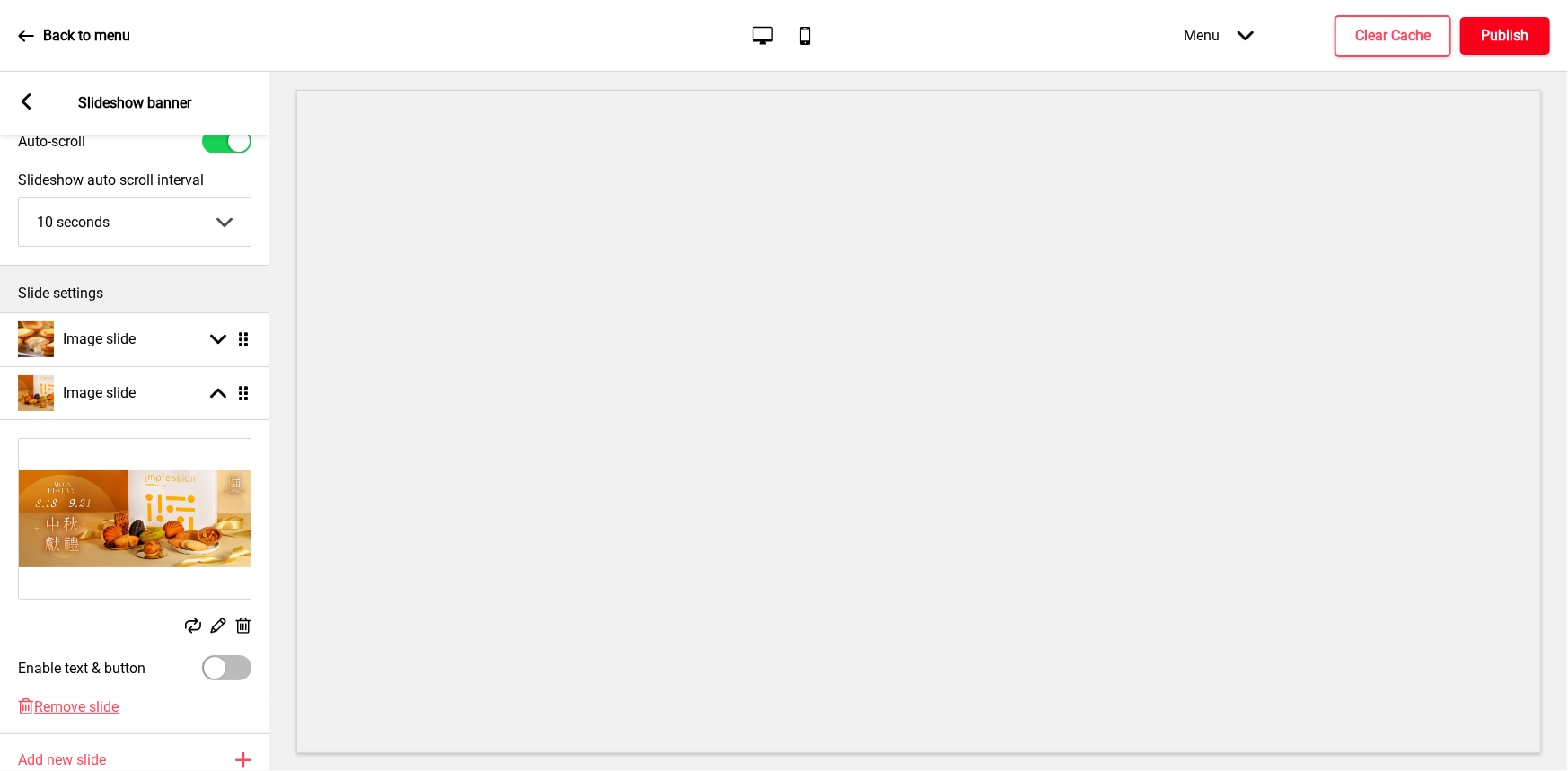
click at [1505, 37] on h4 "Publish" at bounding box center [1505, 35] width 47 height 20
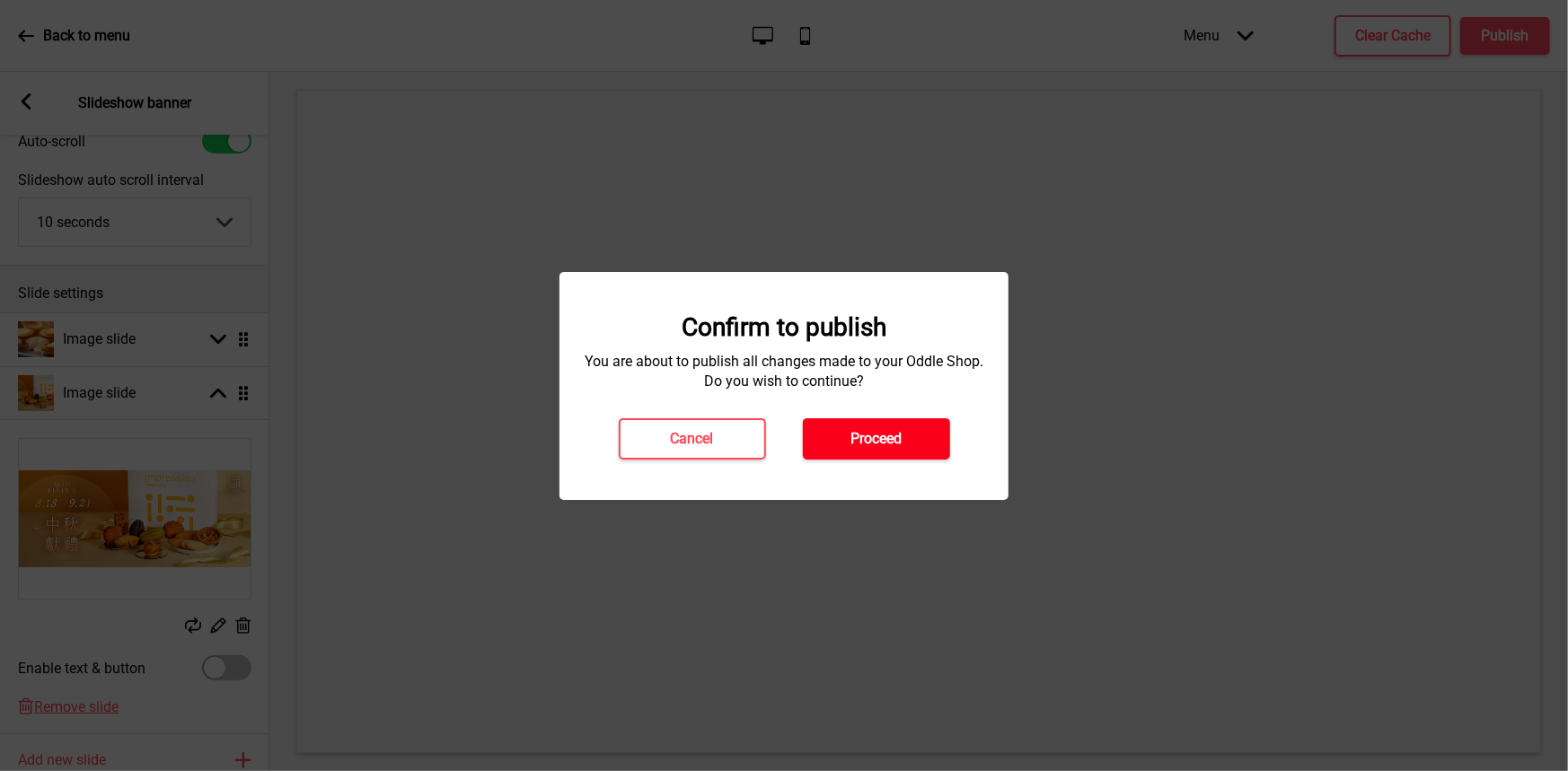
click at [877, 444] on h4 "Proceed" at bounding box center [875, 438] width 51 height 20
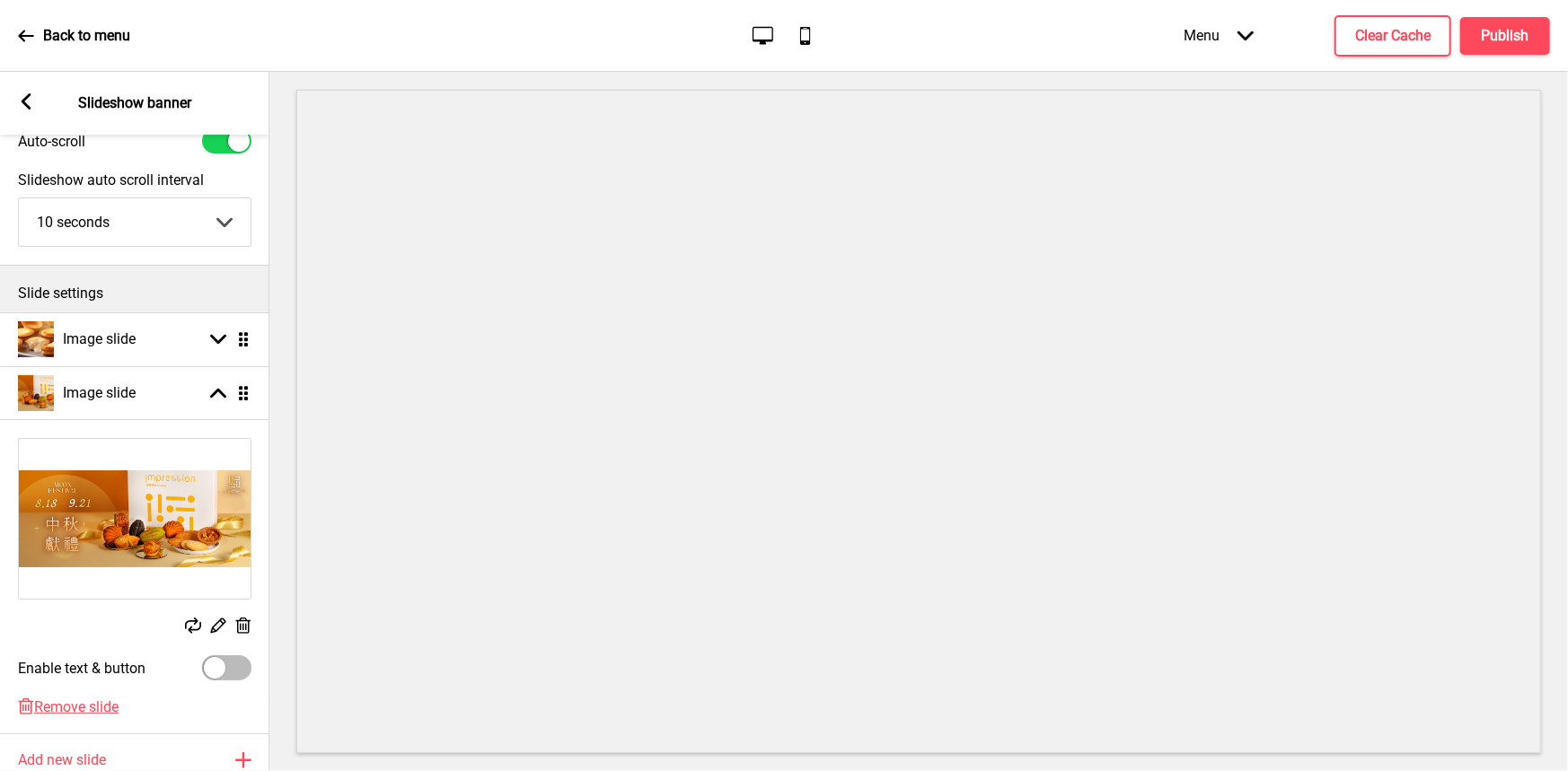
click at [33, 38] on icon at bounding box center [25, 35] width 16 height 16
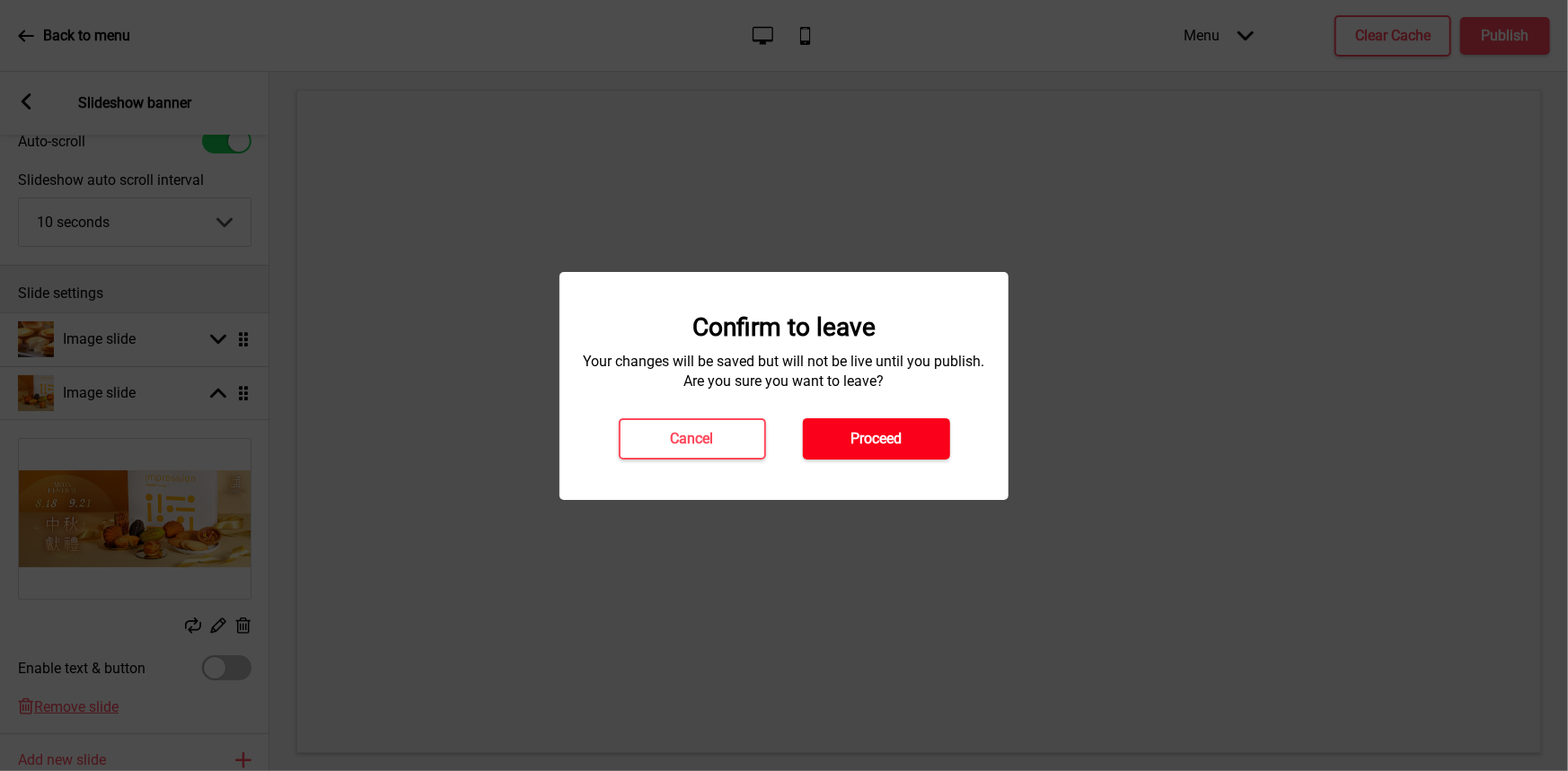
click at [882, 429] on h4 "Proceed" at bounding box center [875, 438] width 51 height 20
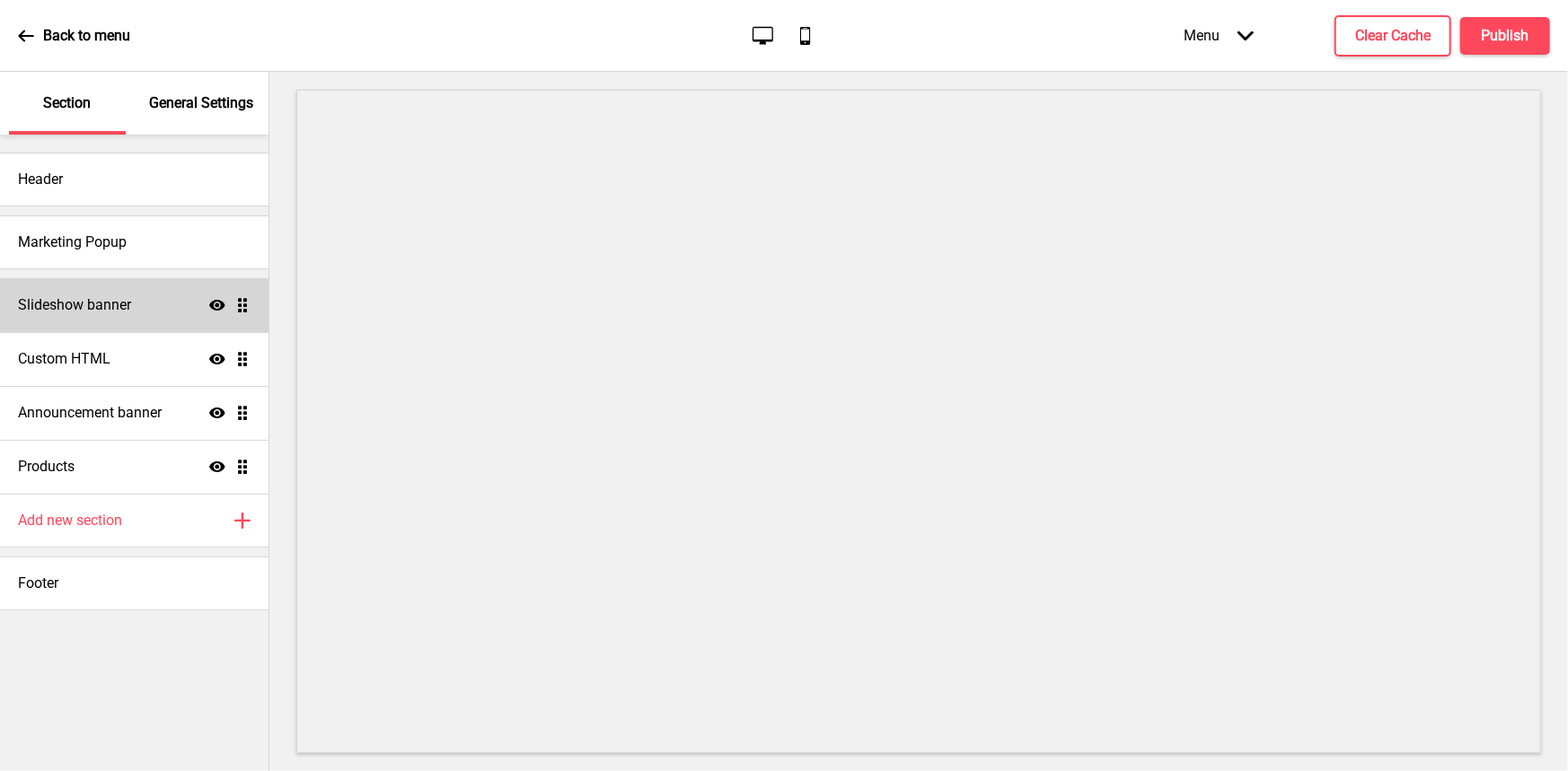
click at [81, 298] on h4 "Slideshow banner" at bounding box center [74, 305] width 113 height 20
select select "10000"
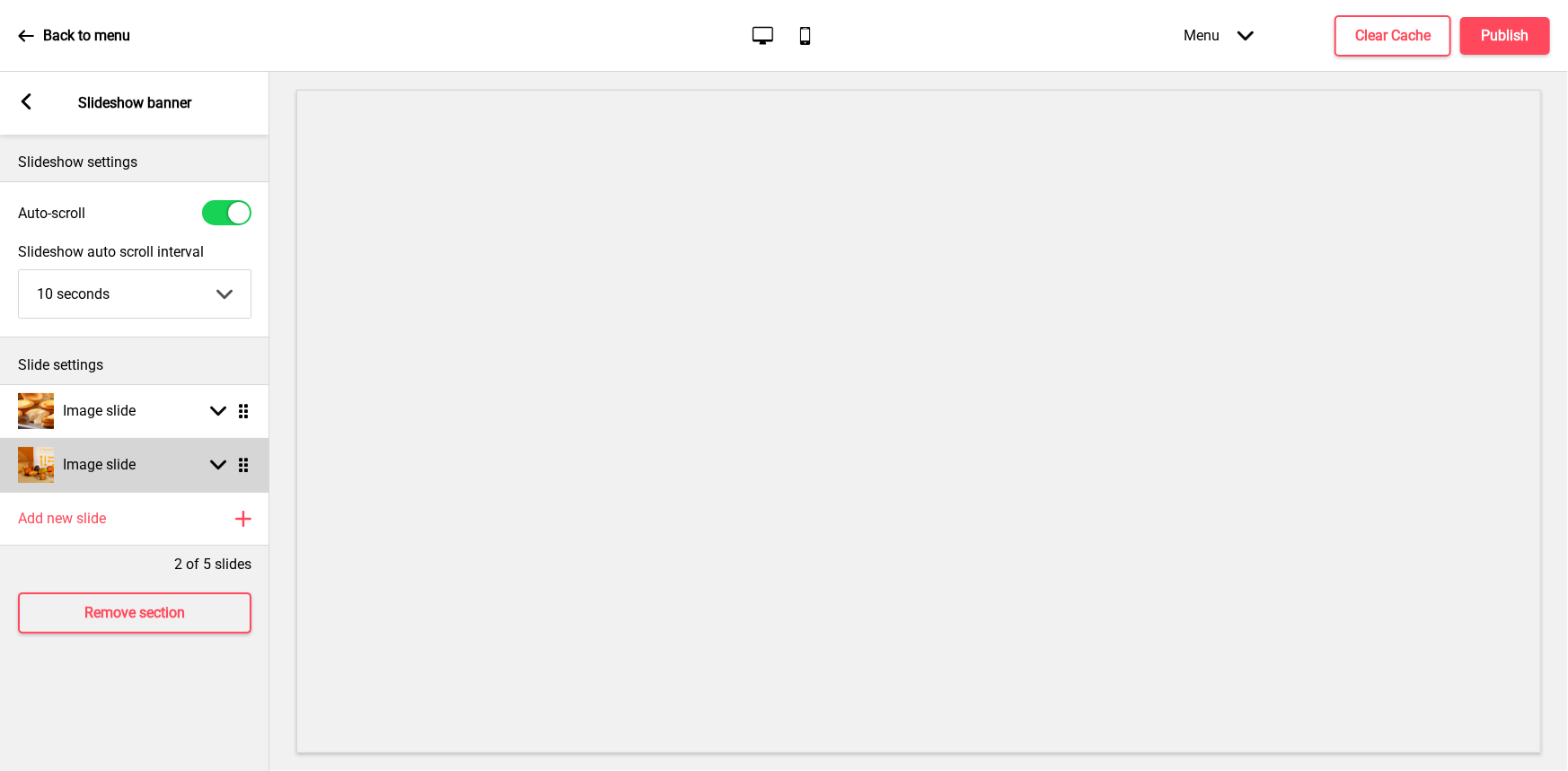
click at [212, 467] on rect at bounding box center [218, 464] width 16 height 16
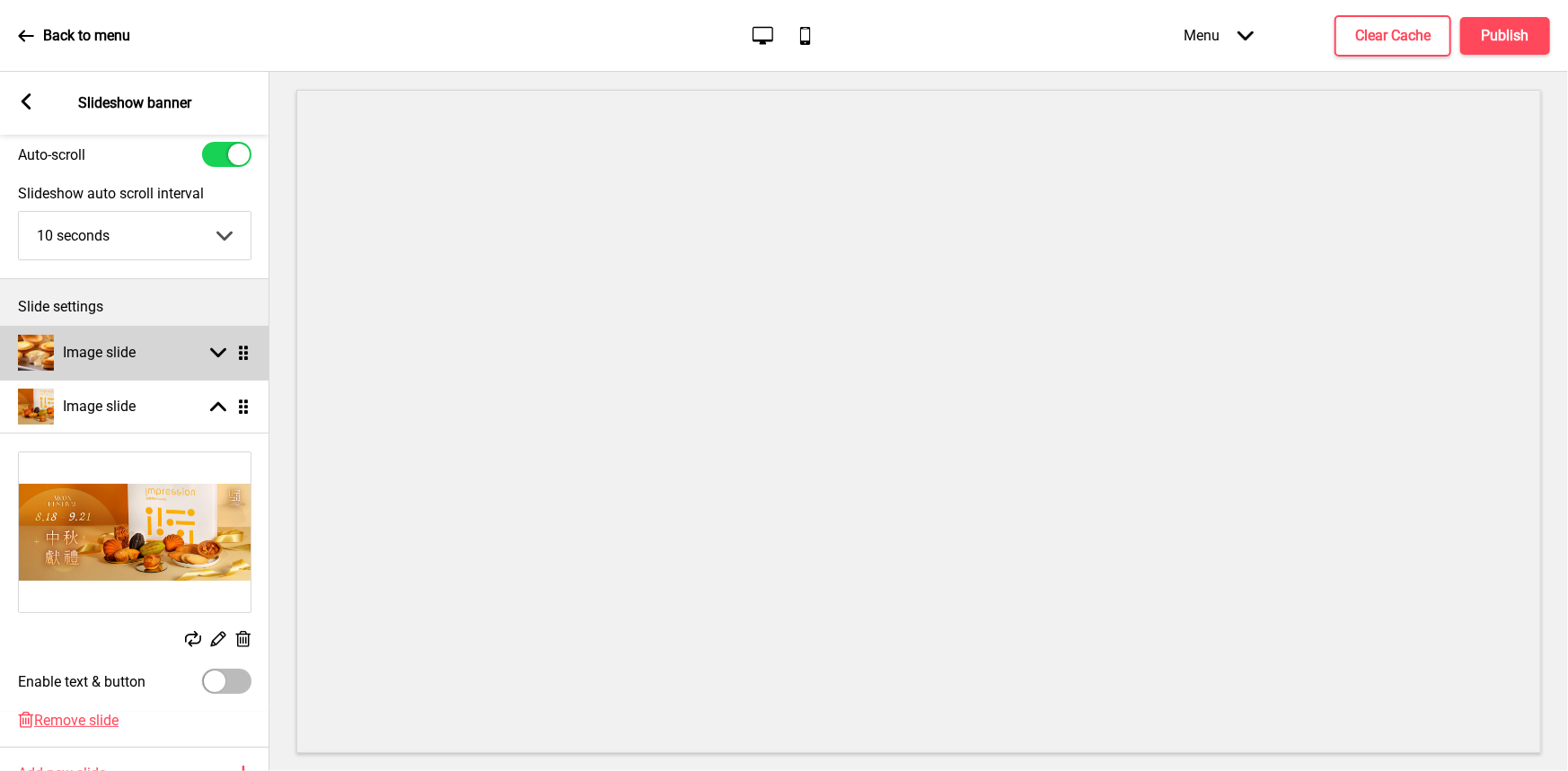
scroll to position [45, 0]
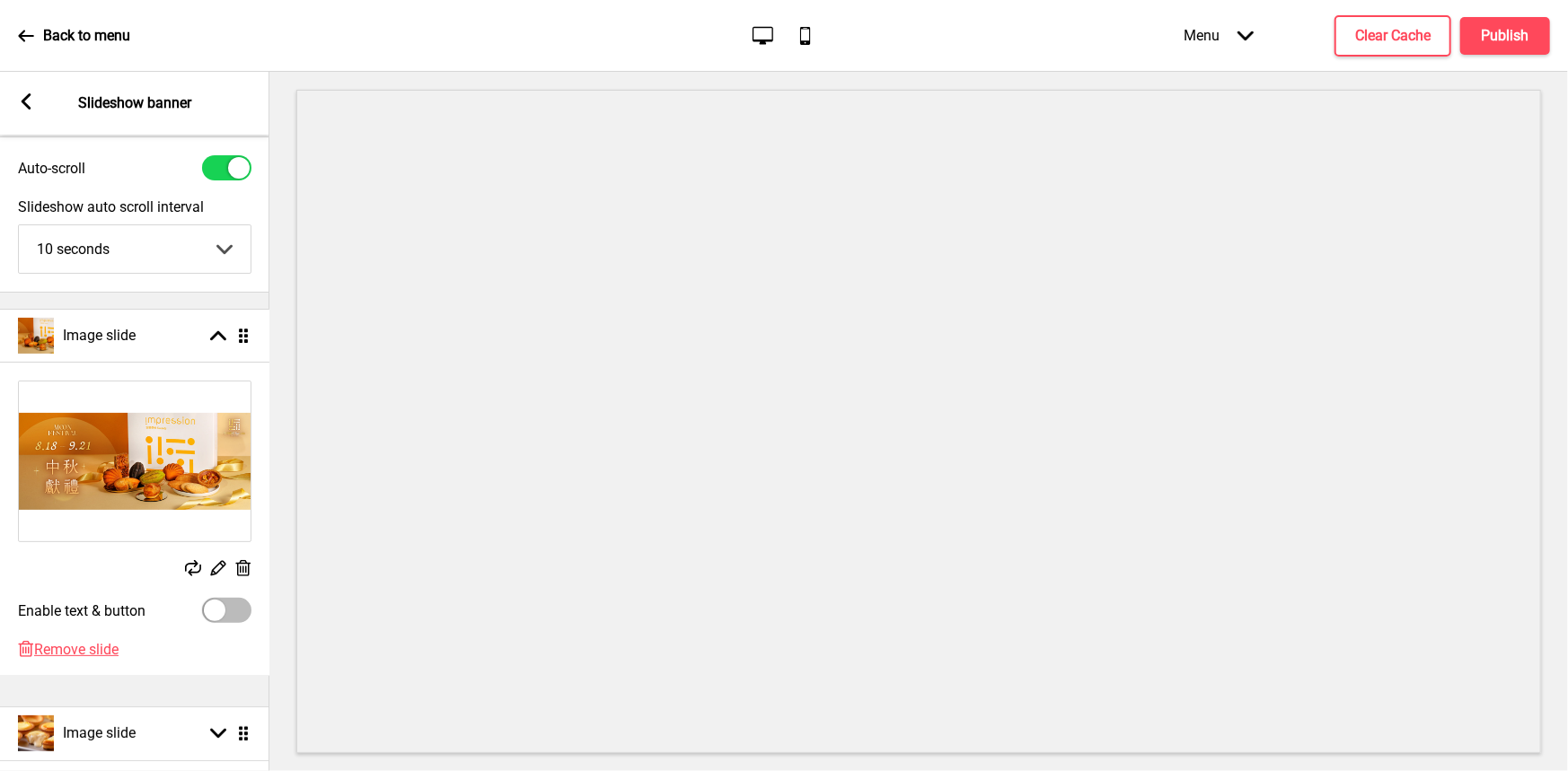
drag, startPoint x: 248, startPoint y: 408, endPoint x: 251, endPoint y: 339, distance: 69.1
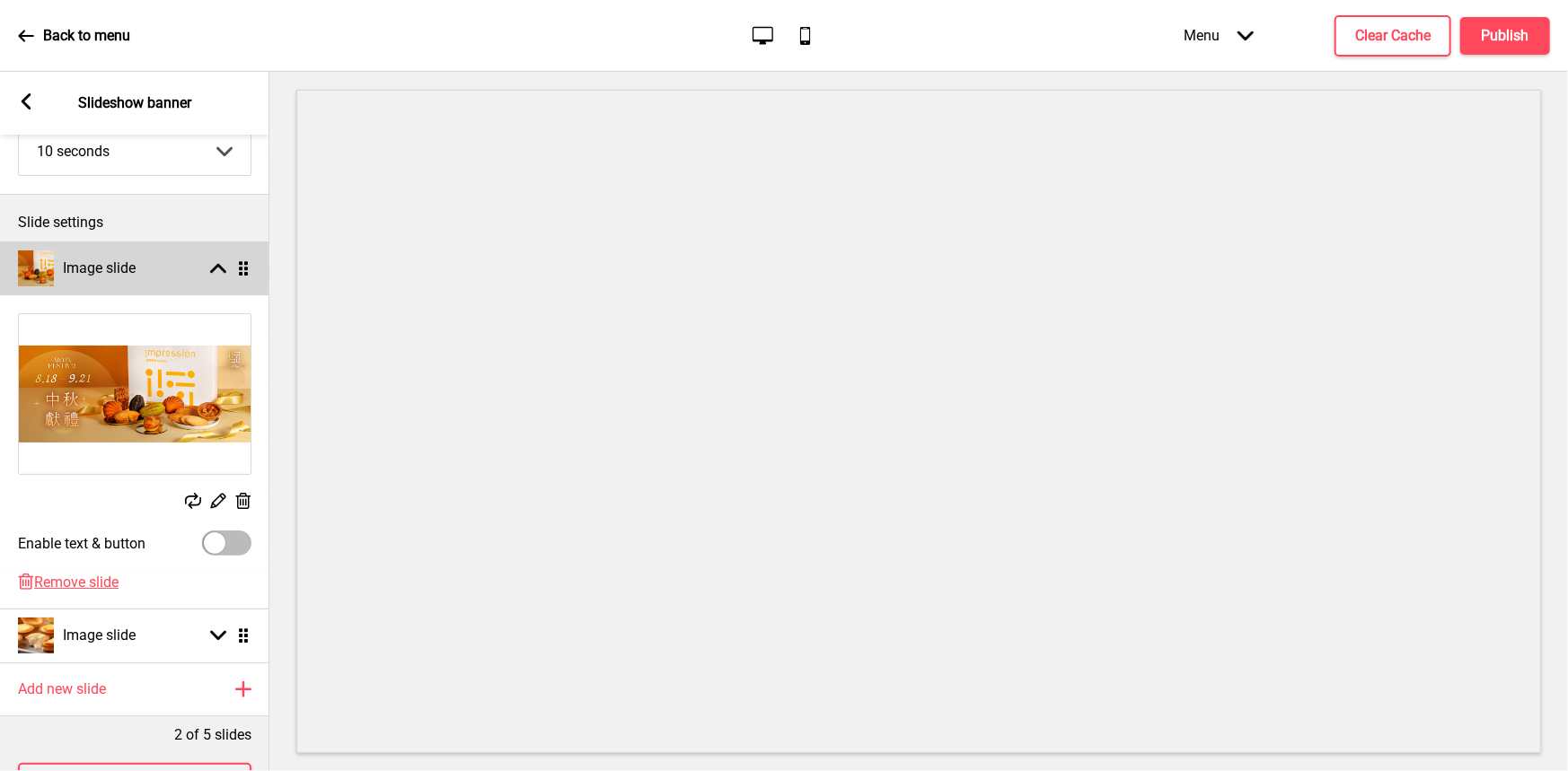
scroll to position [224, 0]
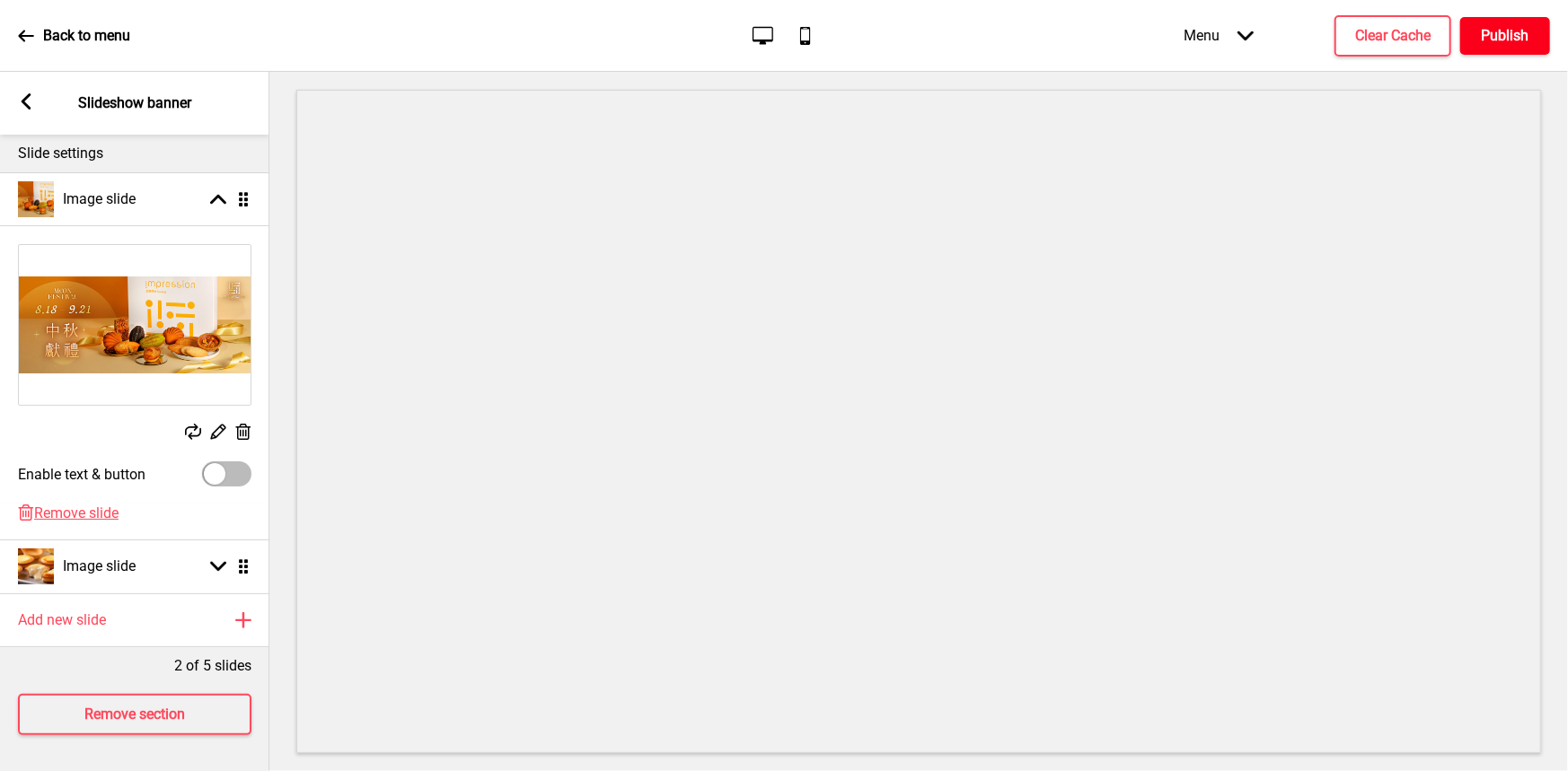
click at [1478, 30] on button "Publish" at bounding box center [1505, 35] width 90 height 38
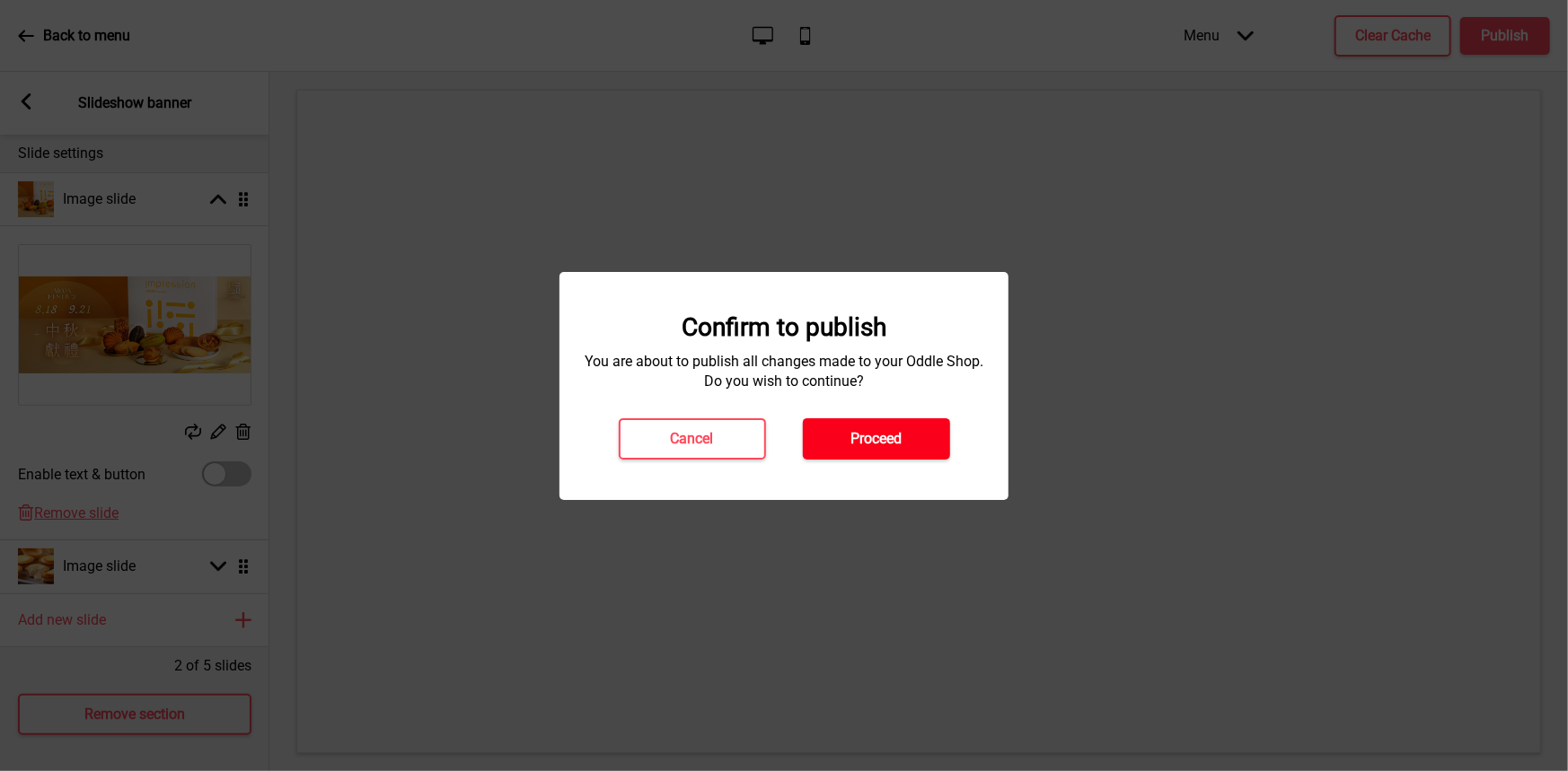
click at [909, 438] on button "Proceed" at bounding box center [876, 439] width 147 height 41
